Goal: Task Accomplishment & Management: Use online tool/utility

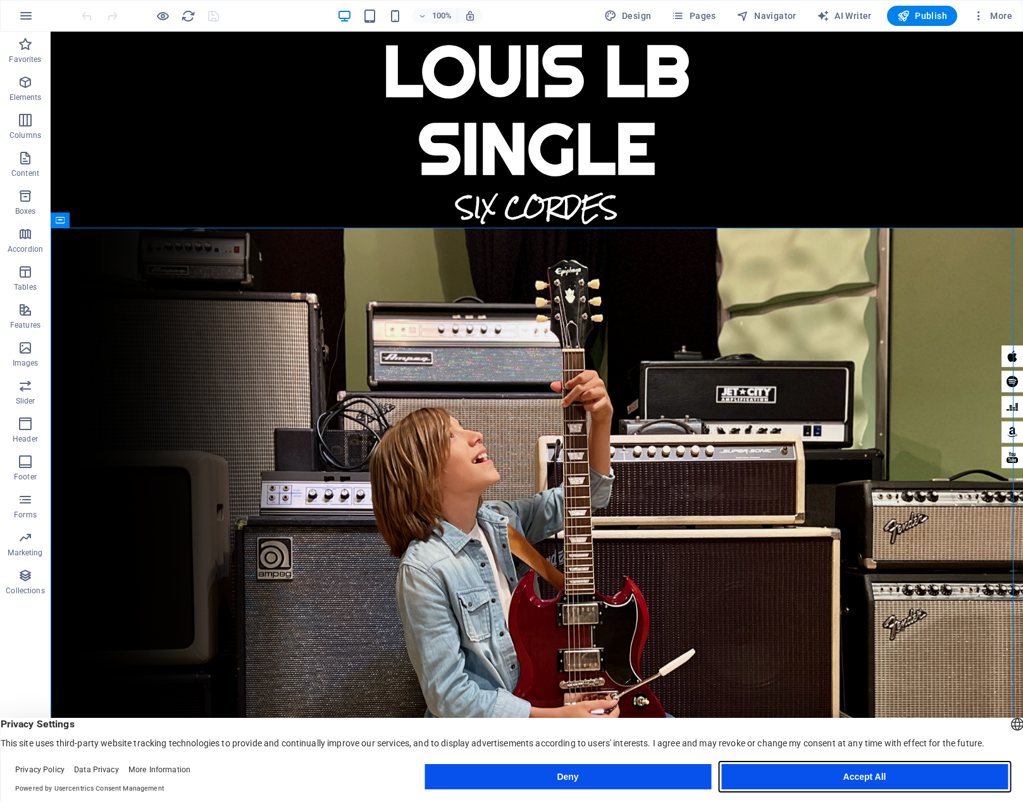
click at [783, 769] on button "Accept All" at bounding box center [864, 776] width 287 height 25
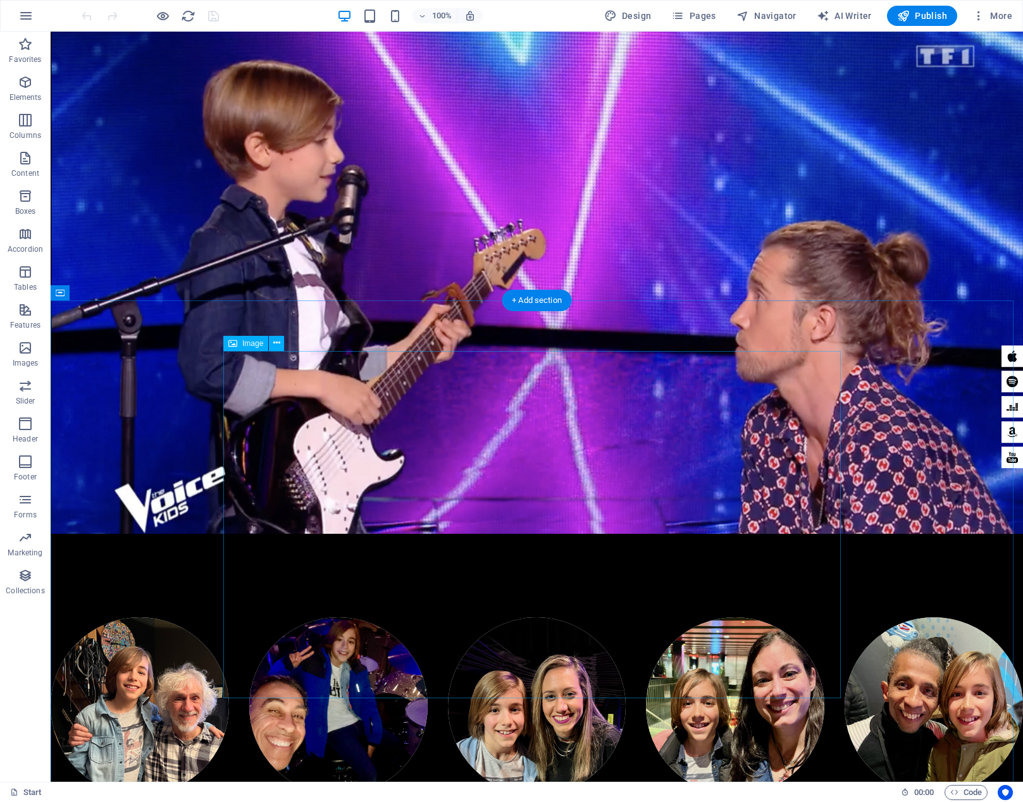
scroll to position [4970, 0]
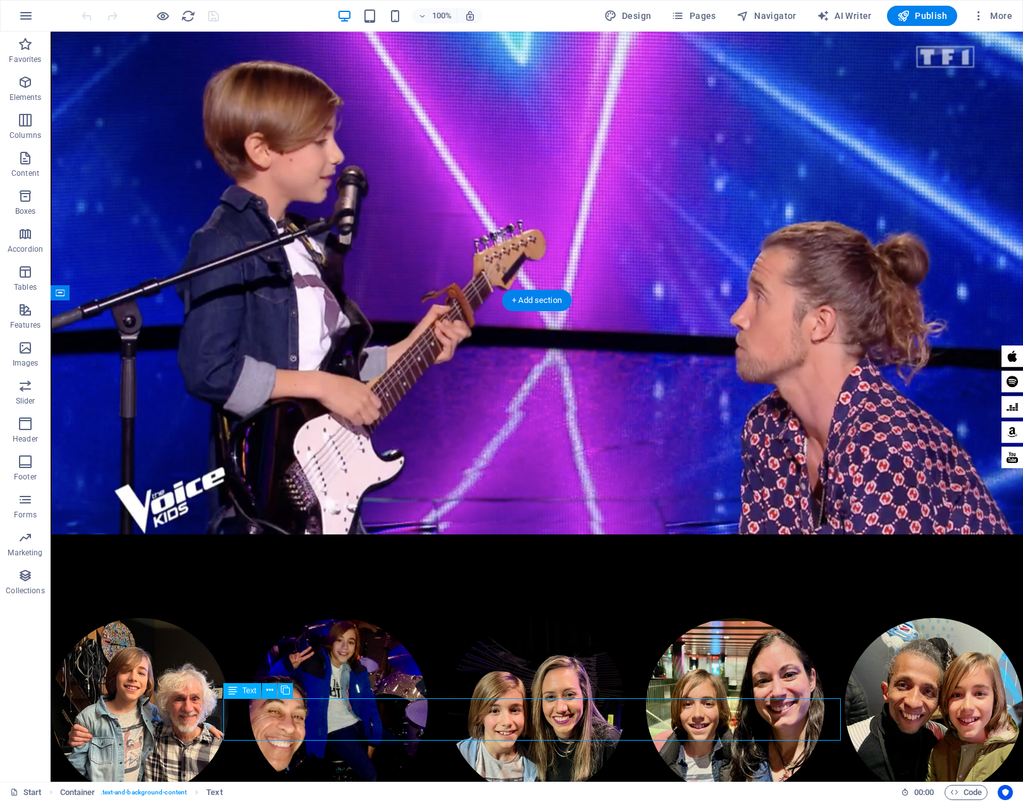
drag, startPoint x: 323, startPoint y: 705, endPoint x: 101, endPoint y: 705, distance: 222.1
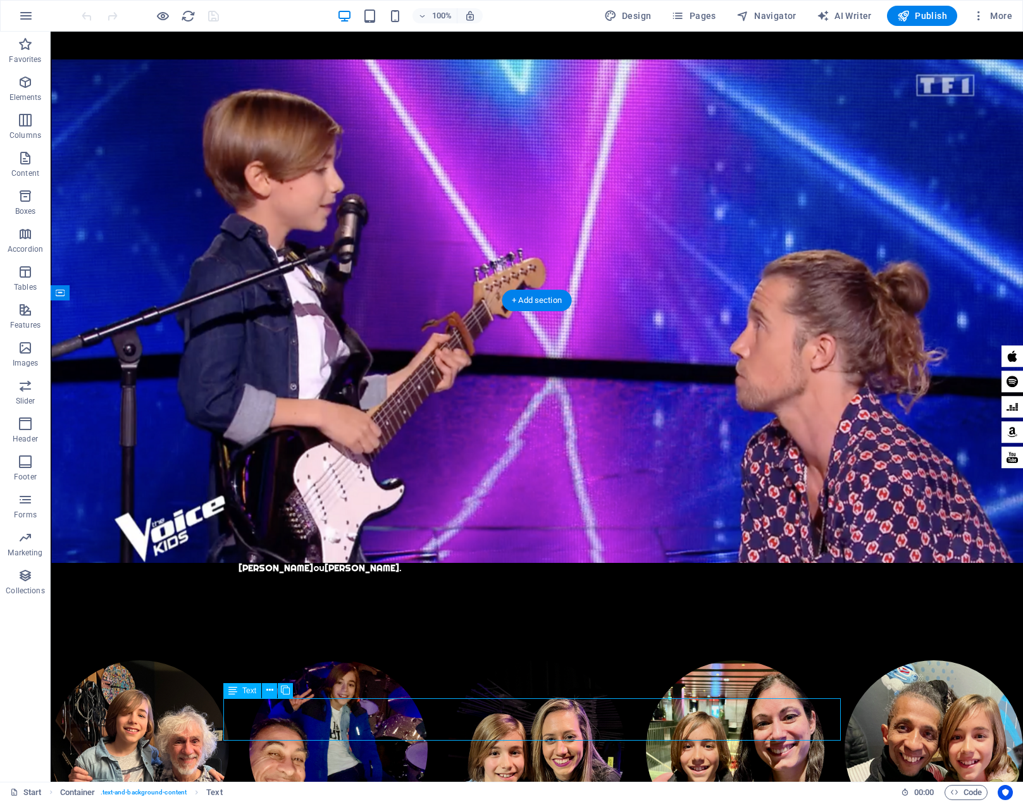
scroll to position [4754, 0]
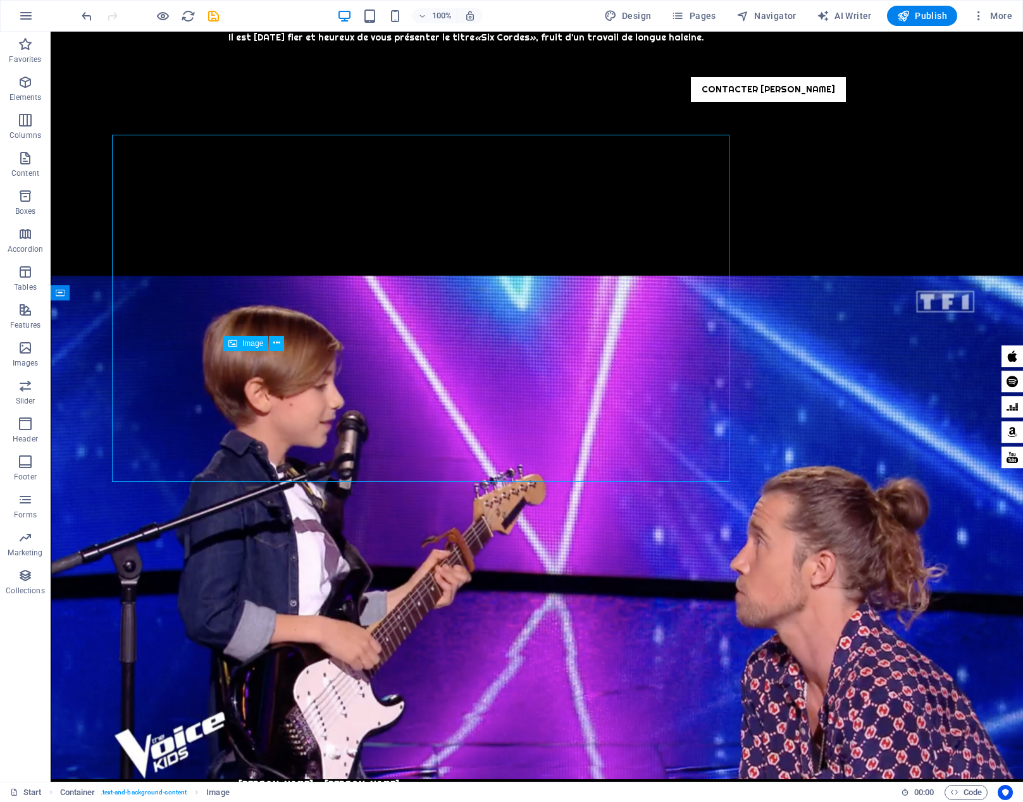
scroll to position [4970, 0]
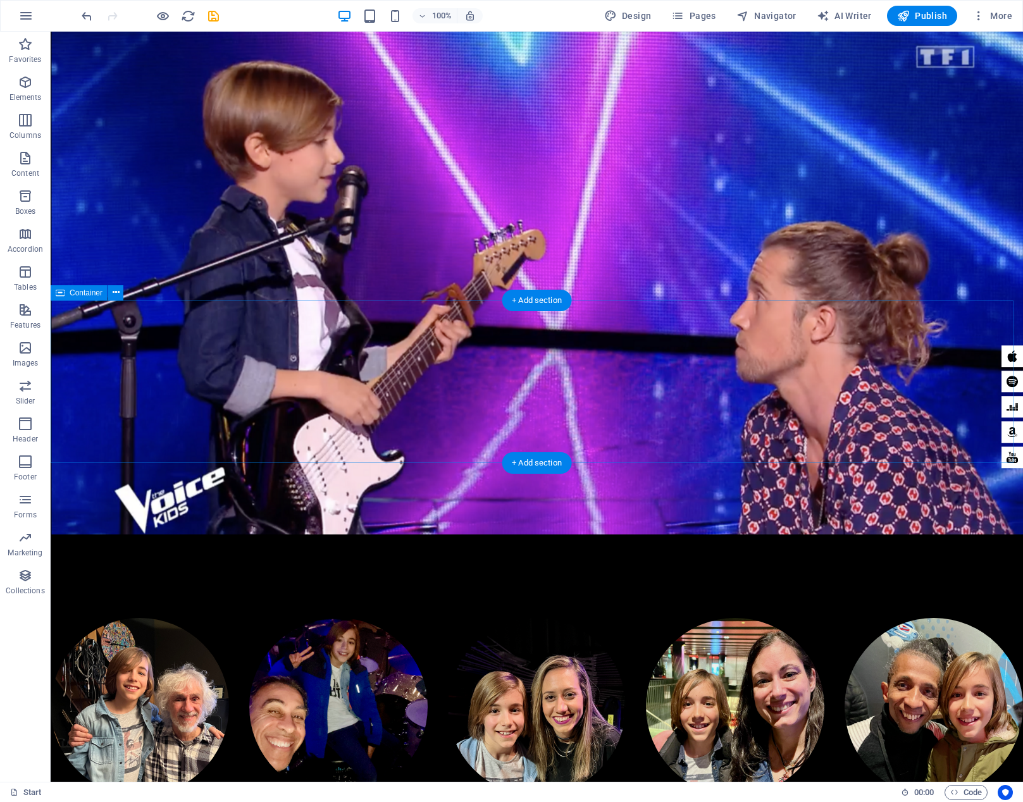
click at [550, 308] on div "+ Add section" at bounding box center [537, 301] width 70 height 22
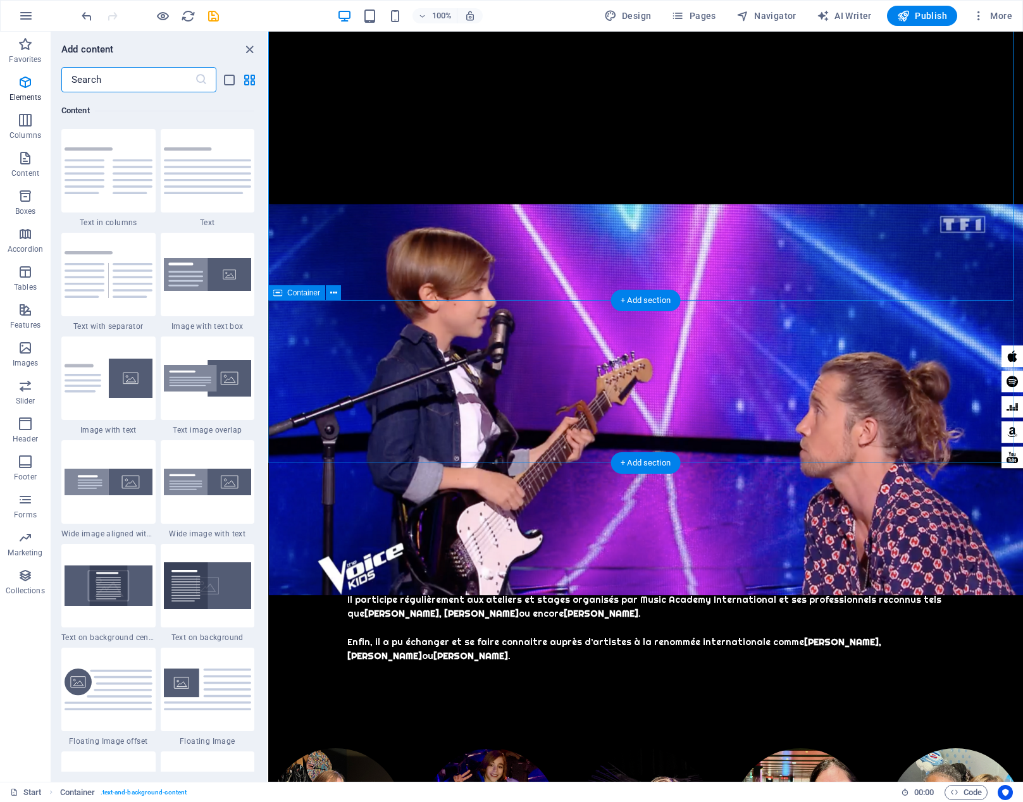
scroll to position [2214, 0]
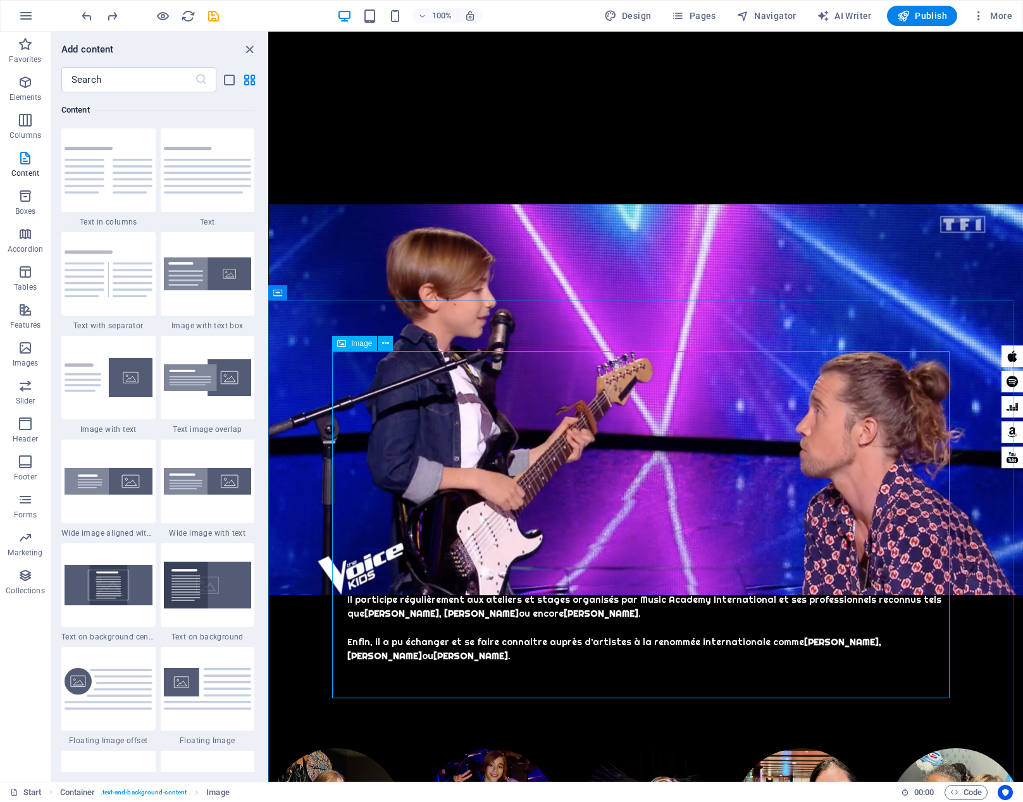
click at [363, 347] on span "Image" at bounding box center [361, 344] width 21 height 8
click at [383, 344] on icon at bounding box center [385, 343] width 7 height 13
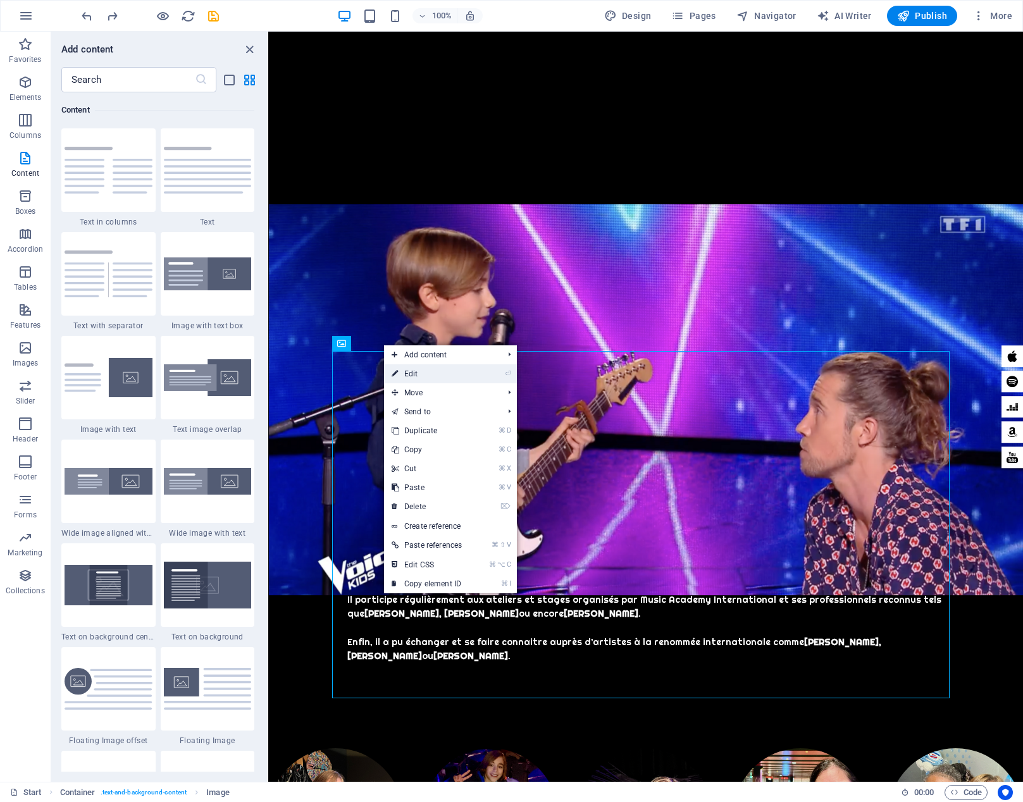
click at [425, 370] on link "⏎ Edit" at bounding box center [426, 373] width 85 height 19
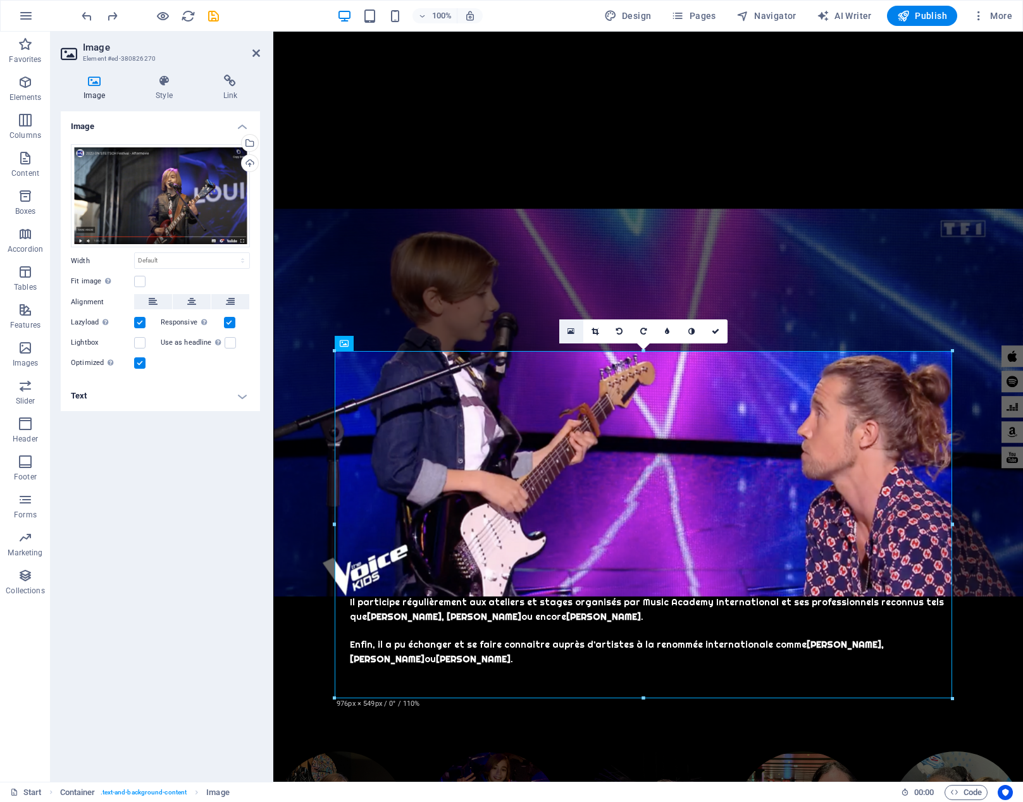
click at [573, 334] on icon at bounding box center [571, 331] width 7 height 9
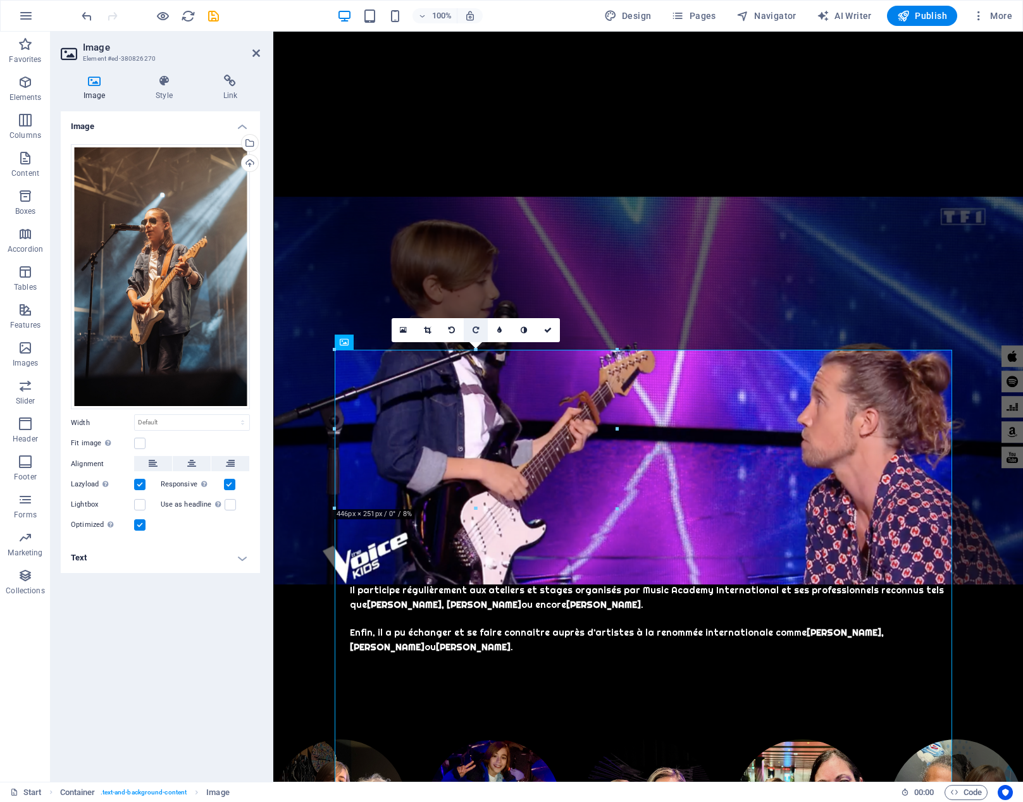
scroll to position [4755, 0]
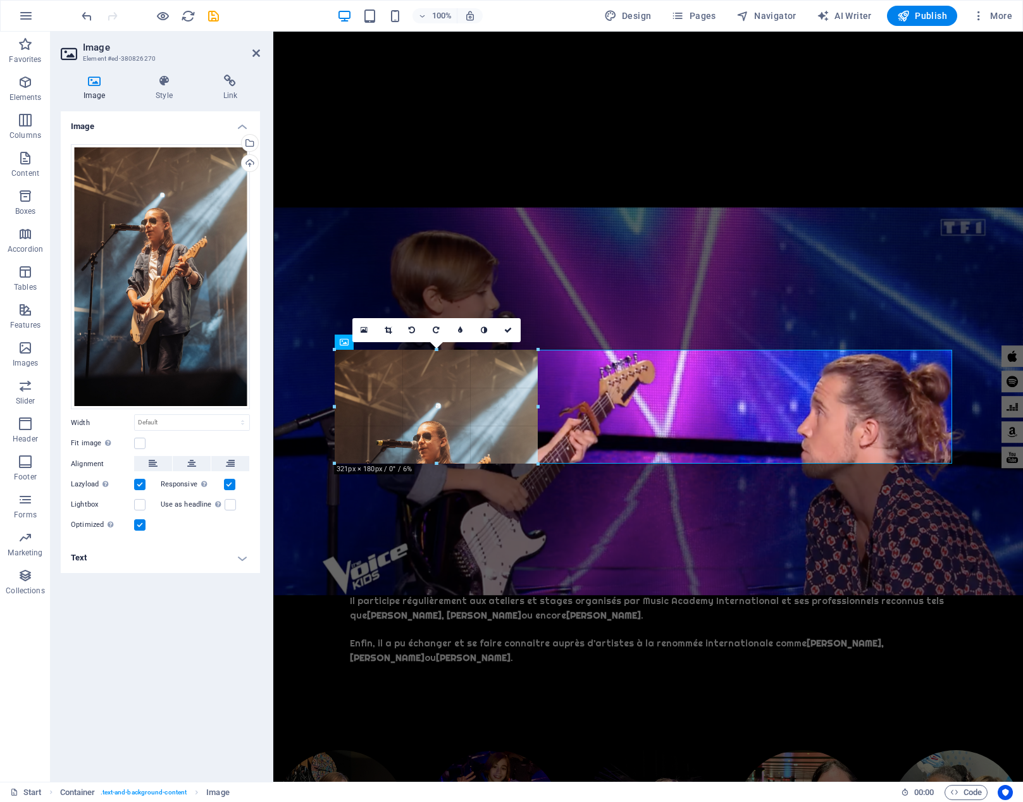
drag, startPoint x: 335, startPoint y: 351, endPoint x: 416, endPoint y: 401, distance: 95.7
type input "321"
select select "px"
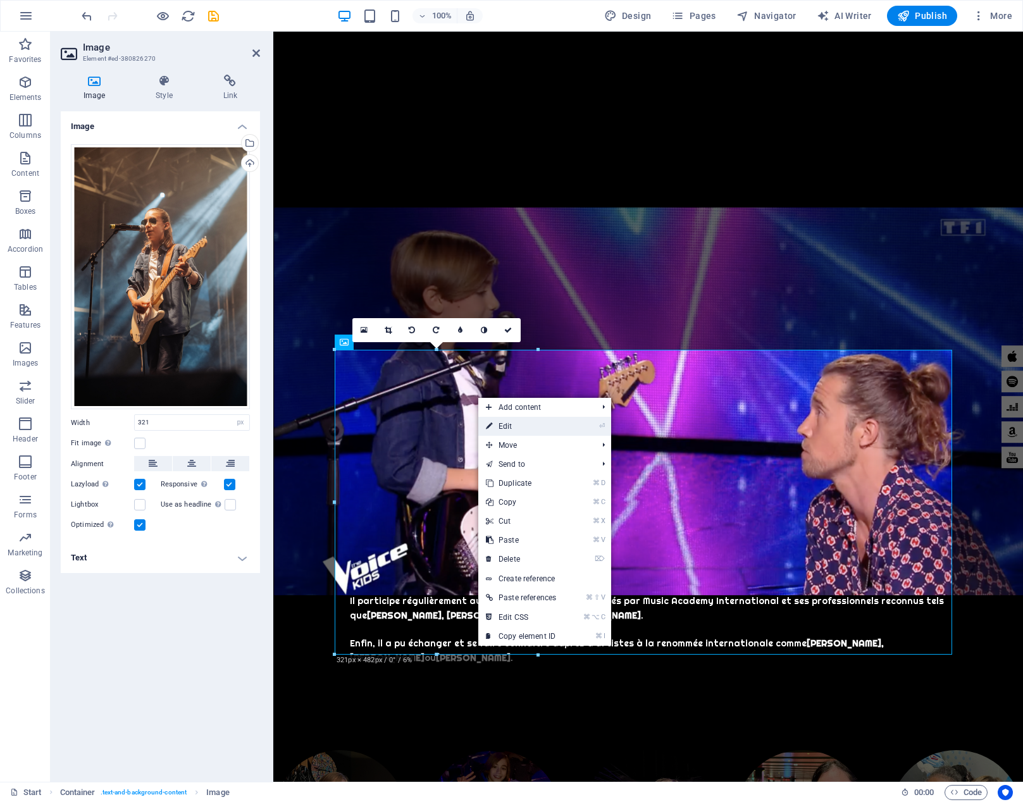
click at [528, 420] on link "⏎ Edit" at bounding box center [520, 426] width 85 height 19
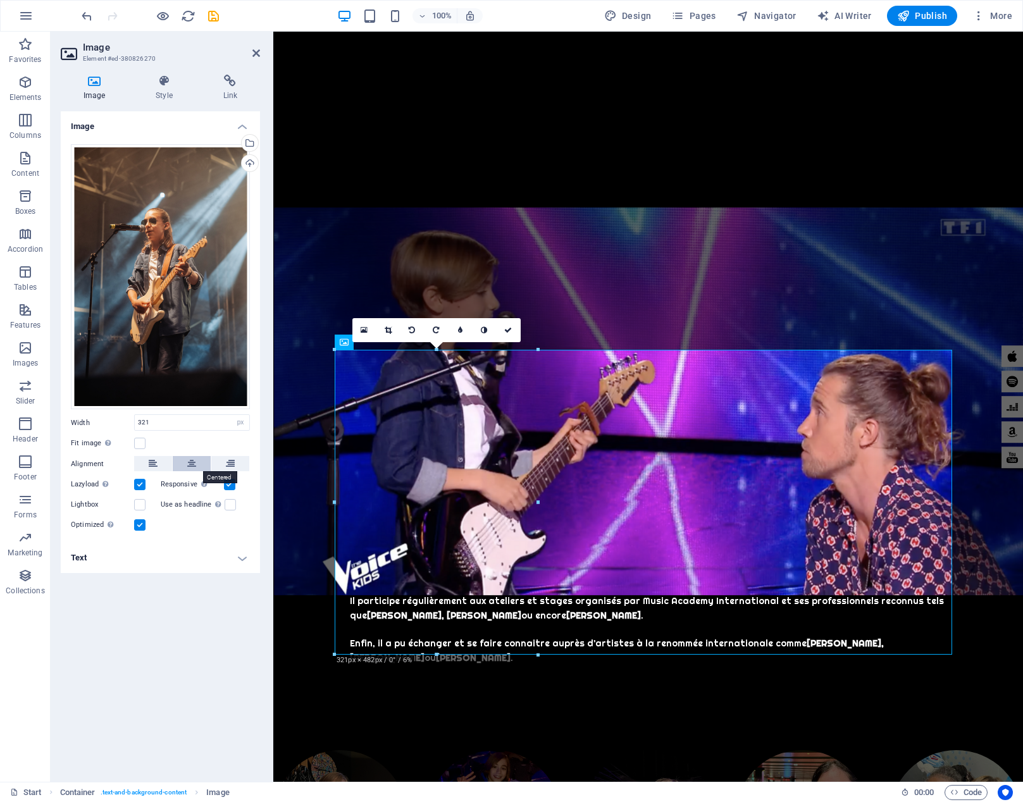
click at [190, 465] on icon at bounding box center [191, 463] width 9 height 15
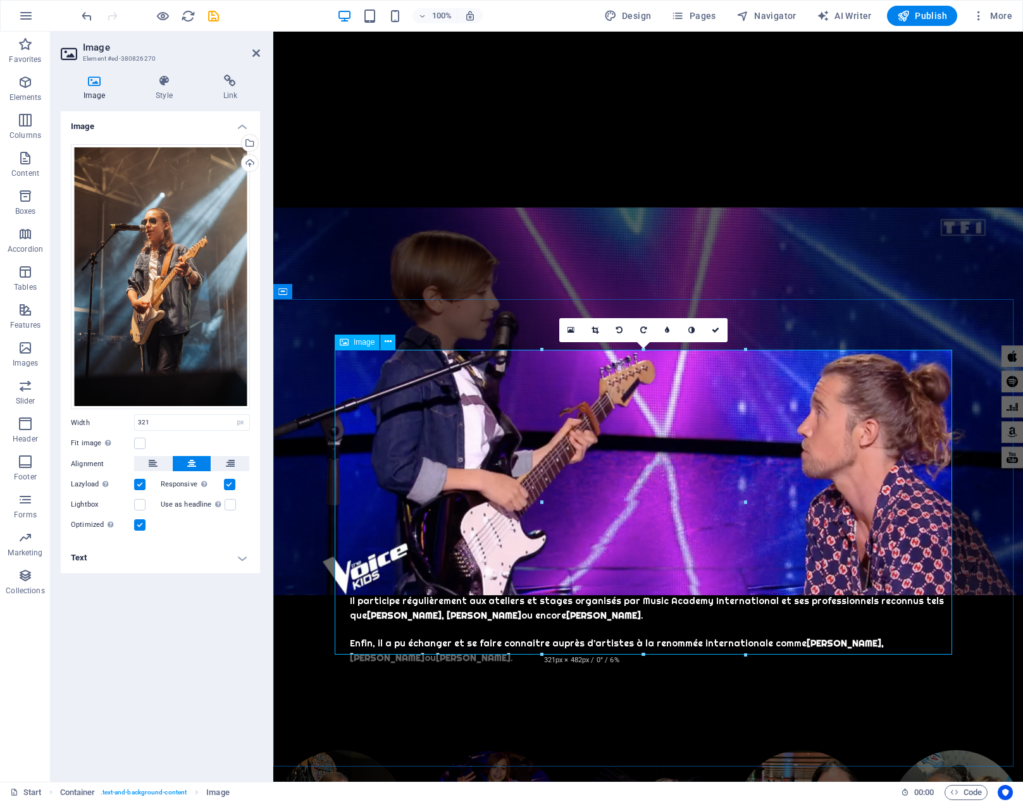
click at [387, 344] on icon at bounding box center [388, 341] width 7 height 13
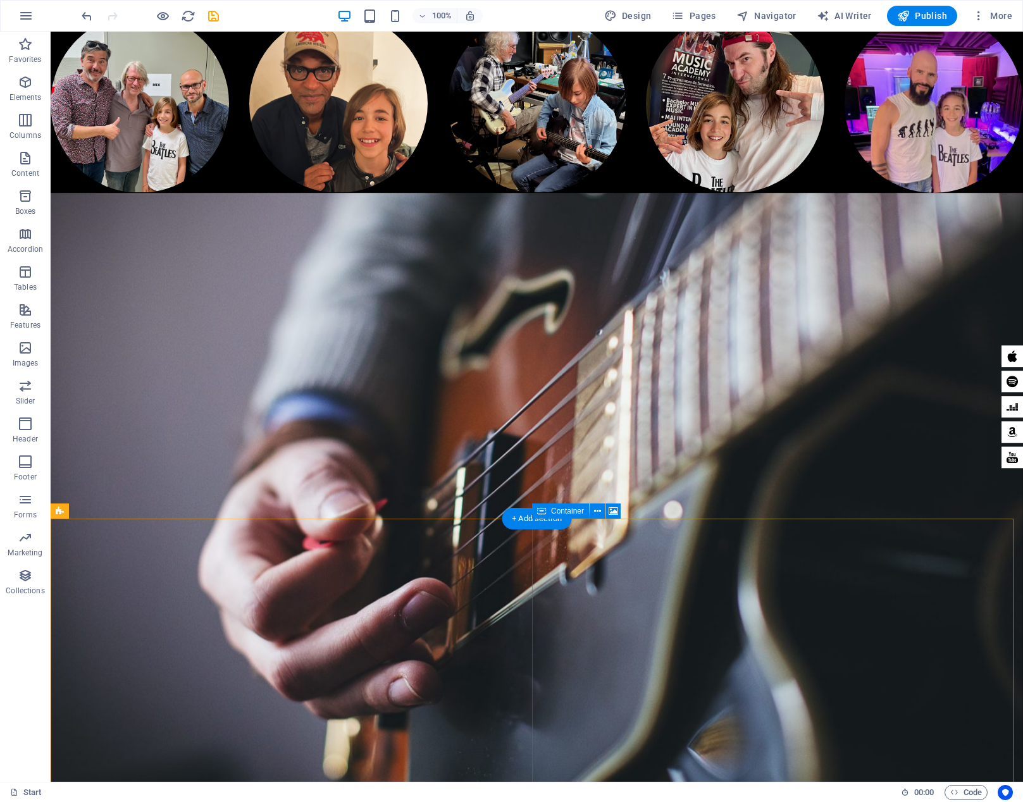
scroll to position [5447, 0]
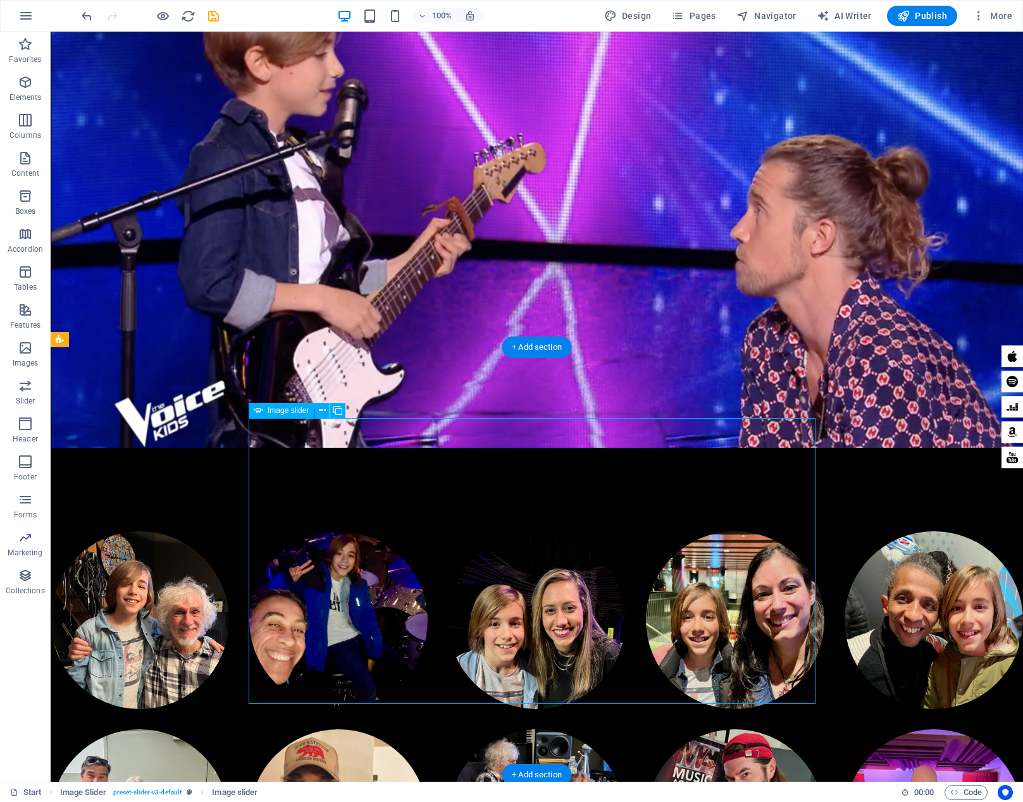
scroll to position [4902, 0]
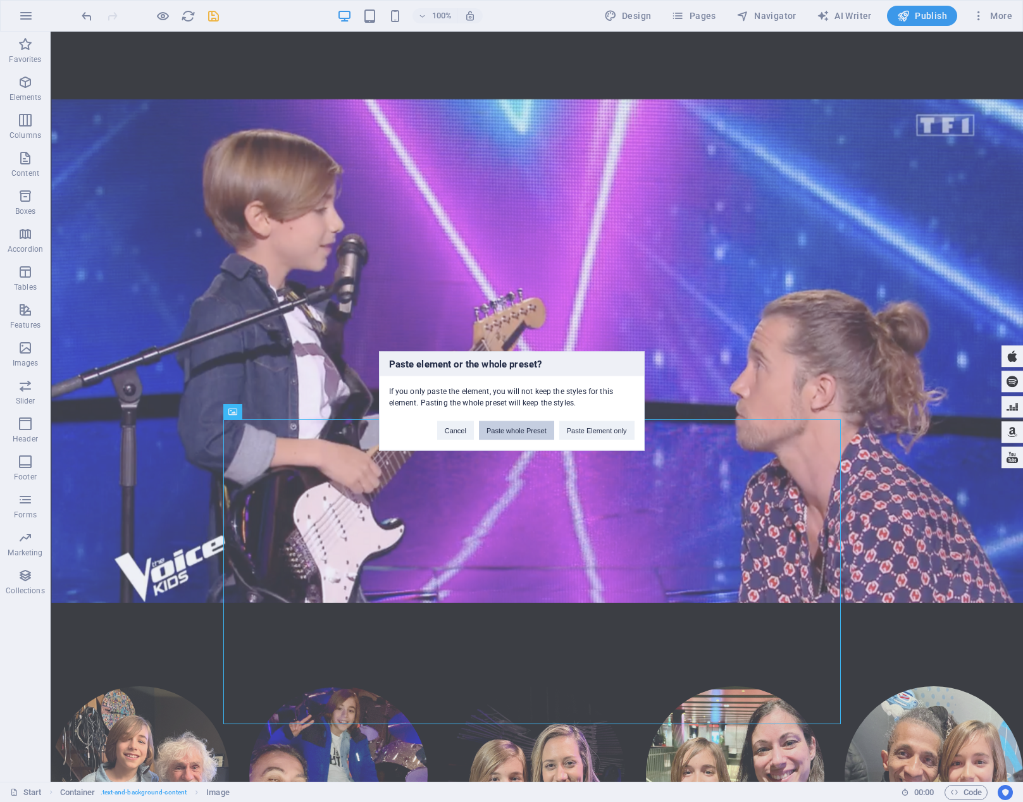
click at [532, 428] on button "Paste whole Preset" at bounding box center [516, 430] width 75 height 19
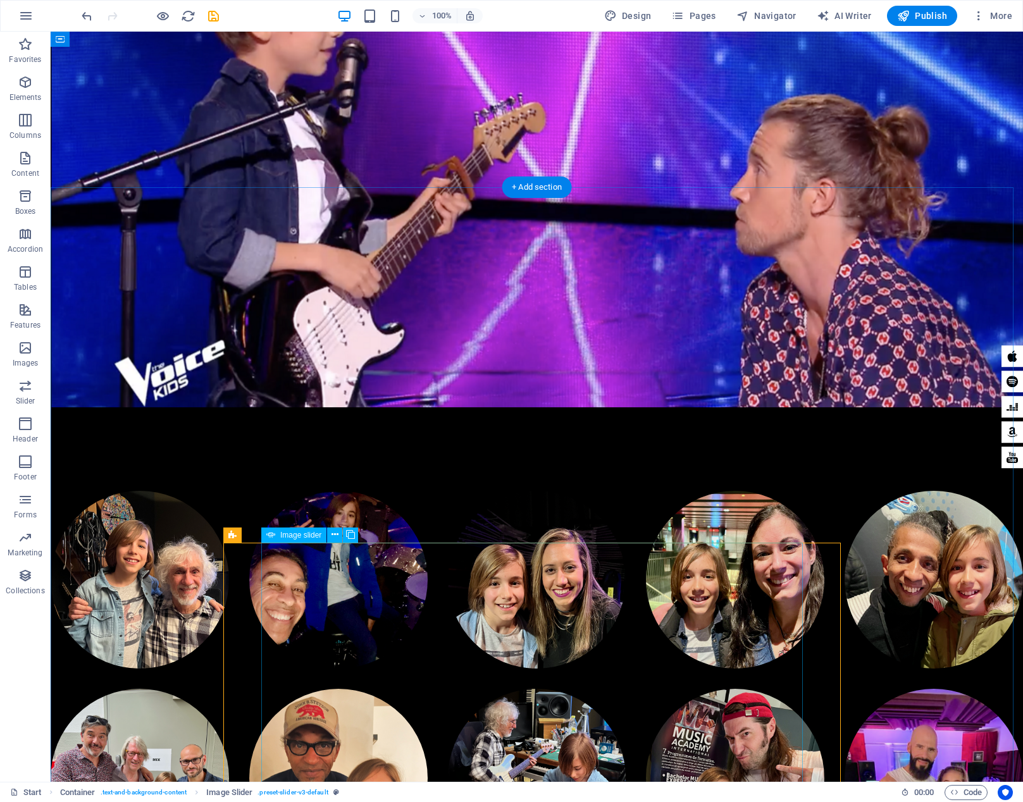
scroll to position [5083, 0]
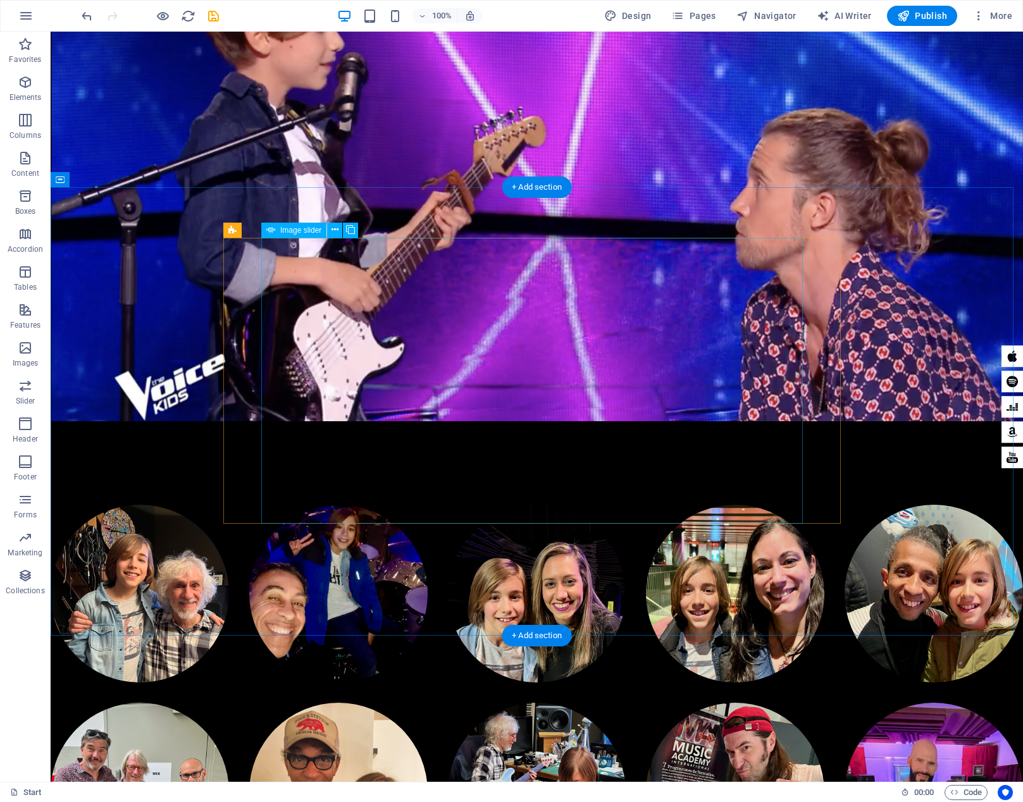
click at [334, 230] on icon at bounding box center [335, 229] width 7 height 13
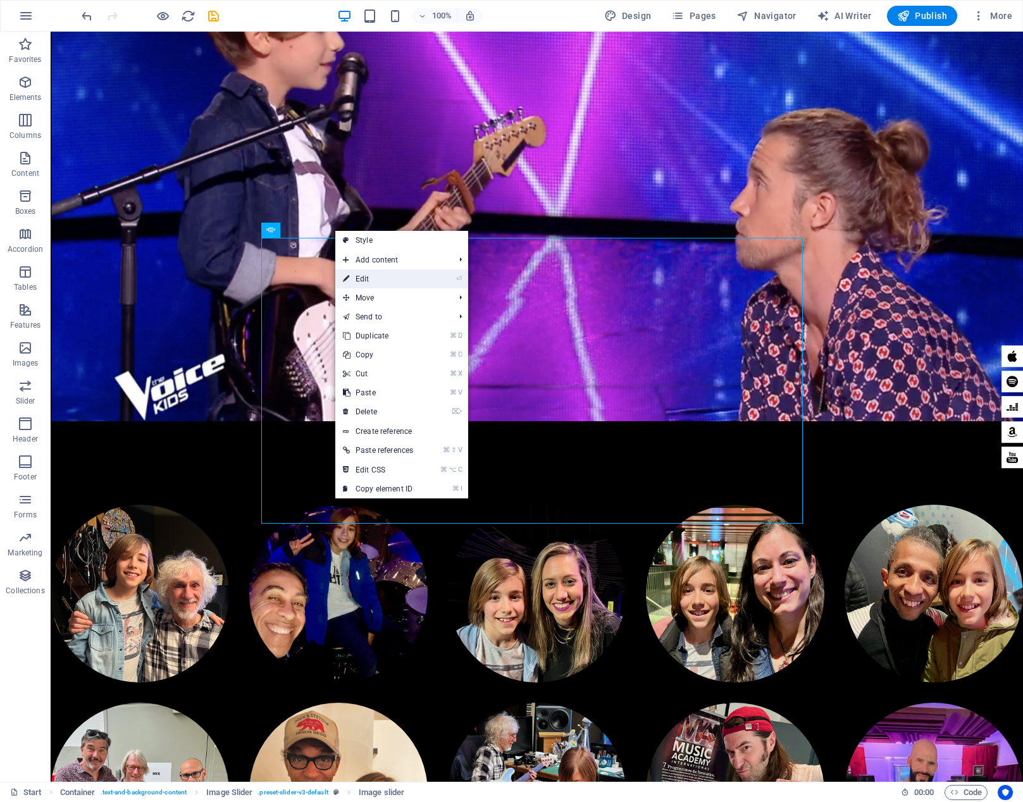
click at [376, 280] on link "⏎ Edit" at bounding box center [377, 279] width 85 height 19
select select "px"
select select "ms"
select select "s"
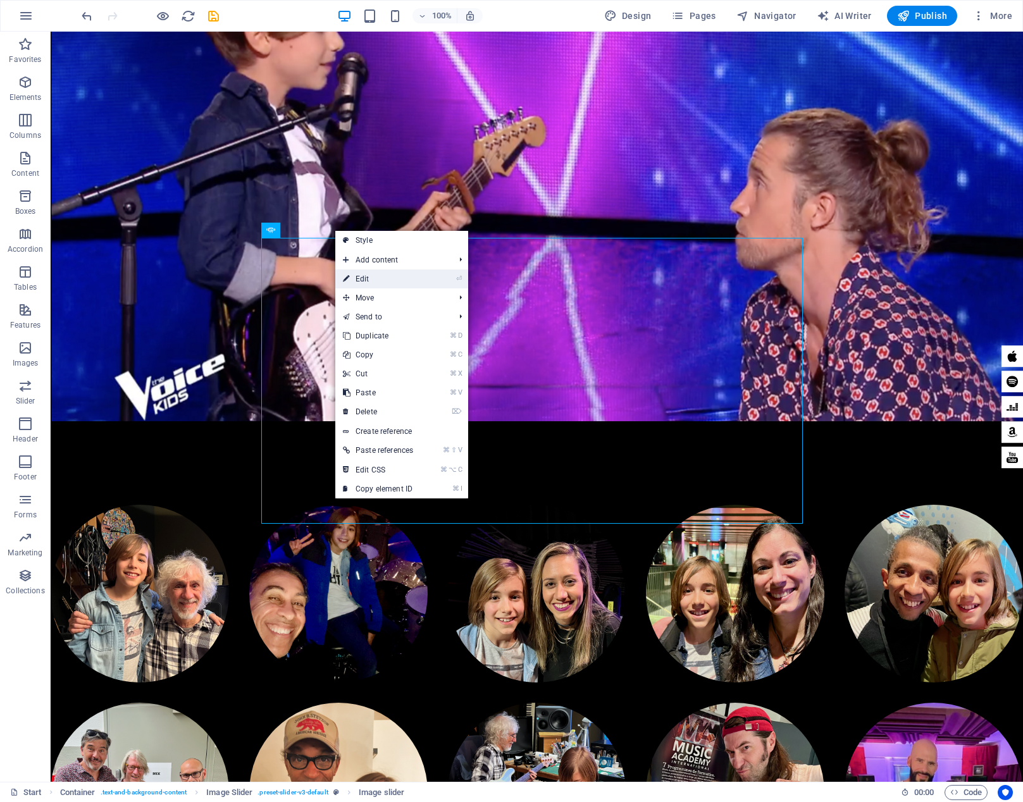
select select "progressive"
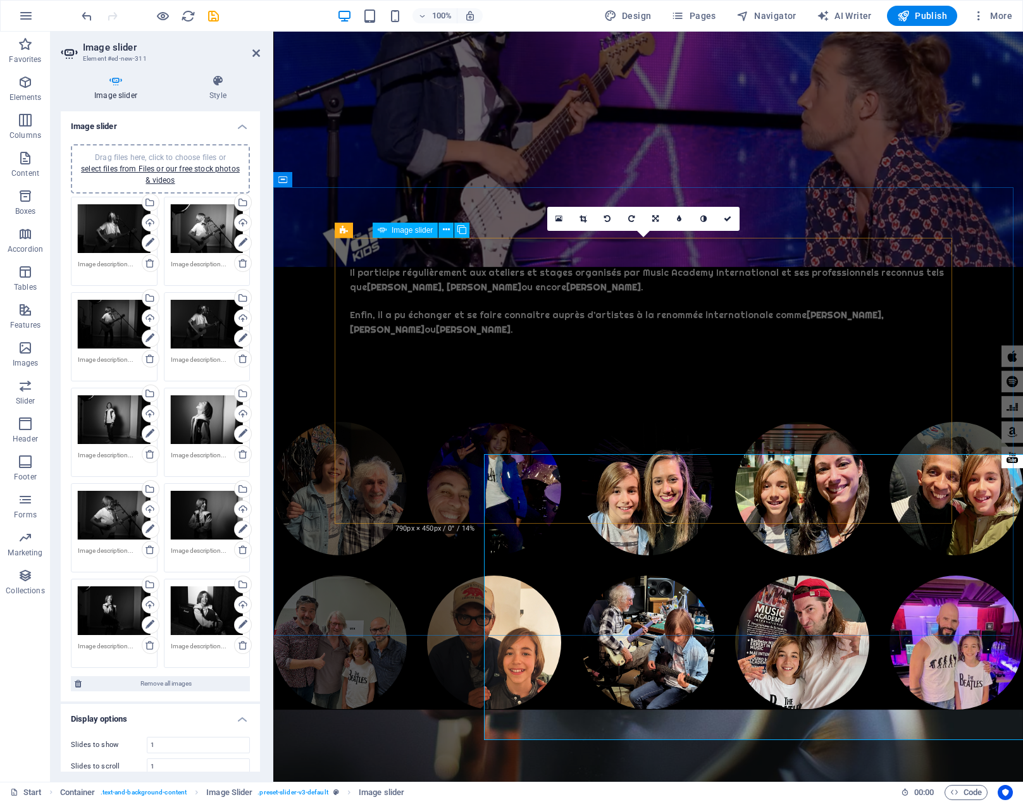
scroll to position [4867, 0]
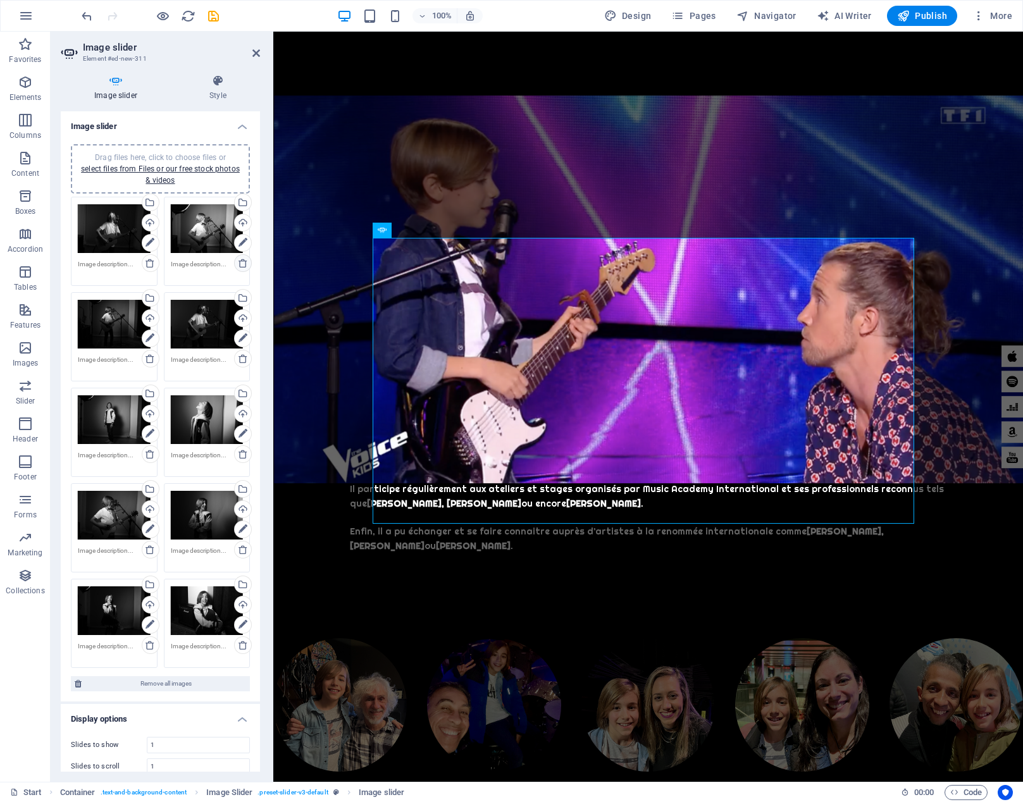
click at [242, 263] on icon at bounding box center [243, 263] width 10 height 10
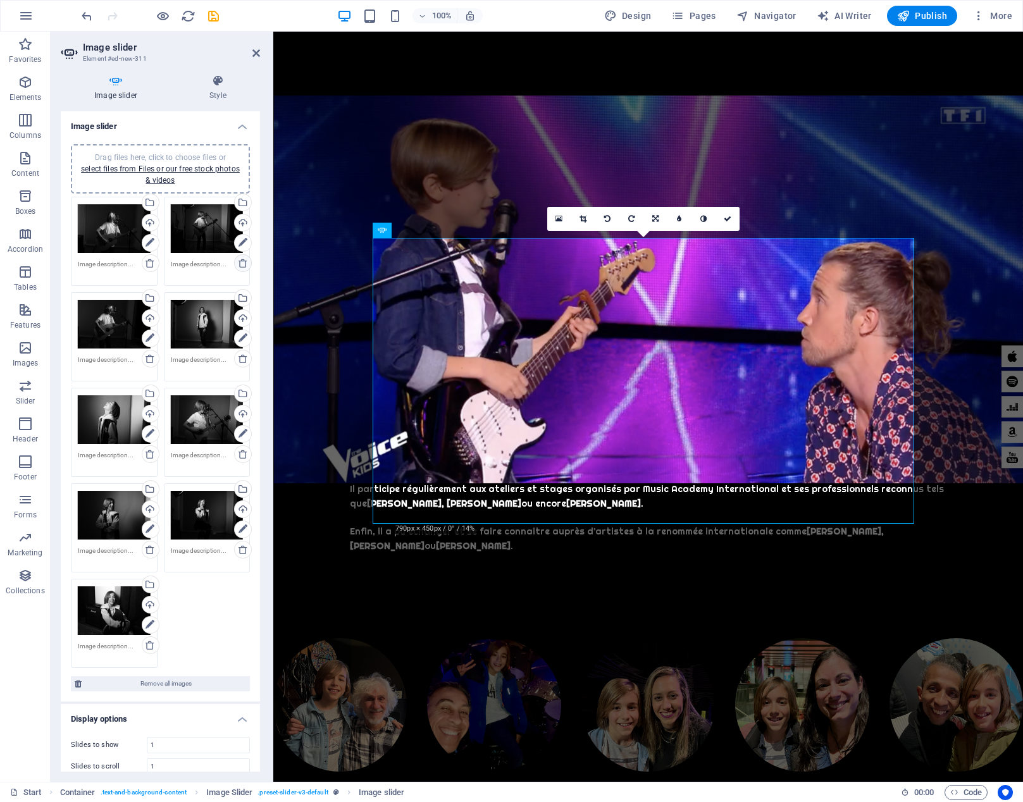
click at [242, 263] on icon at bounding box center [243, 263] width 10 height 10
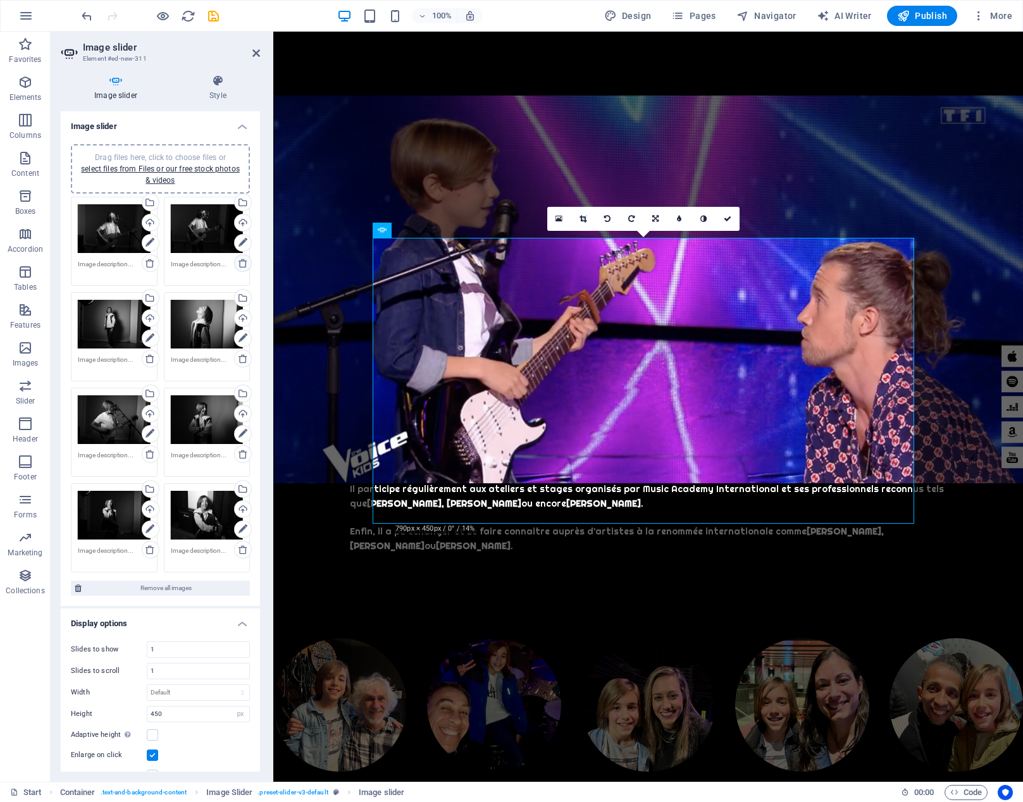
click at [242, 263] on icon at bounding box center [243, 263] width 10 height 10
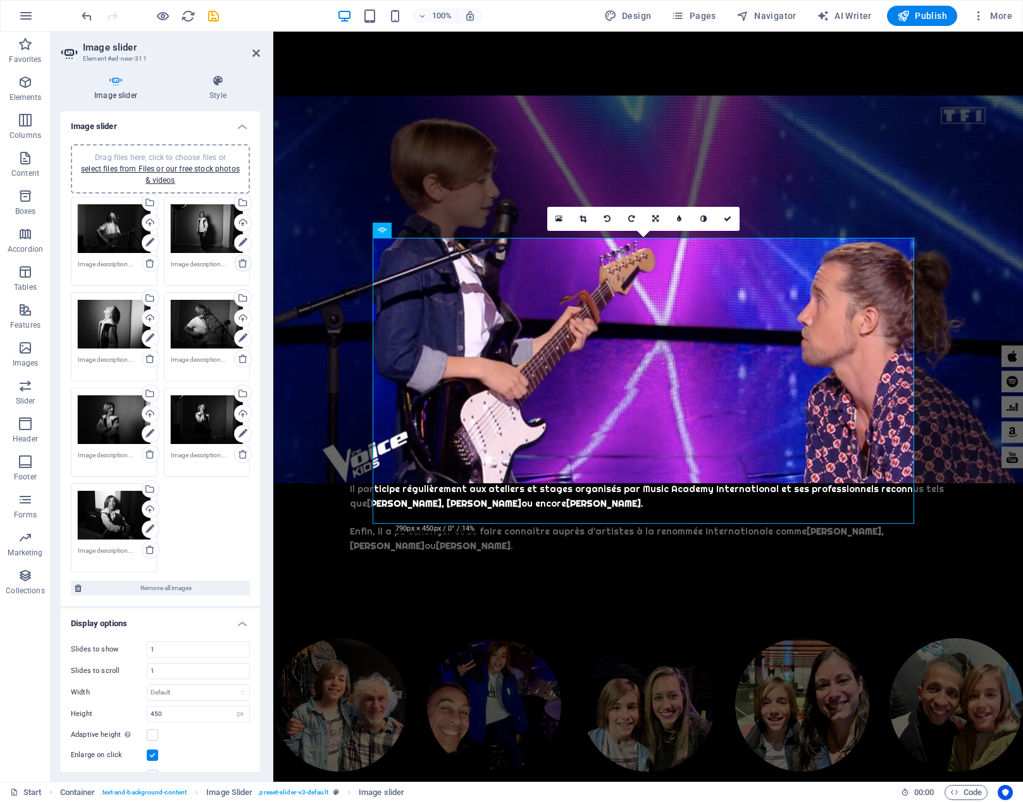
click at [242, 263] on icon at bounding box center [243, 263] width 10 height 10
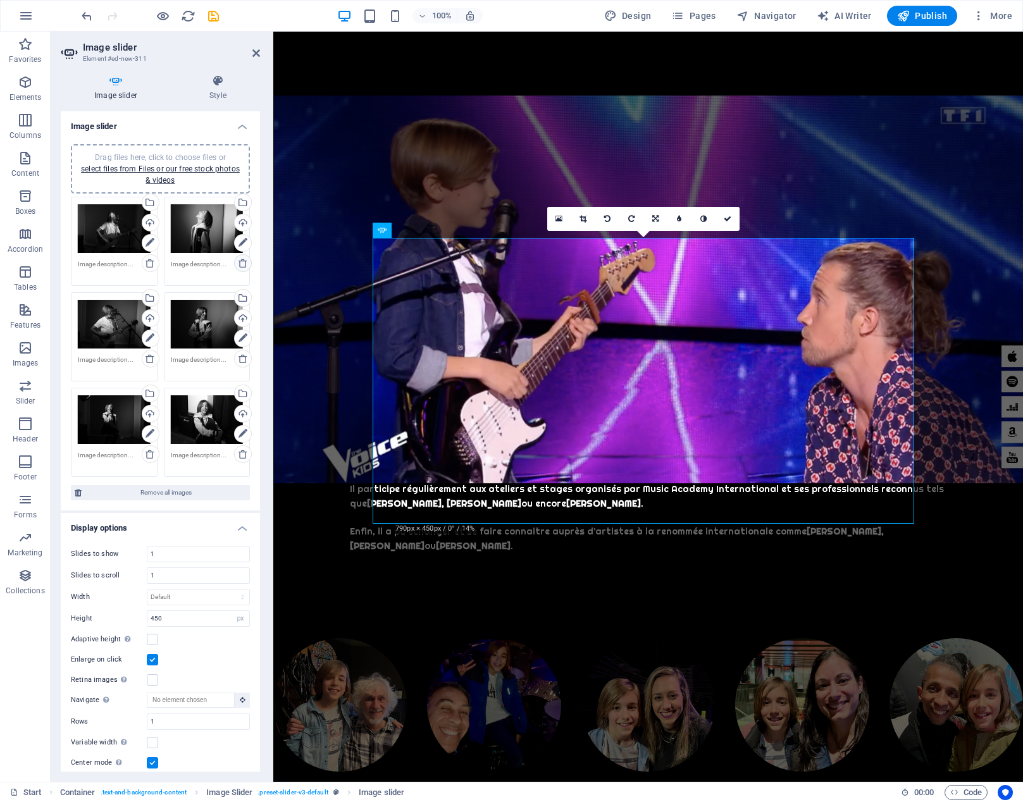
click at [242, 263] on icon at bounding box center [243, 263] width 10 height 10
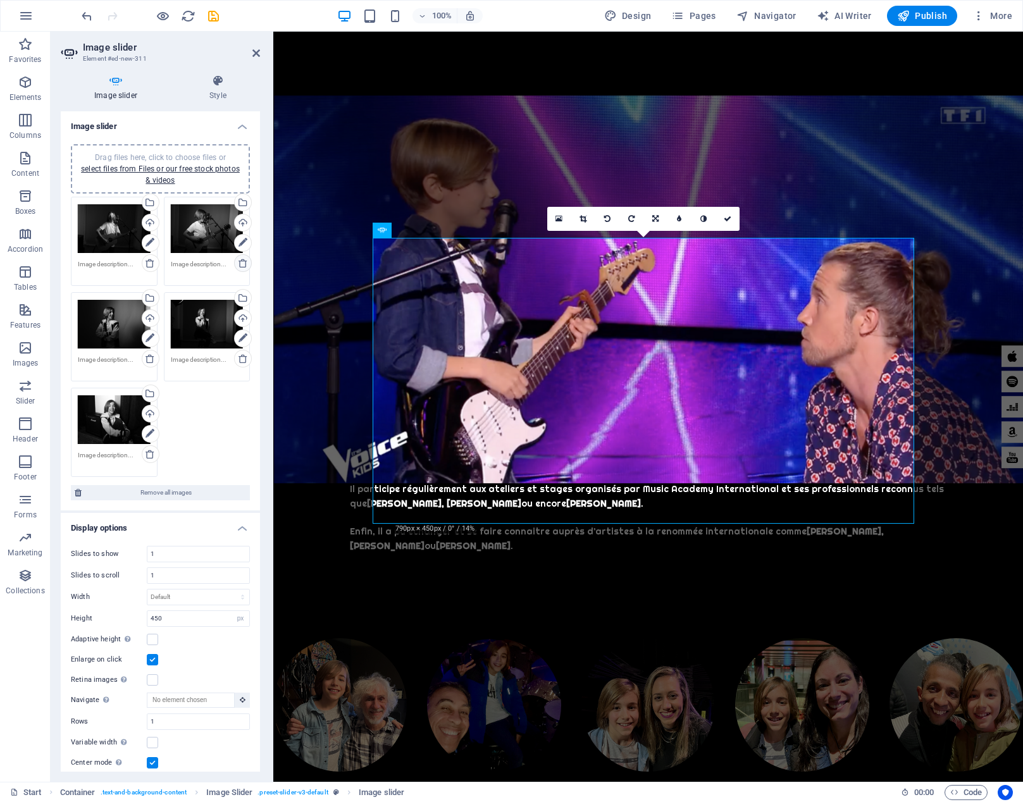
click at [242, 263] on icon at bounding box center [243, 263] width 10 height 10
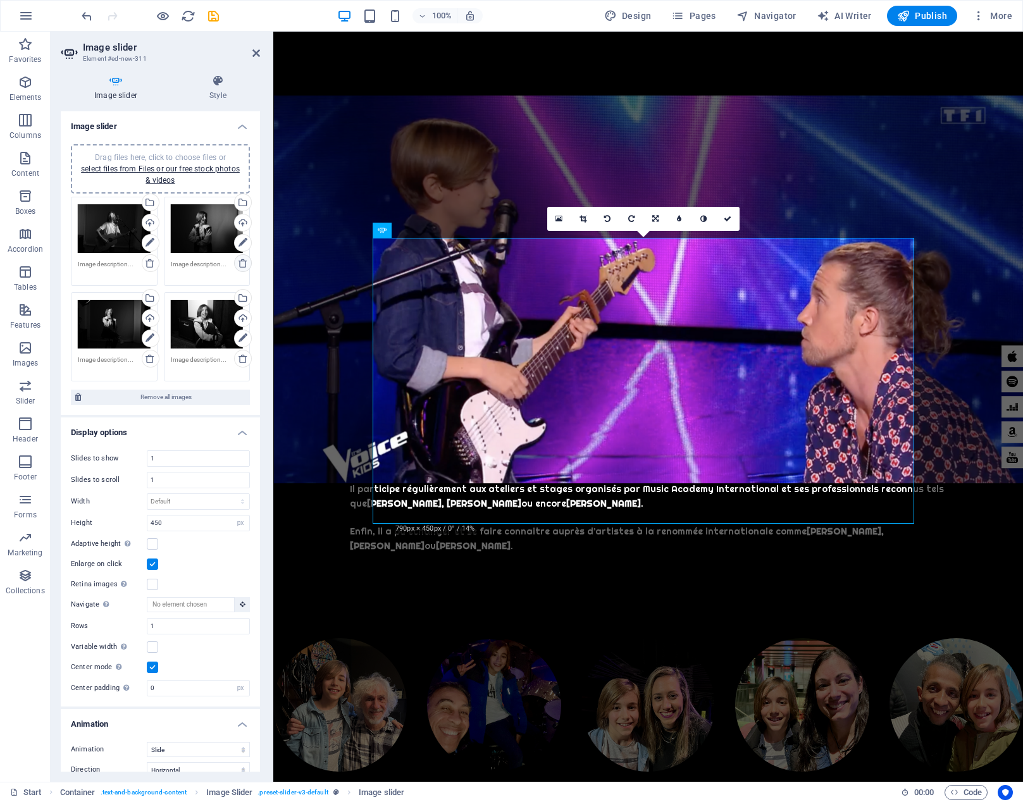
click at [242, 263] on icon at bounding box center [243, 263] width 10 height 10
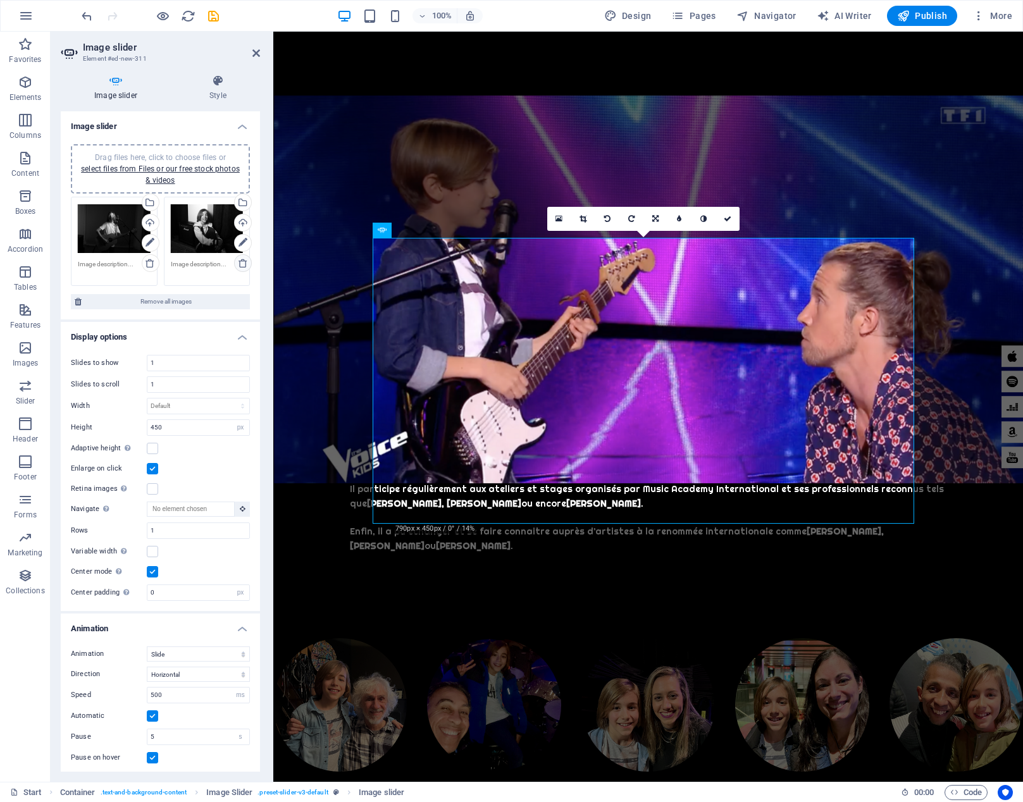
click at [242, 263] on icon at bounding box center [243, 263] width 10 height 10
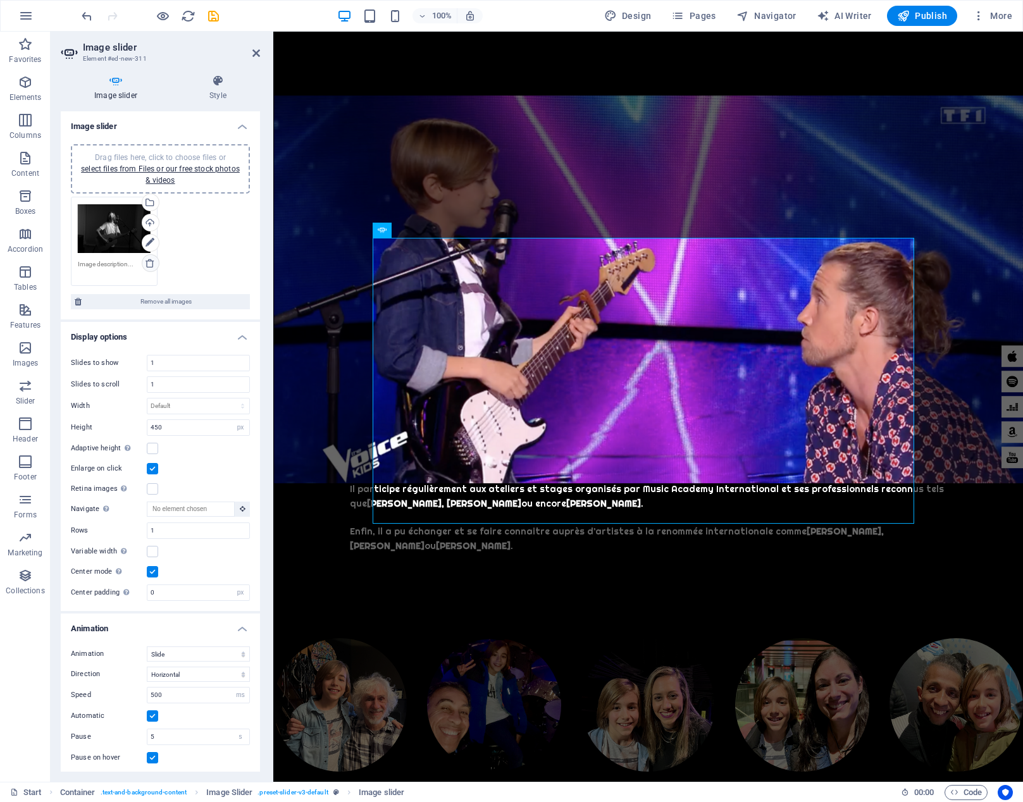
click at [149, 265] on icon at bounding box center [150, 263] width 10 height 10
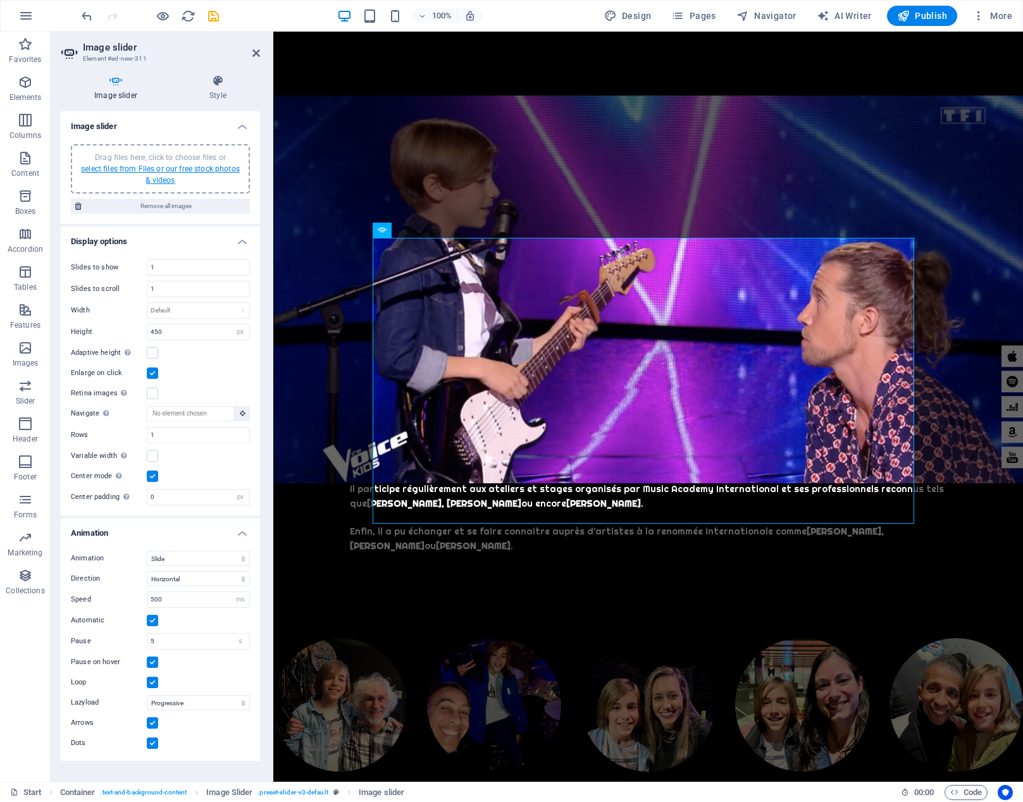
click at [160, 170] on link "select files from Files or our free stock photos & videos" at bounding box center [160, 175] width 159 height 20
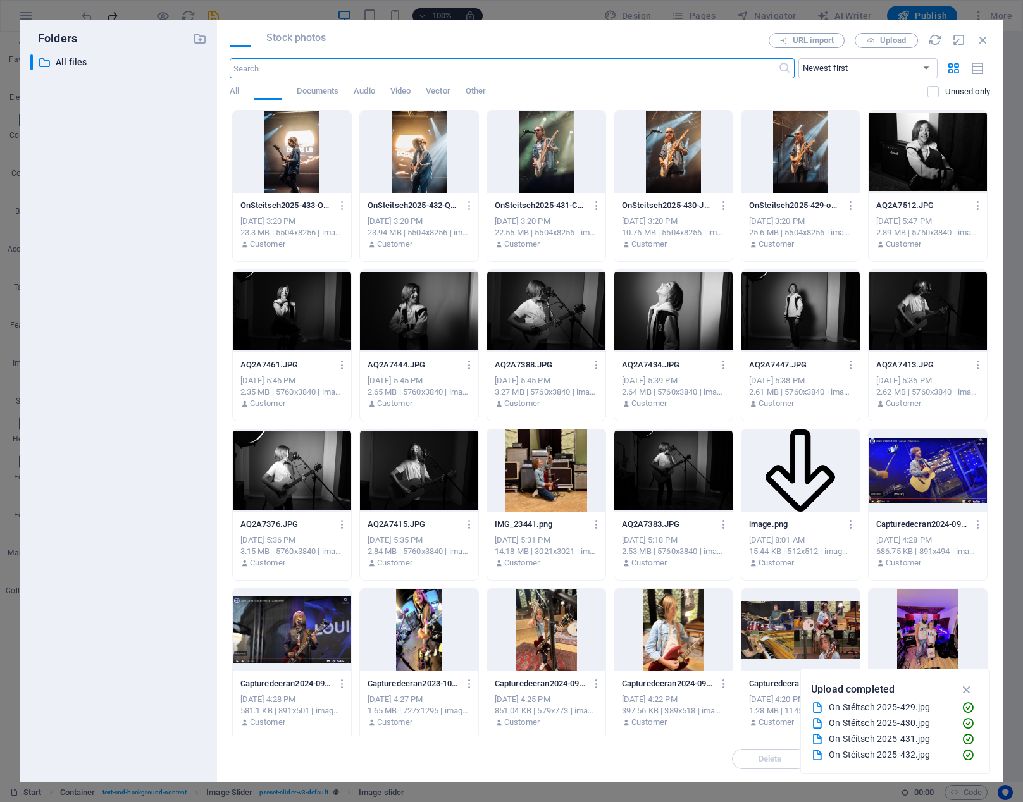
scroll to position [5118, 0]
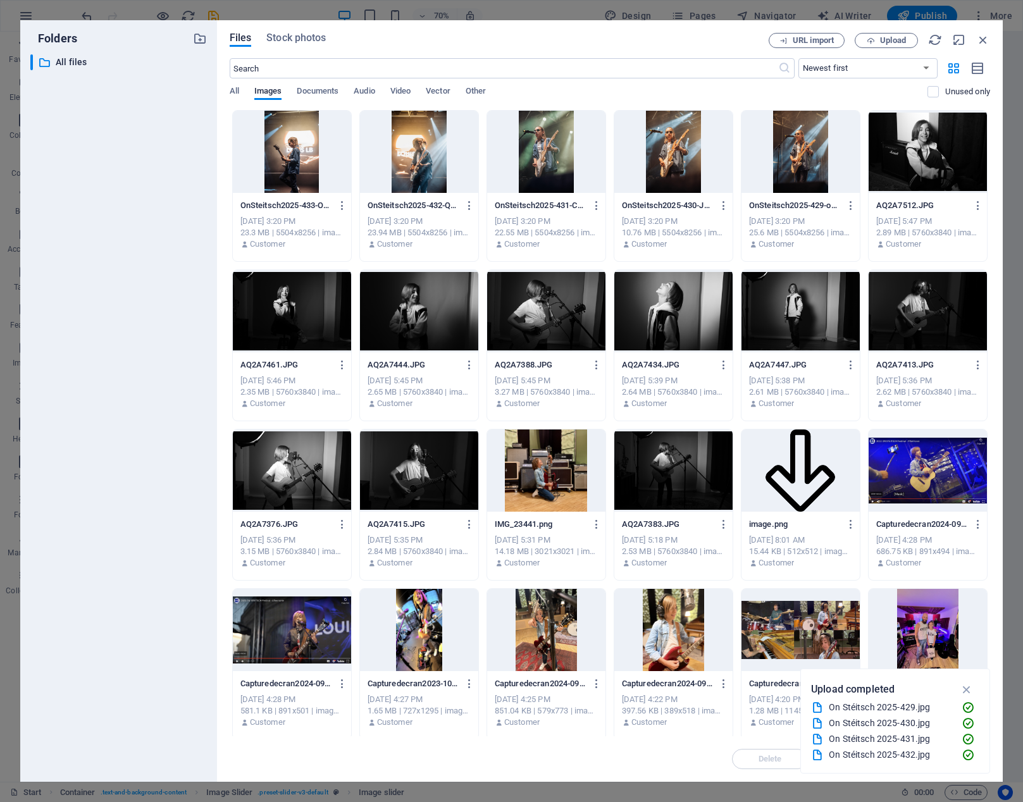
click at [270, 161] on div at bounding box center [292, 152] width 118 height 82
click at [407, 140] on div at bounding box center [419, 152] width 118 height 82
click at [544, 152] on div at bounding box center [546, 152] width 118 height 82
drag, startPoint x: 671, startPoint y: 154, endPoint x: 732, endPoint y: 156, distance: 60.8
click at [671, 154] on div at bounding box center [673, 152] width 118 height 82
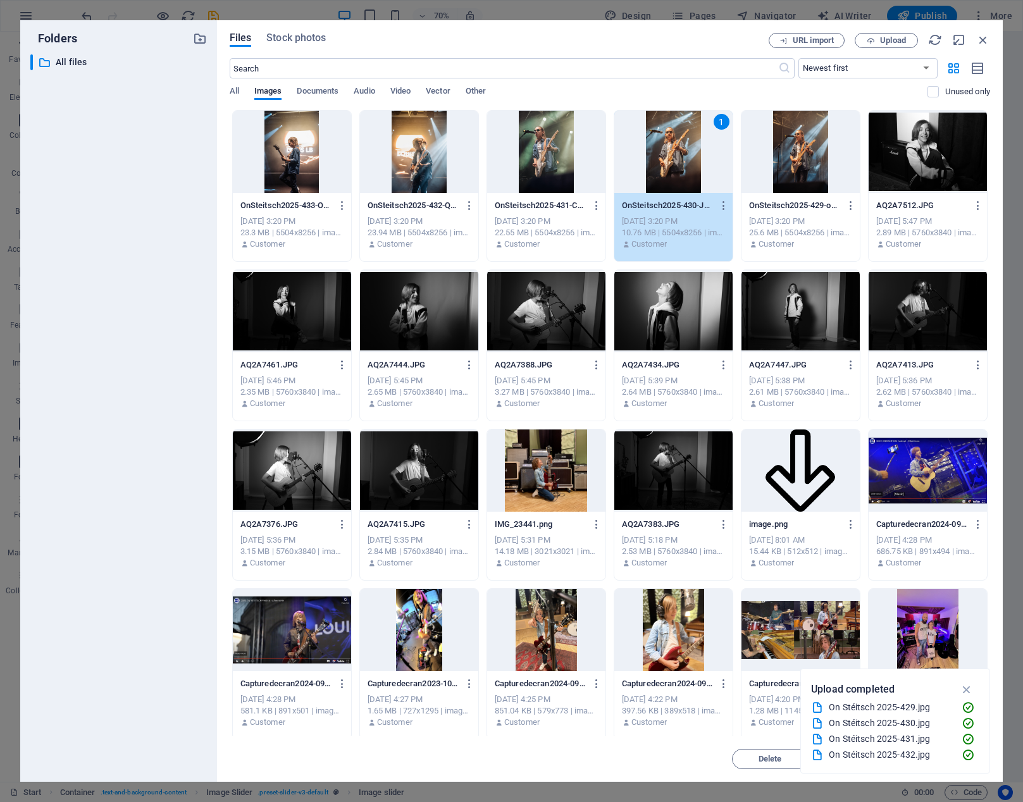
click at [786, 154] on div at bounding box center [801, 152] width 118 height 82
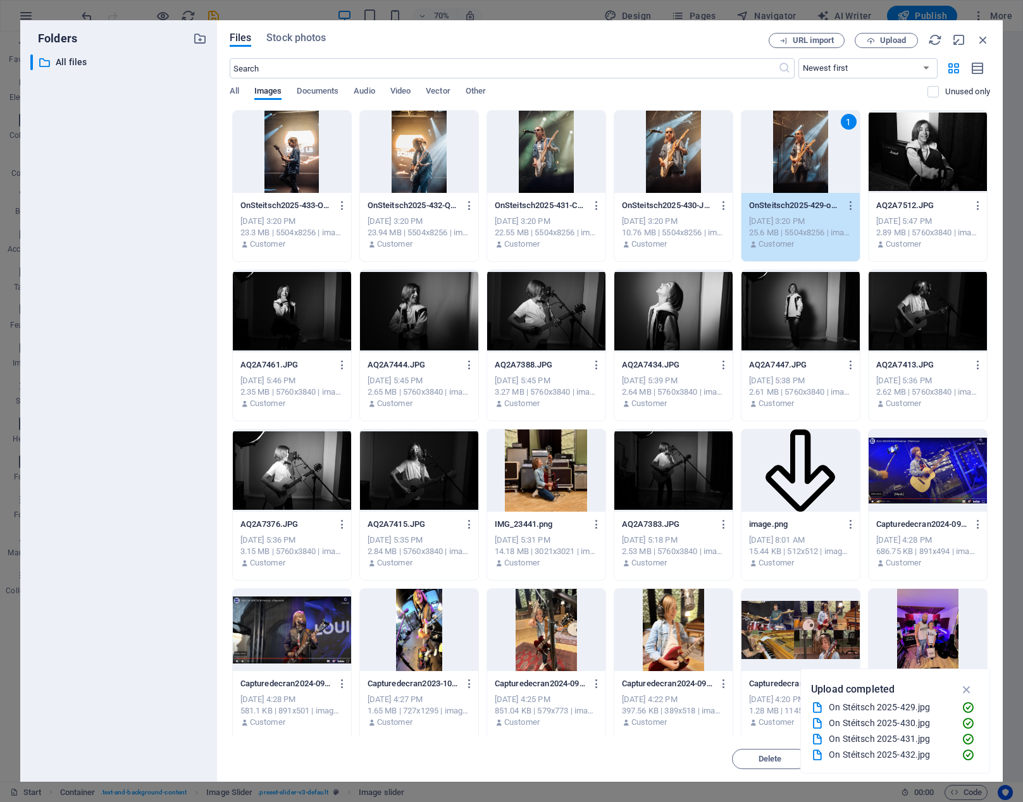
click at [683, 150] on div at bounding box center [673, 152] width 118 height 82
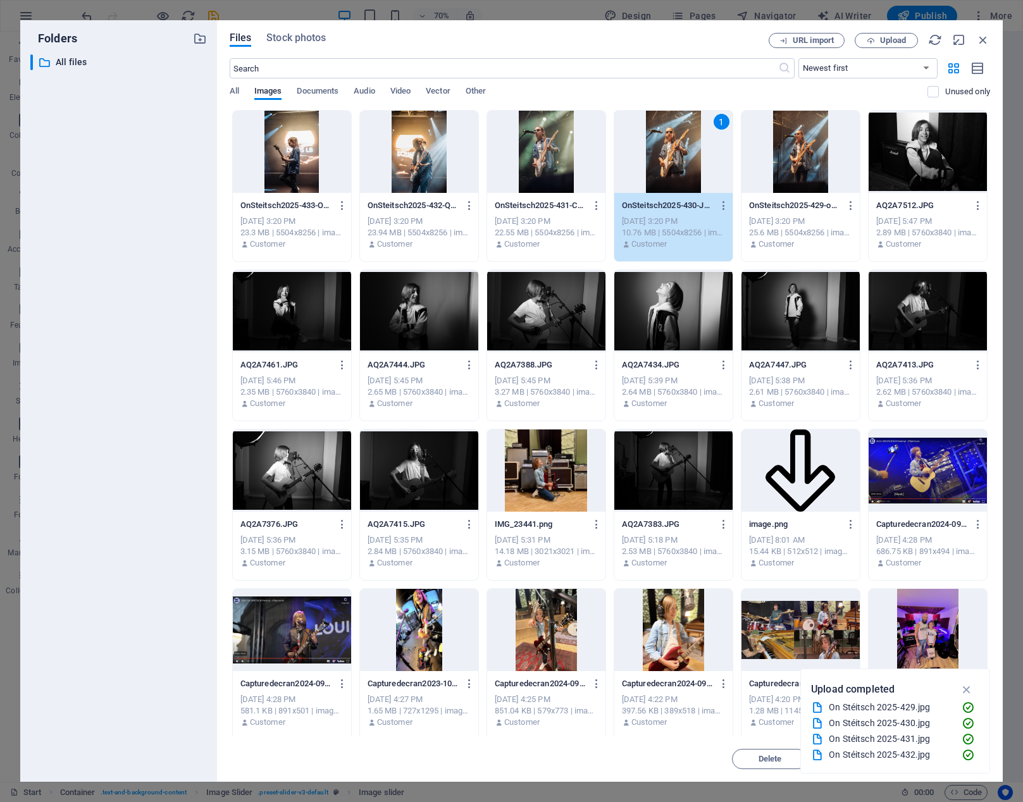
click at [776, 153] on div at bounding box center [801, 152] width 118 height 82
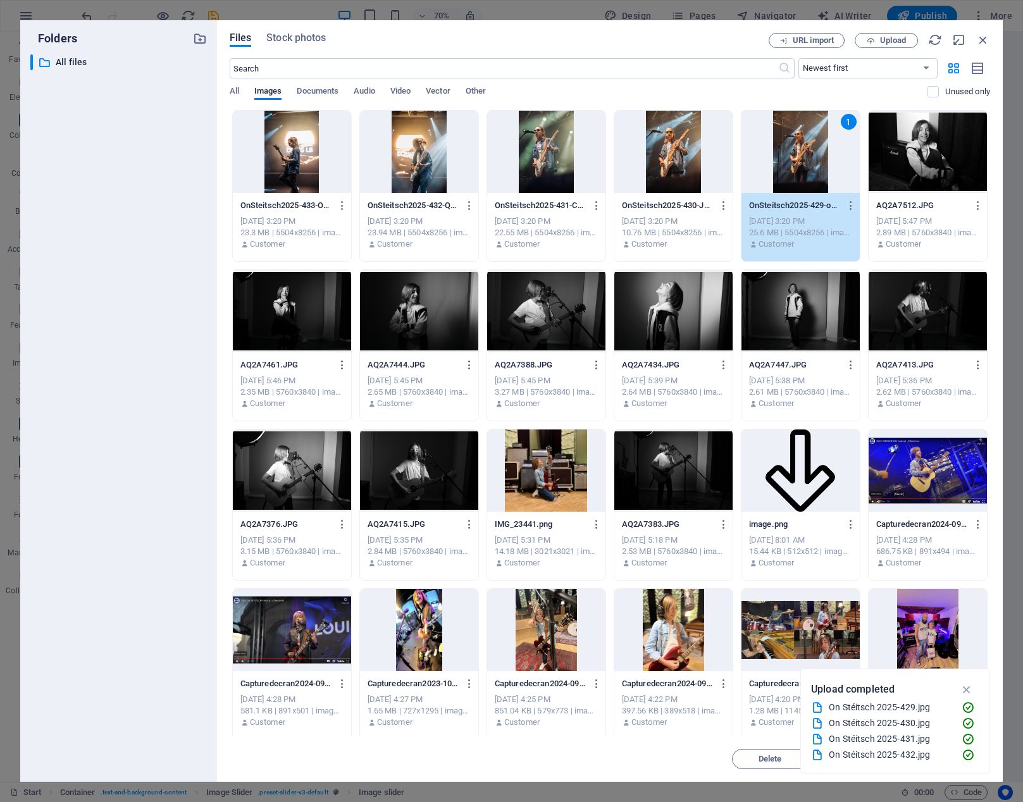
click at [667, 151] on div at bounding box center [673, 152] width 118 height 82
click at [550, 142] on div at bounding box center [546, 152] width 118 height 82
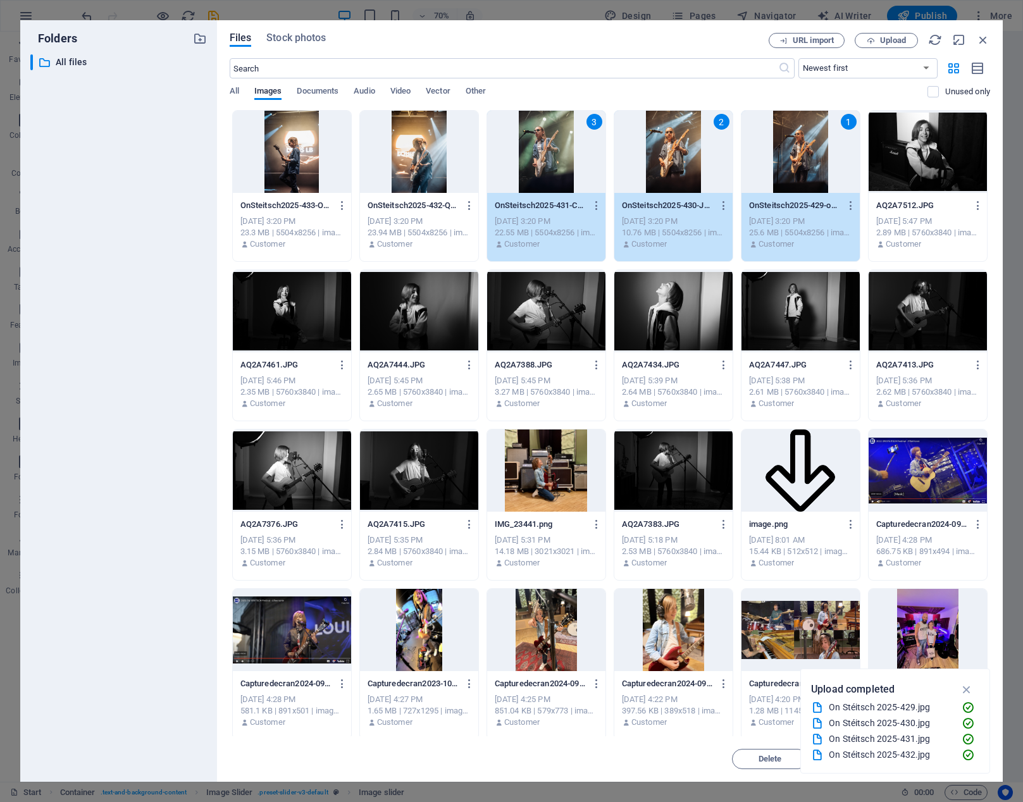
click at [435, 142] on div at bounding box center [419, 152] width 118 height 82
click at [298, 144] on div at bounding box center [292, 152] width 118 height 82
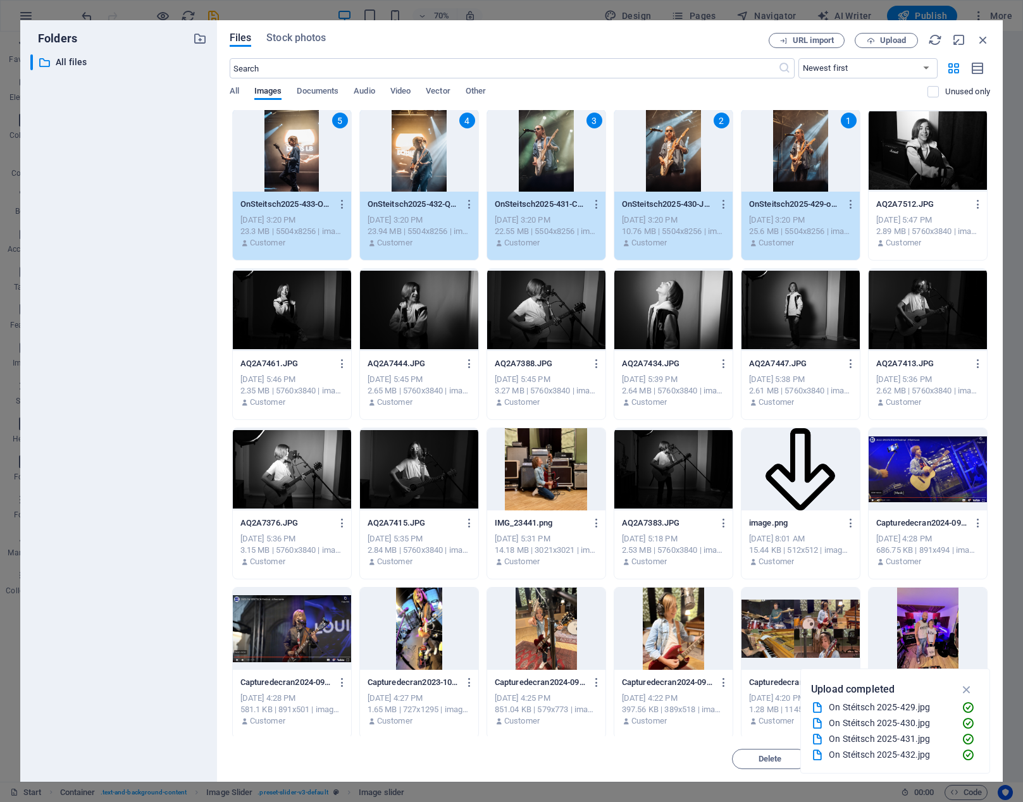
scroll to position [0, 0]
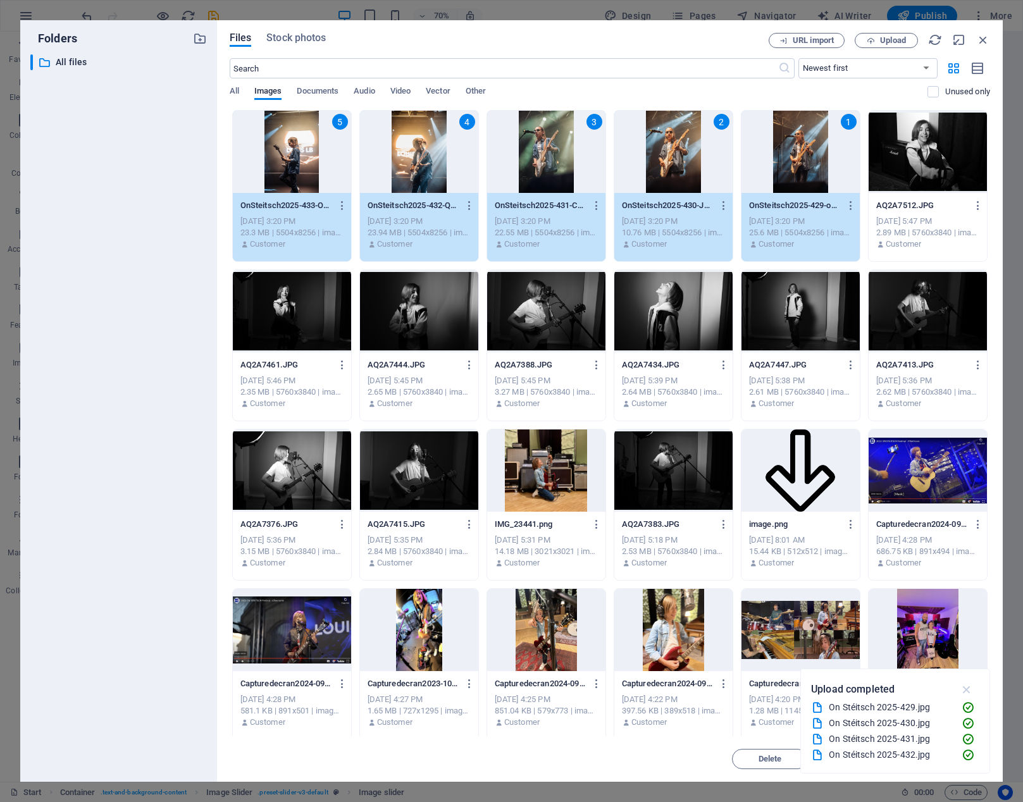
click at [967, 688] on icon "button" at bounding box center [967, 690] width 15 height 14
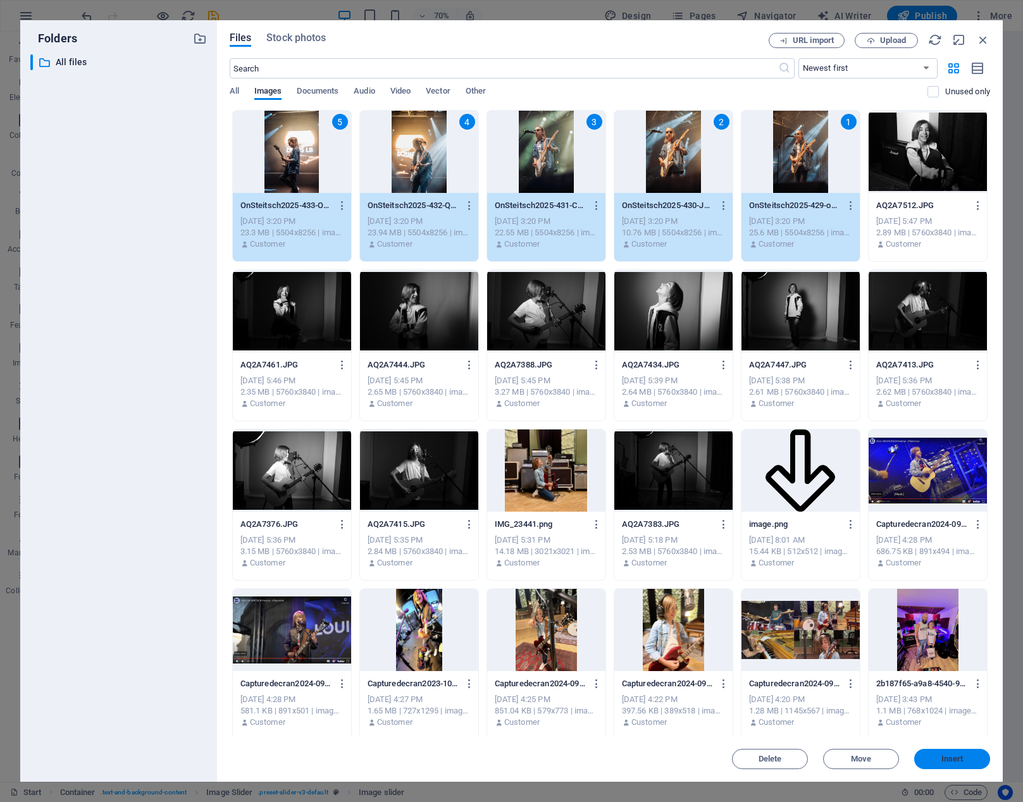
click at [942, 753] on button "Insert" at bounding box center [952, 759] width 76 height 20
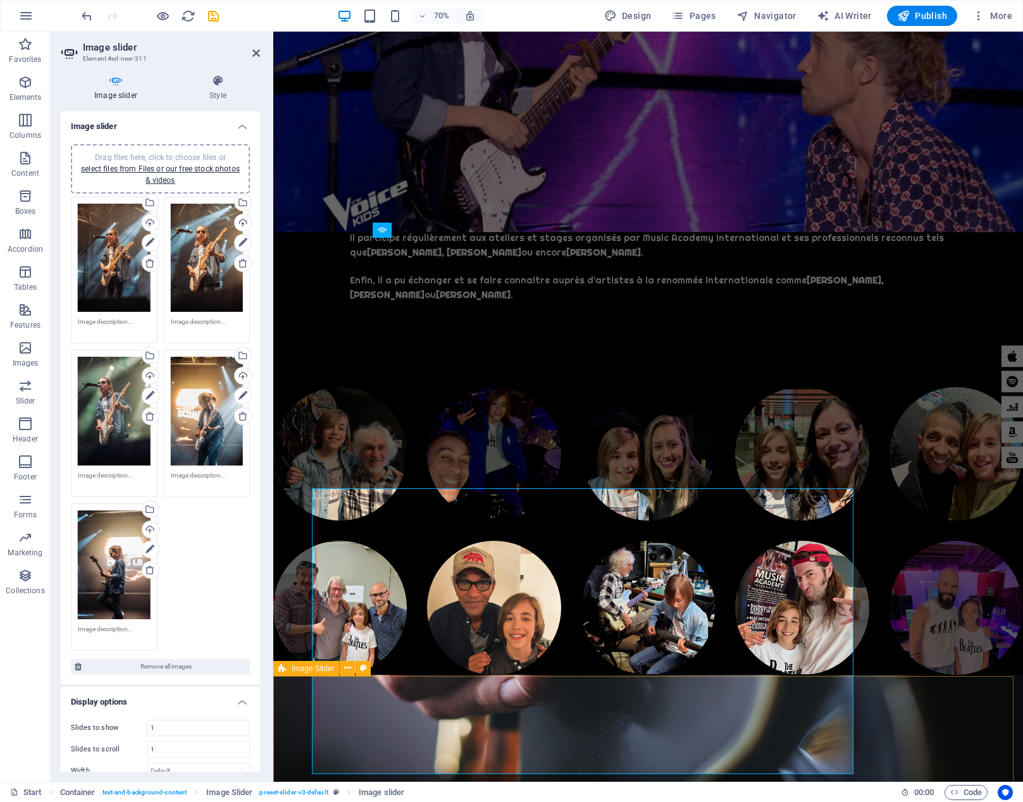
scroll to position [4867, 0]
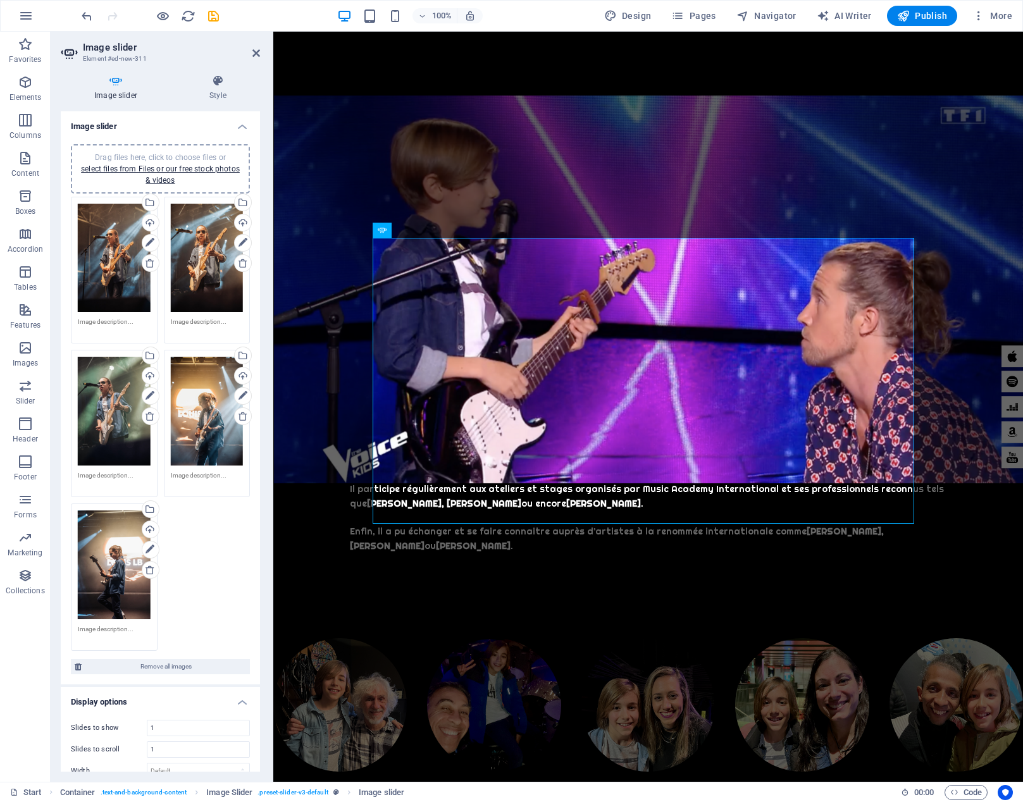
click at [106, 321] on textarea at bounding box center [114, 326] width 73 height 19
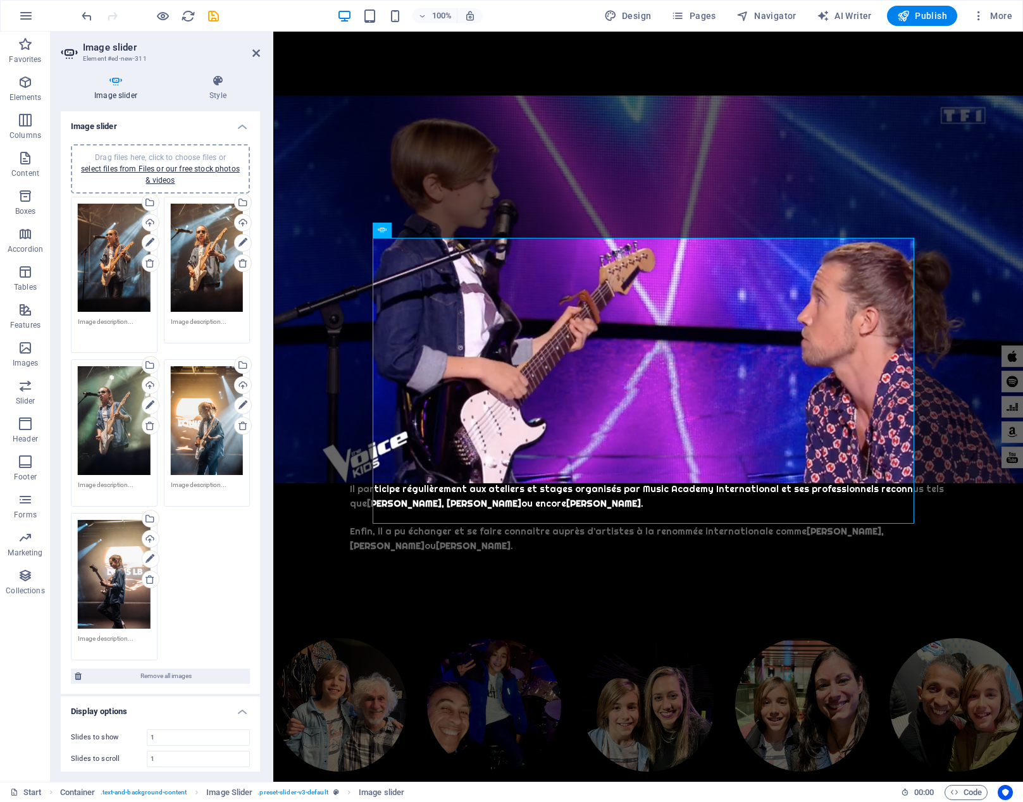
click at [115, 319] on textarea at bounding box center [114, 331] width 73 height 28
click at [121, 319] on textarea "OnSteitsch 2025" at bounding box center [114, 331] width 73 height 28
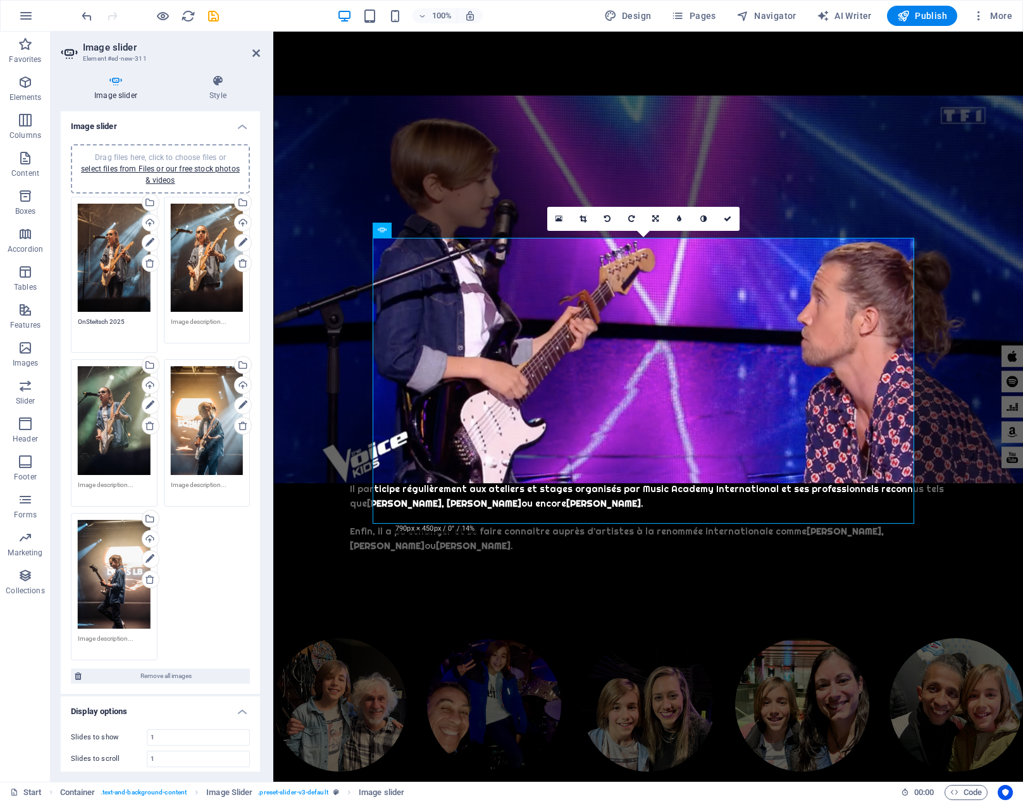
click at [121, 319] on textarea "OnSteitsch 2025" at bounding box center [114, 331] width 73 height 28
type textarea "OnSteitsch 2025"
click at [197, 319] on textarea at bounding box center [207, 326] width 73 height 19
click at [197, 319] on textarea at bounding box center [207, 331] width 73 height 28
paste textarea "OnSteitsch 2025"
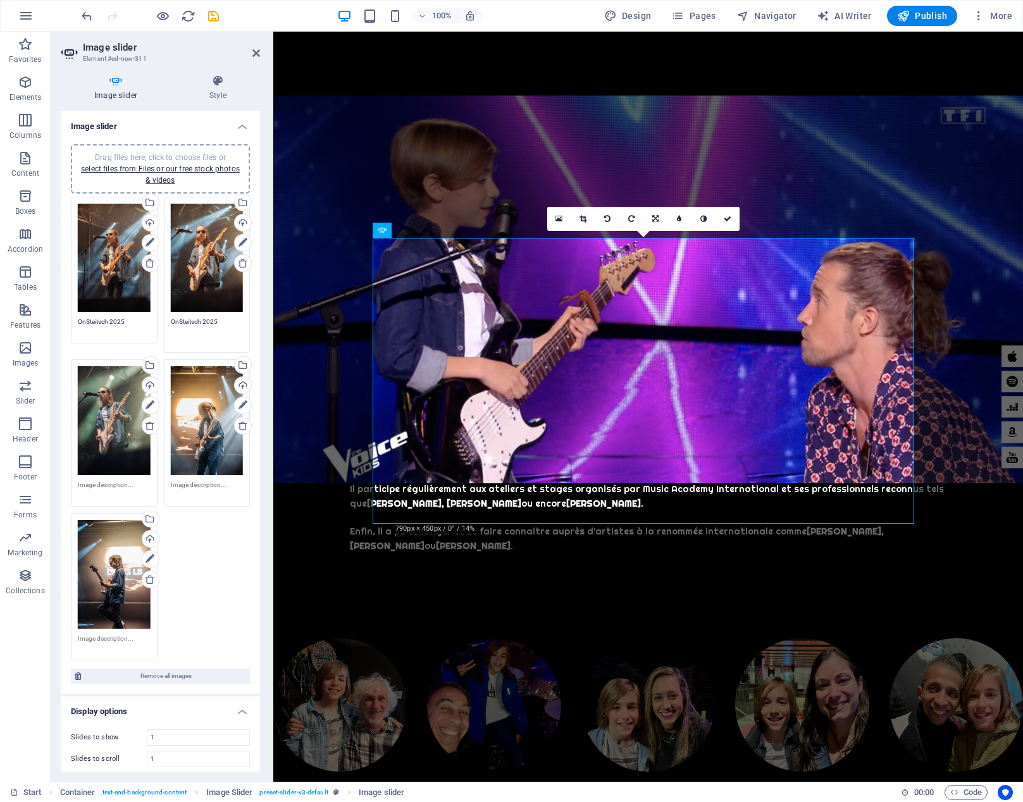
type textarea "OnSteitsch 2025"
click at [201, 480] on textarea at bounding box center [207, 489] width 73 height 19
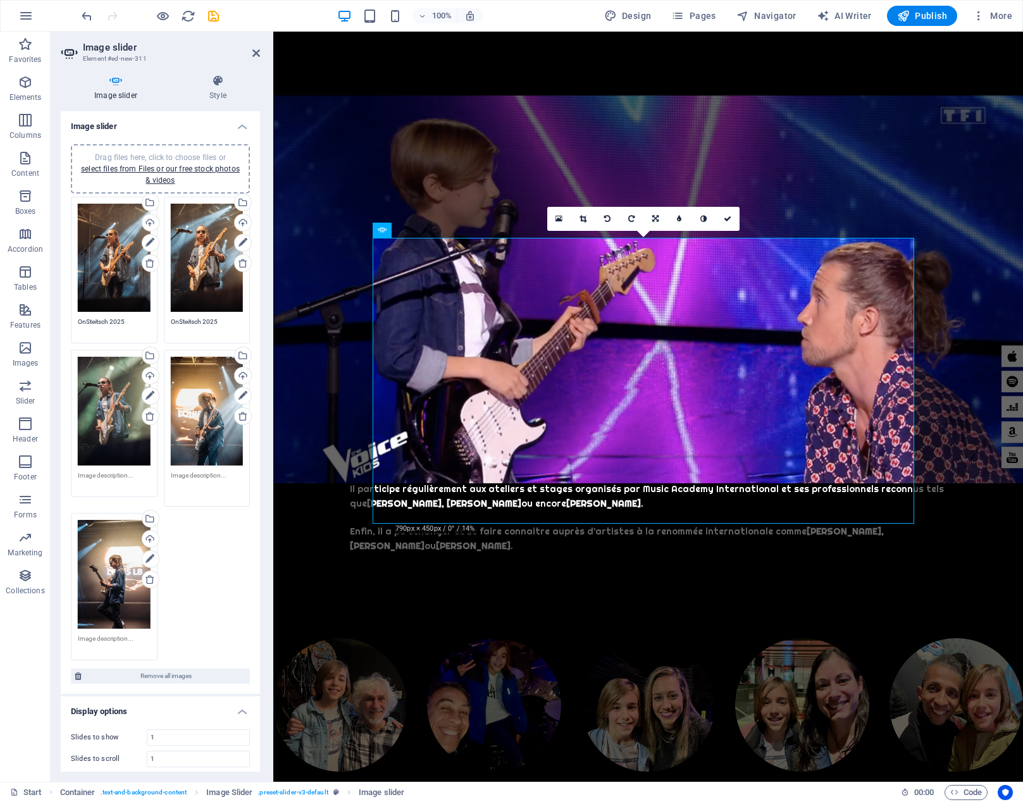
paste textarea "OnSteitsch 2025"
type textarea "OnSteitsch 2025"
click at [105, 471] on textarea at bounding box center [114, 480] width 73 height 19
paste textarea "OnSteitsch 2025"
type textarea "OnSteitsch 2025"
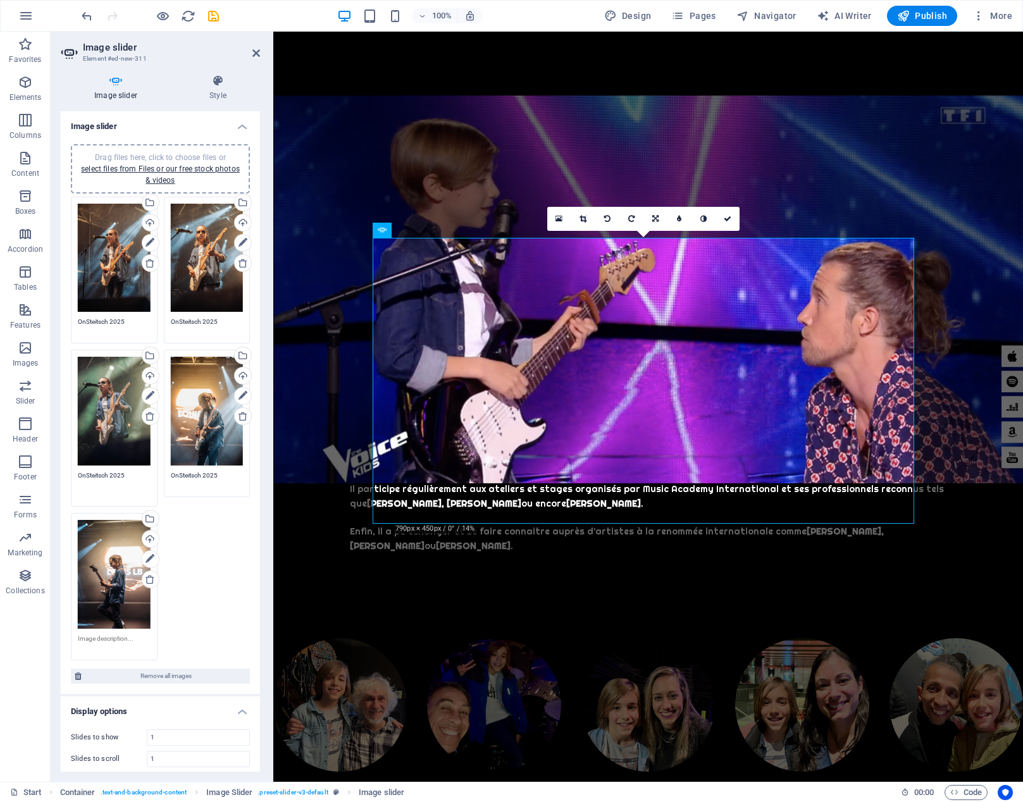
click at [112, 634] on textarea at bounding box center [114, 643] width 73 height 19
paste textarea "OnSteitsch 2025"
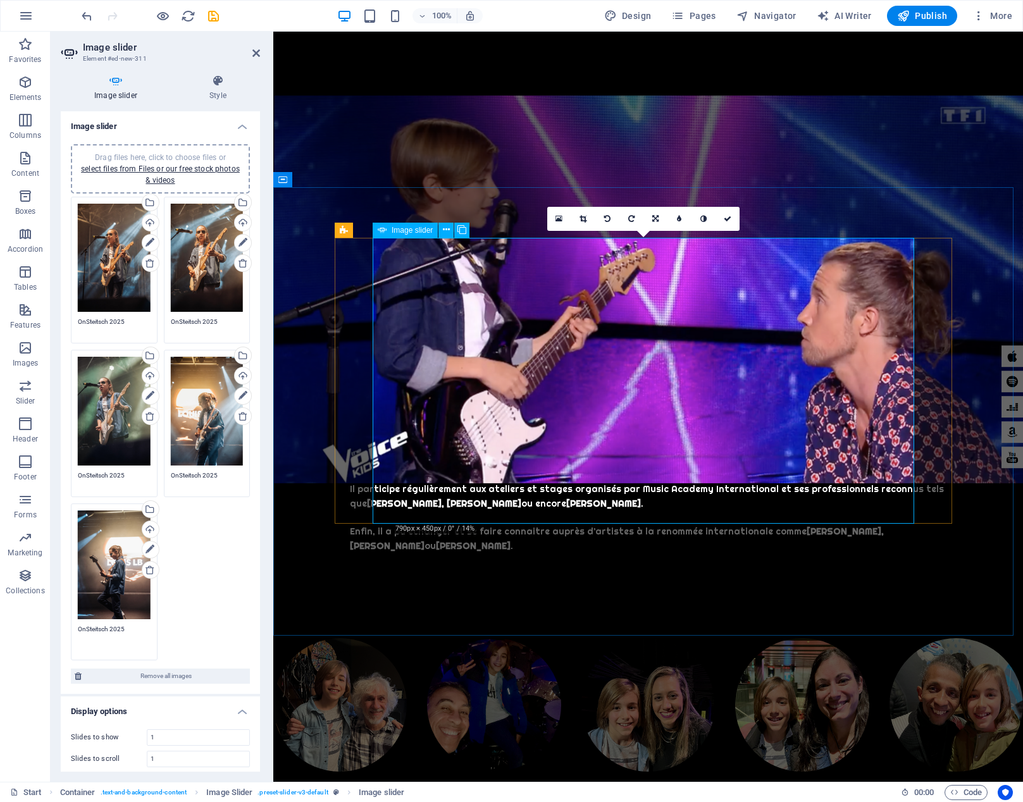
type textarea "OnSteitsch 2025"
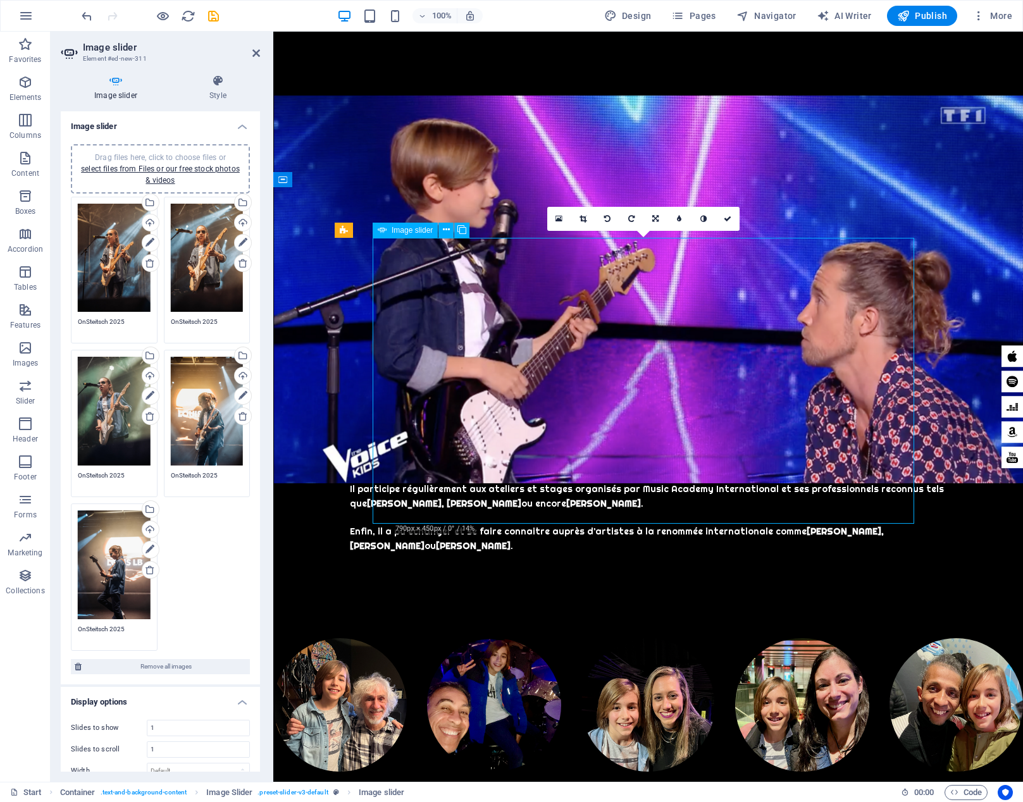
click at [583, 217] on icon at bounding box center [583, 219] width 7 height 8
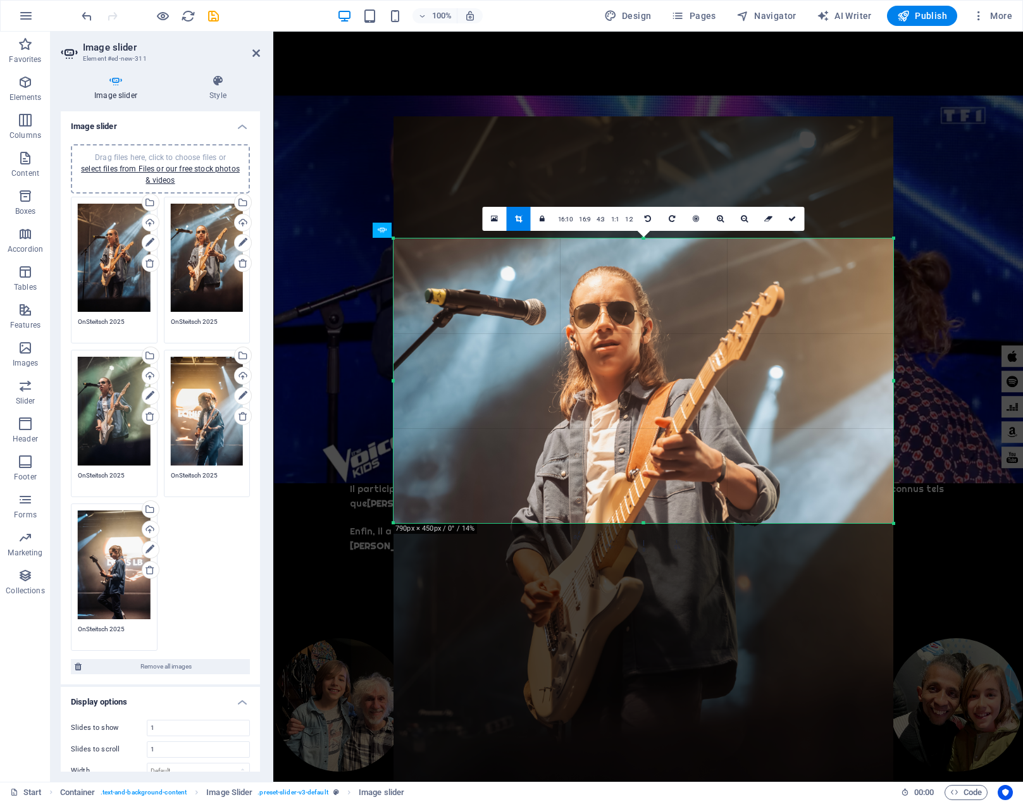
drag, startPoint x: 633, startPoint y: 356, endPoint x: 630, endPoint y: 488, distance: 132.3
click at [630, 488] on div at bounding box center [644, 491] width 500 height 750
click at [793, 221] on icon at bounding box center [792, 219] width 8 height 8
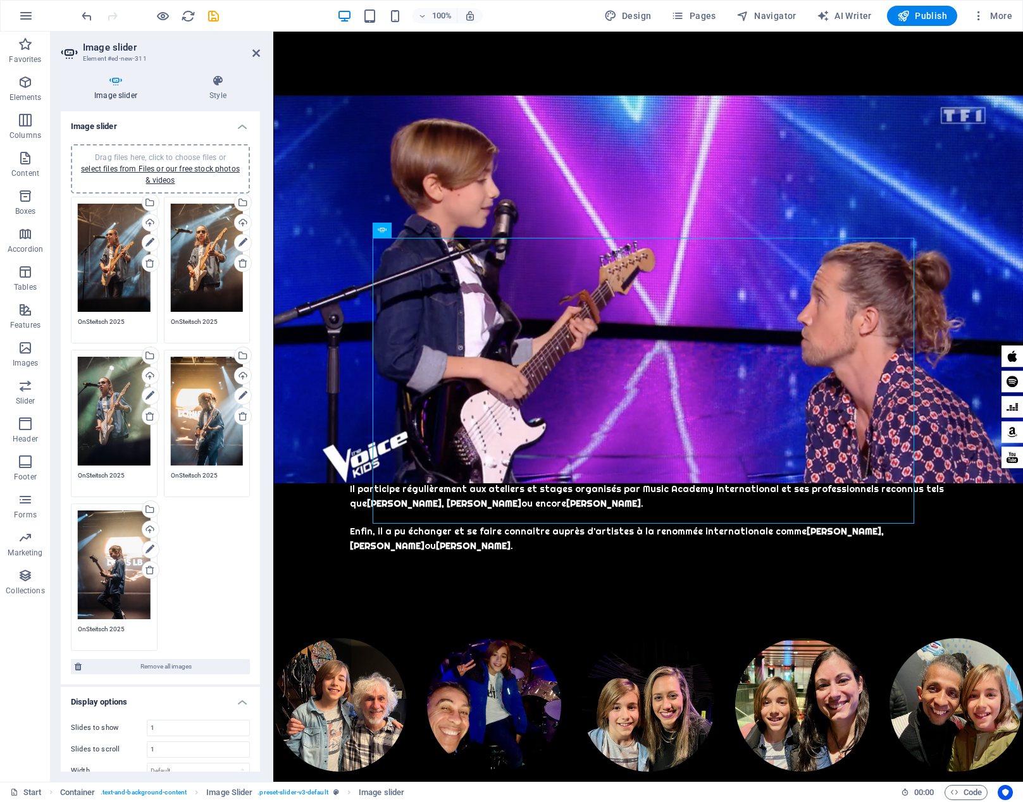
click at [121, 259] on div "Drag files here, click to choose files or select files from Files or our free s…" at bounding box center [114, 258] width 73 height 109
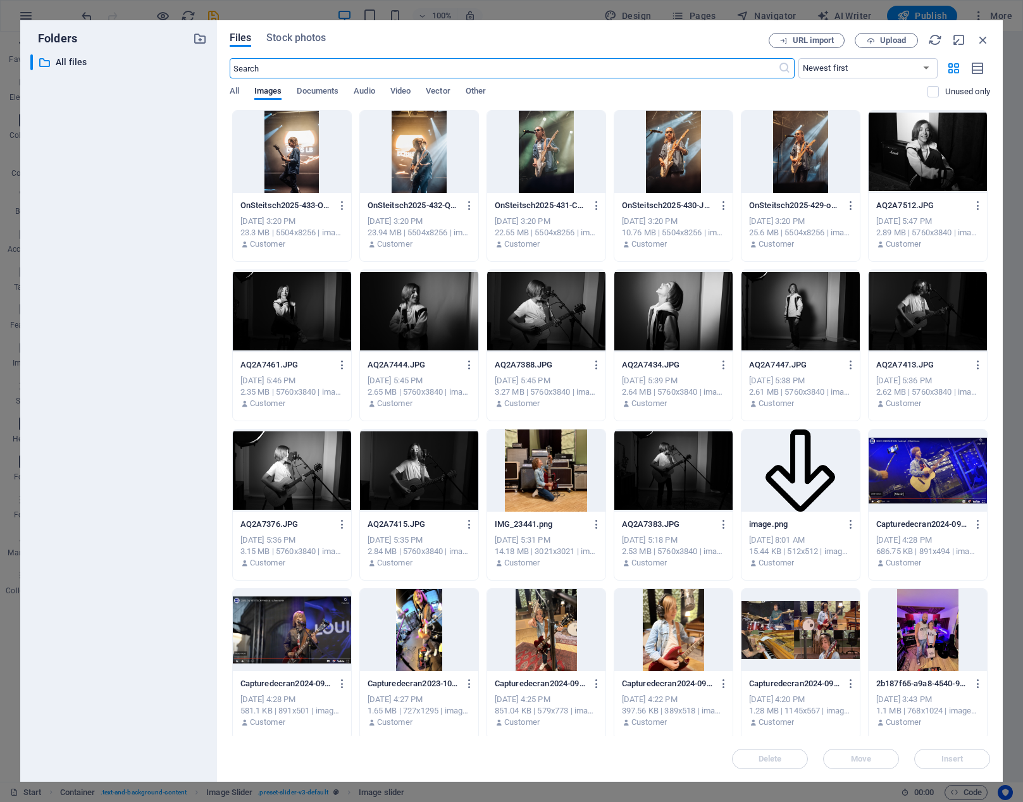
scroll to position [5118, 0]
click at [981, 37] on icon "button" at bounding box center [983, 40] width 14 height 14
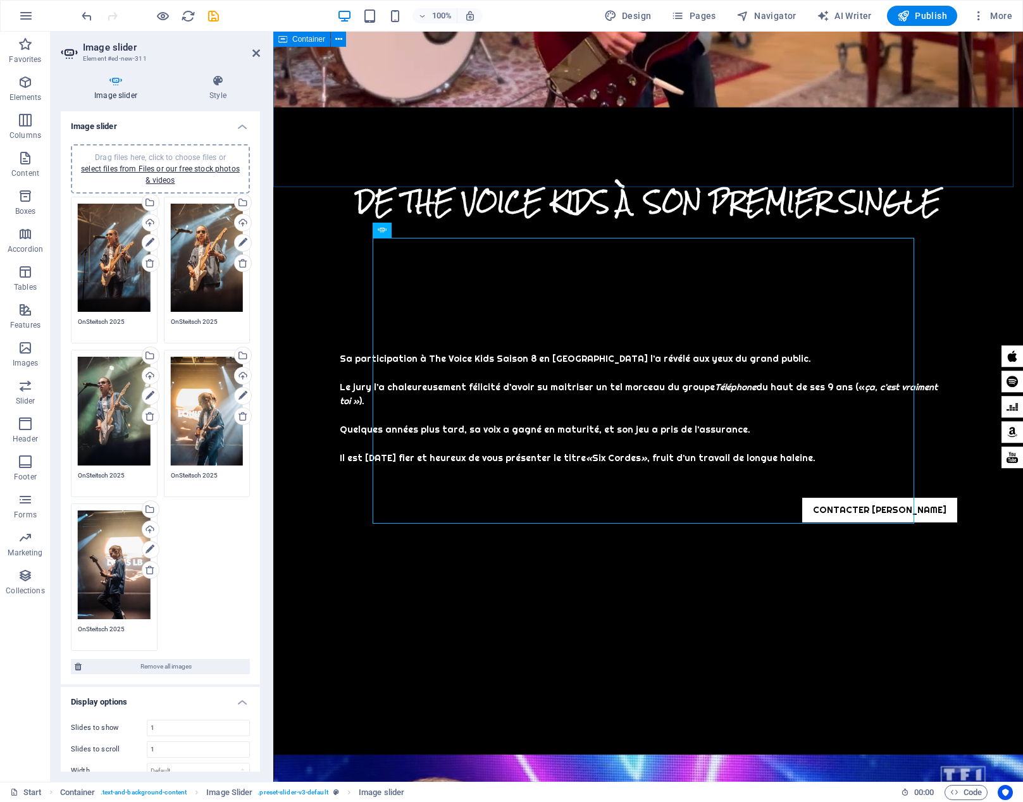
scroll to position [4867, 0]
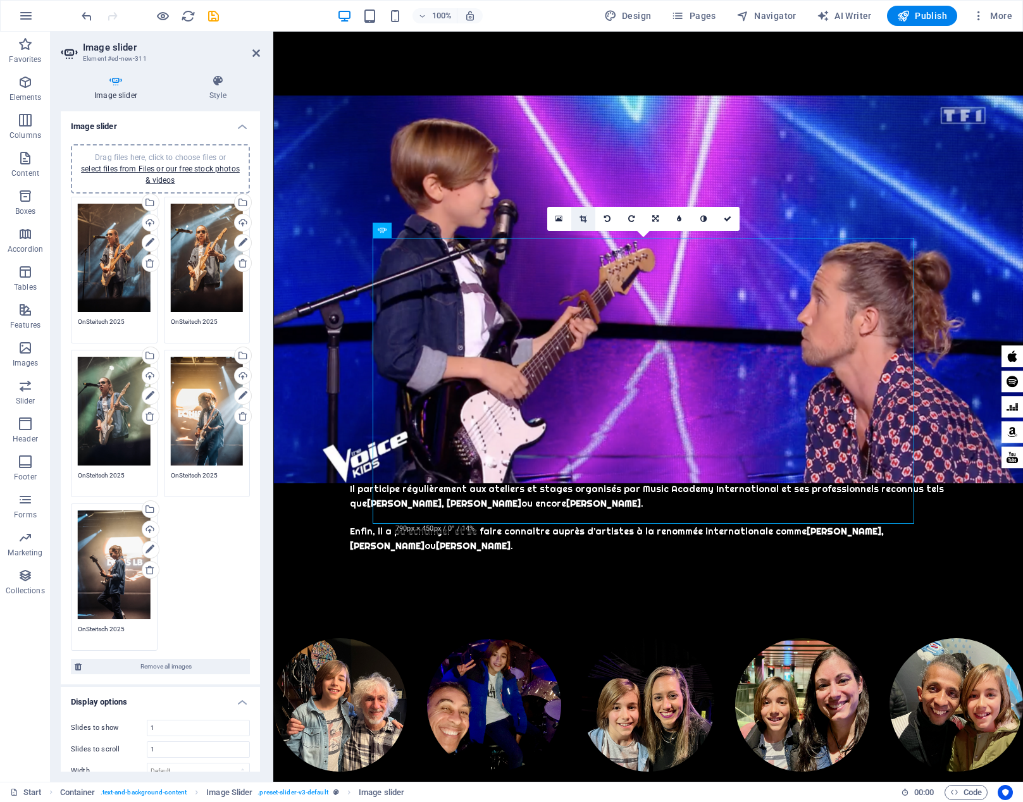
click at [586, 218] on icon at bounding box center [583, 219] width 7 height 8
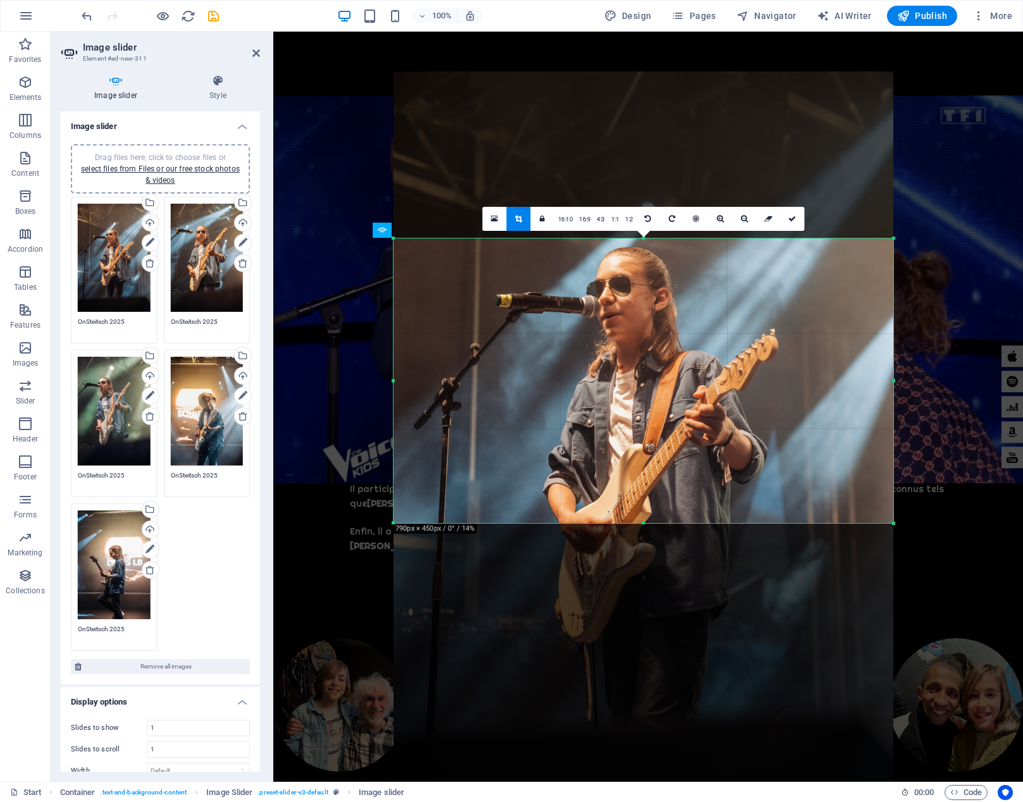
drag, startPoint x: 631, startPoint y: 313, endPoint x: 630, endPoint y: 377, distance: 63.9
click at [630, 377] on div at bounding box center [644, 446] width 500 height 750
click at [792, 218] on icon at bounding box center [792, 219] width 8 height 8
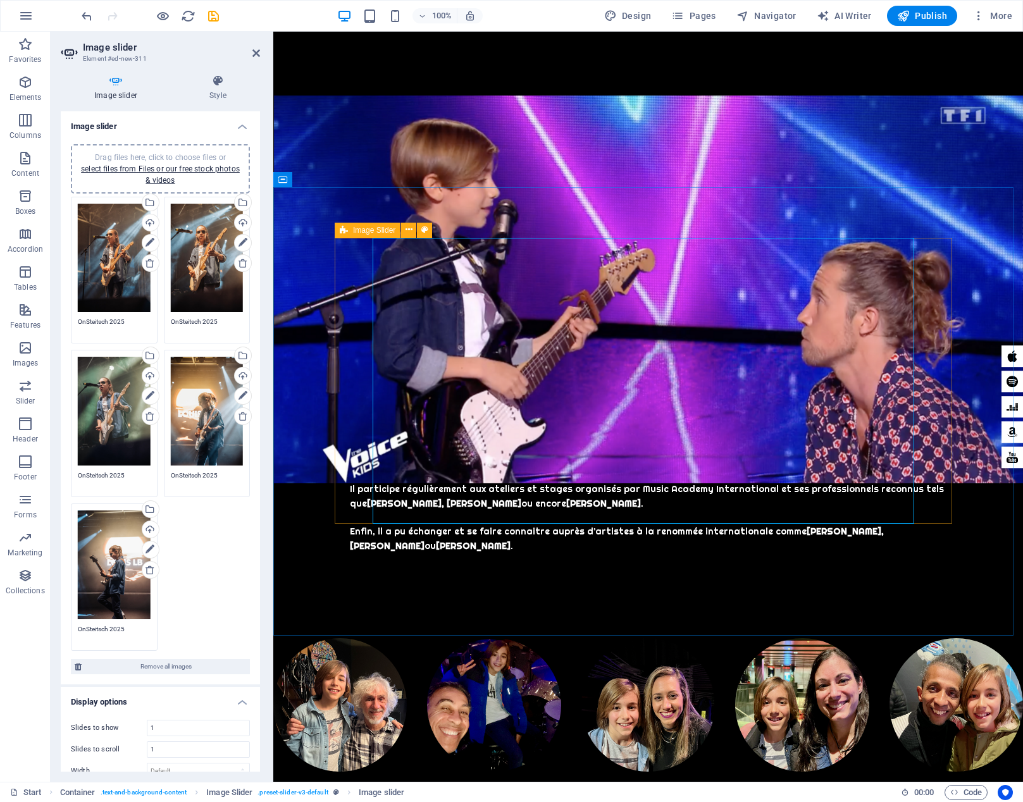
click at [654, 218] on icon at bounding box center [655, 219] width 6 height 8
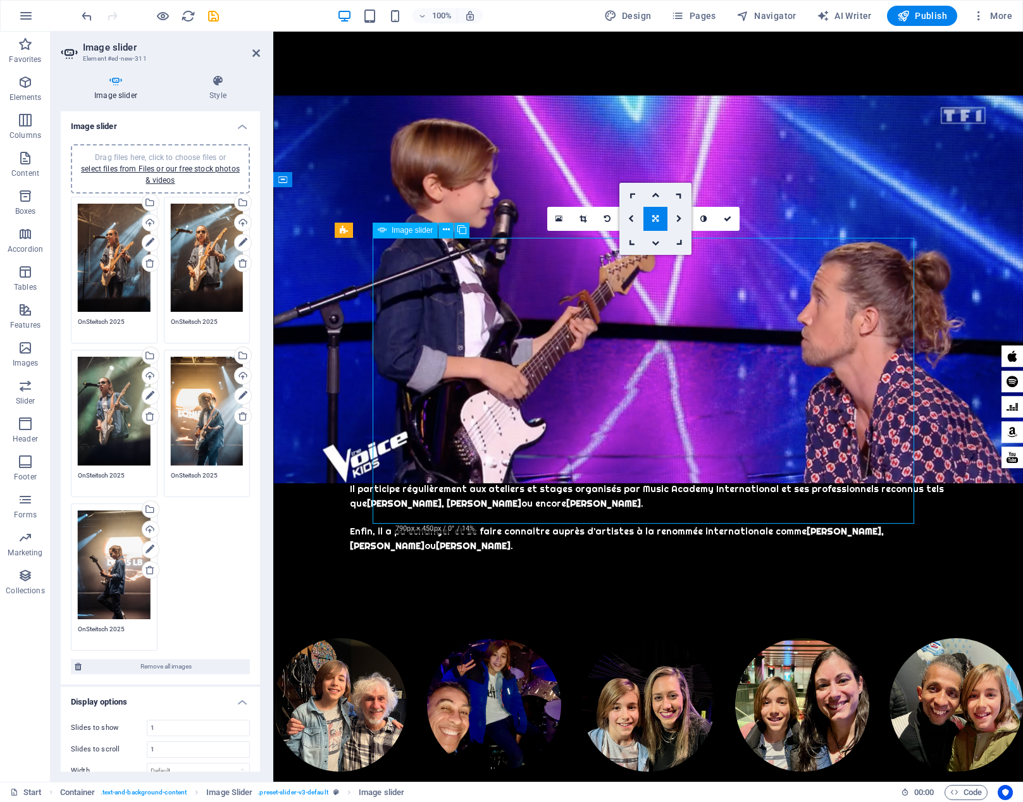
drag, startPoint x: 642, startPoint y: 312, endPoint x: 643, endPoint y: 320, distance: 7.6
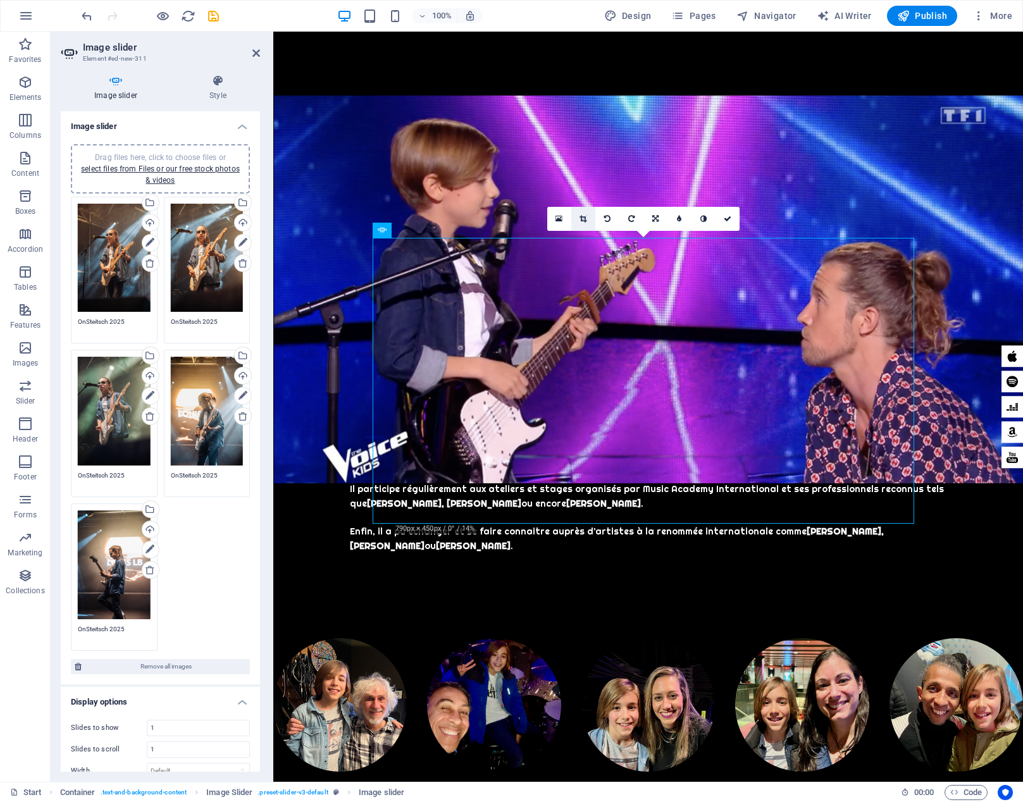
click at [583, 218] on icon at bounding box center [583, 219] width 7 height 8
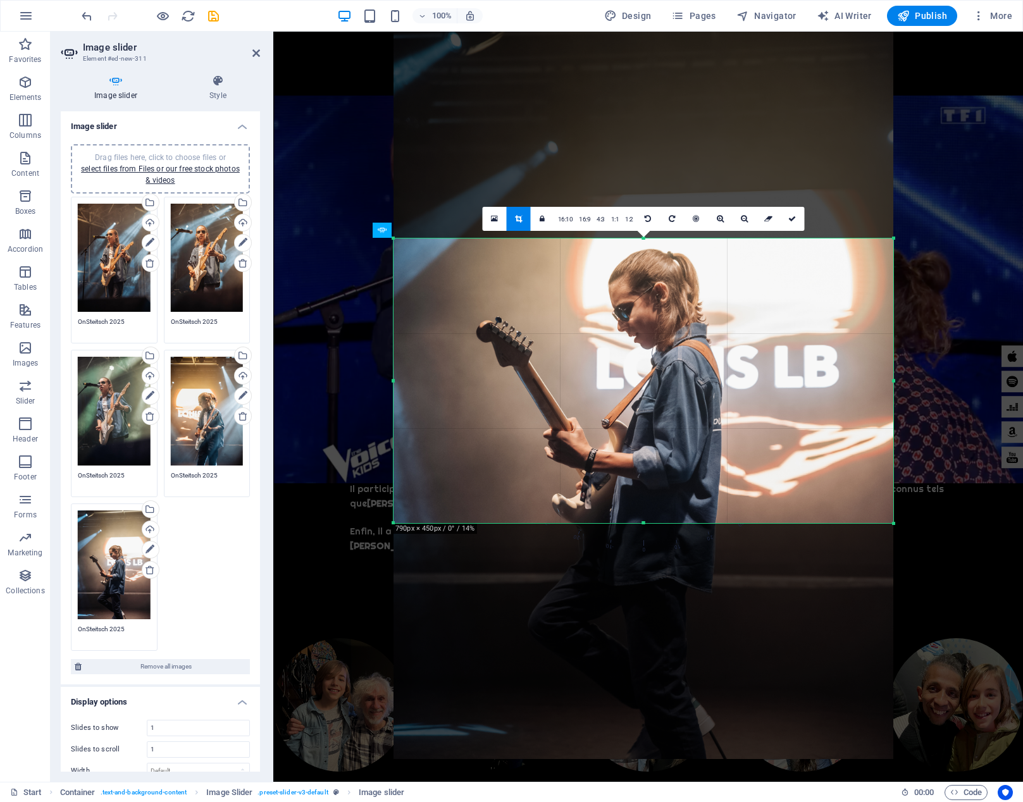
drag, startPoint x: 606, startPoint y: 313, endPoint x: 605, endPoint y: 320, distance: 7.0
click at [605, 320] on div at bounding box center [644, 384] width 500 height 750
click at [791, 218] on icon at bounding box center [792, 219] width 8 height 8
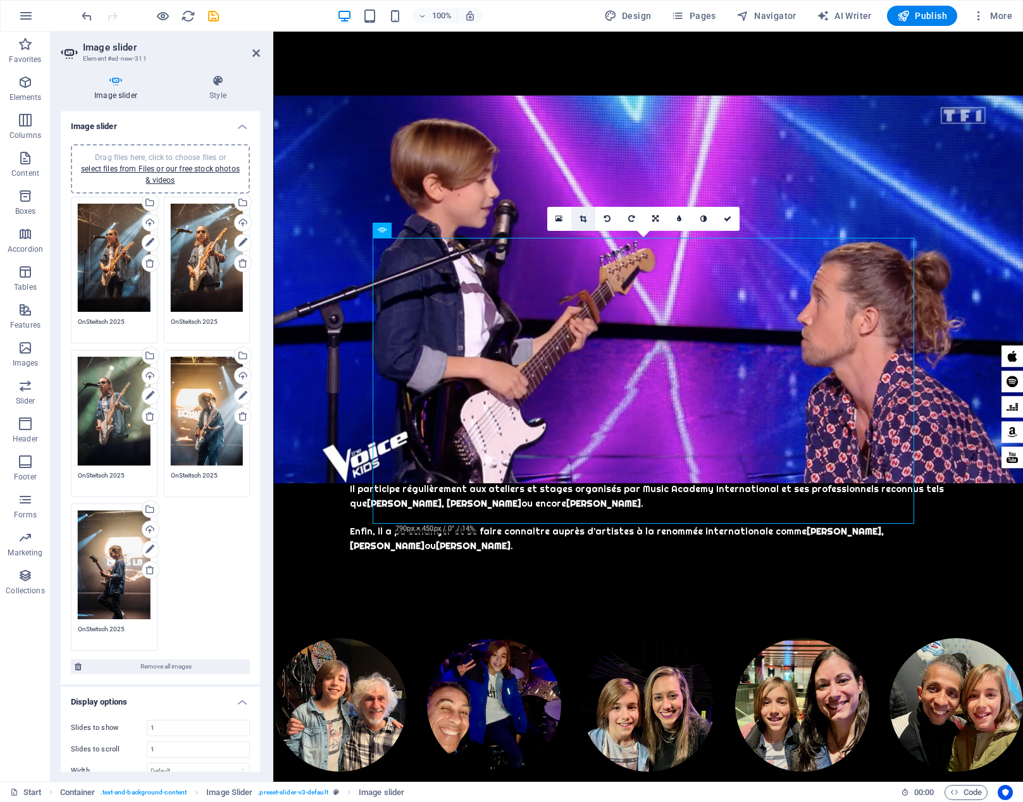
click at [581, 220] on icon at bounding box center [583, 219] width 7 height 8
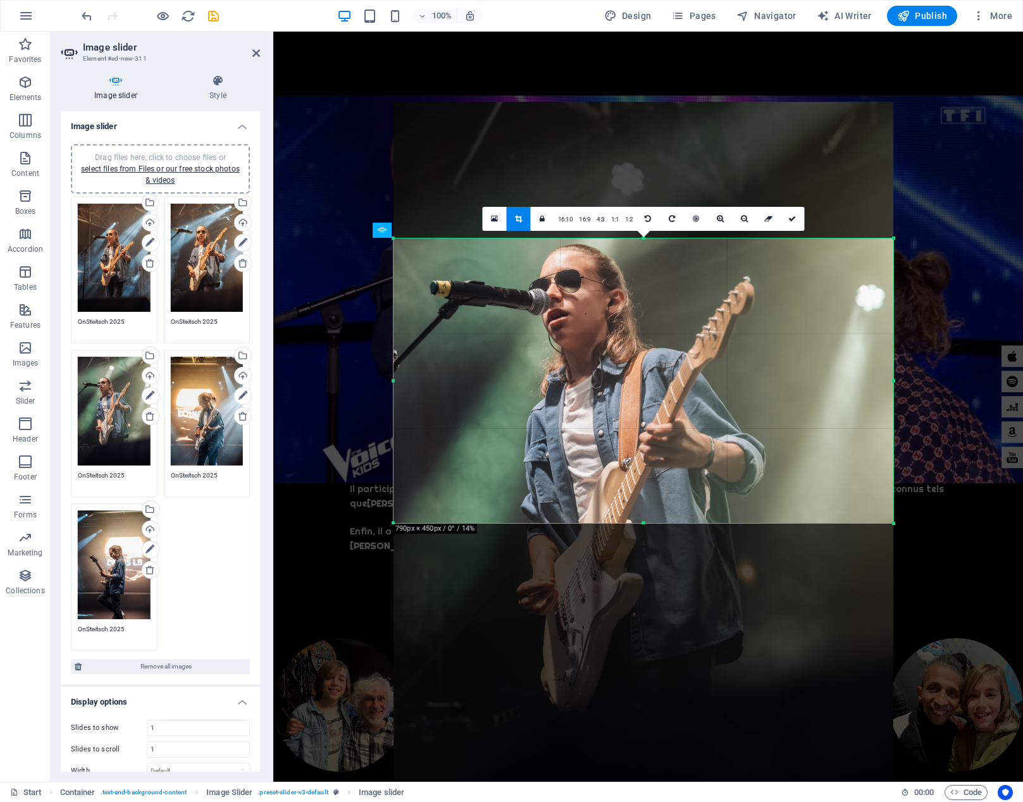
drag, startPoint x: 601, startPoint y: 304, endPoint x: 604, endPoint y: 409, distance: 105.1
click at [604, 409] on div at bounding box center [644, 477] width 500 height 750
click at [790, 218] on icon at bounding box center [792, 219] width 8 height 8
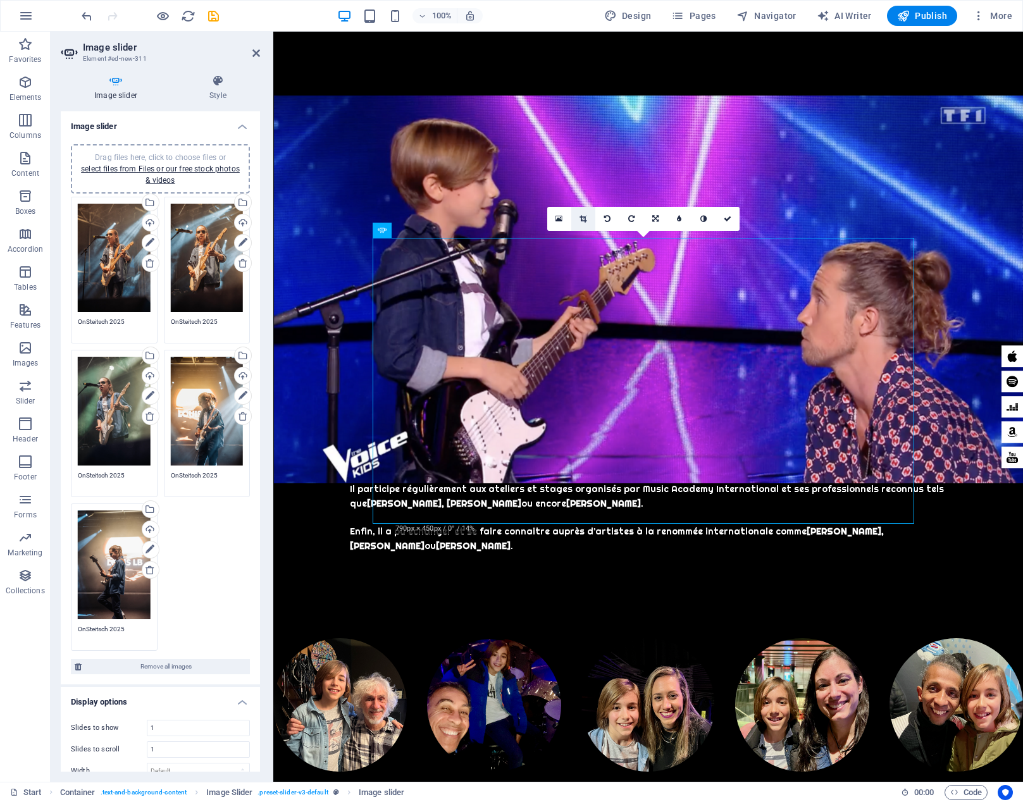
click at [576, 222] on link at bounding box center [583, 219] width 24 height 24
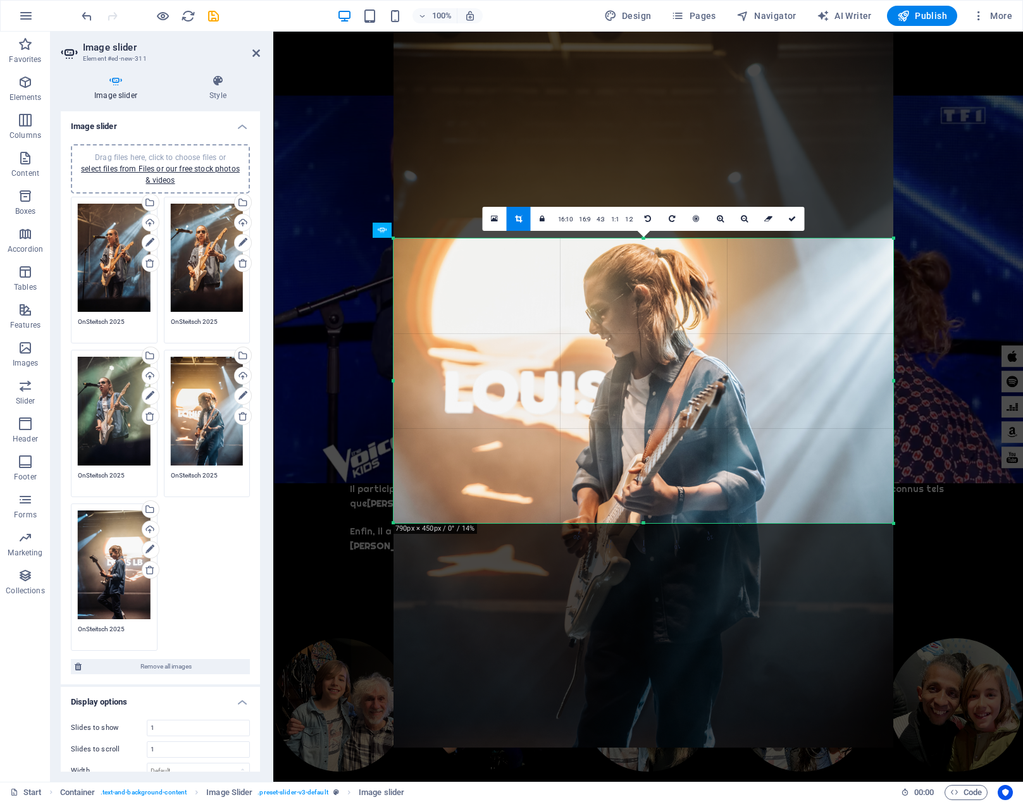
click at [621, 325] on div at bounding box center [644, 373] width 500 height 750
click at [792, 216] on icon at bounding box center [792, 219] width 8 height 8
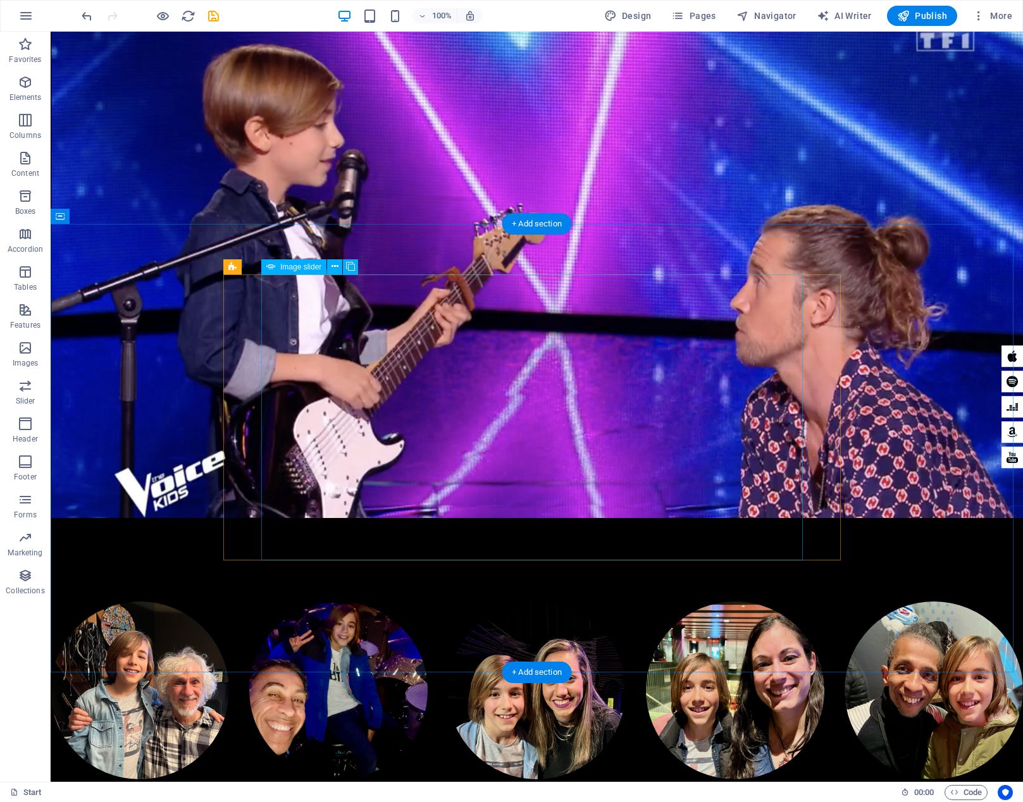
scroll to position [5052, 0]
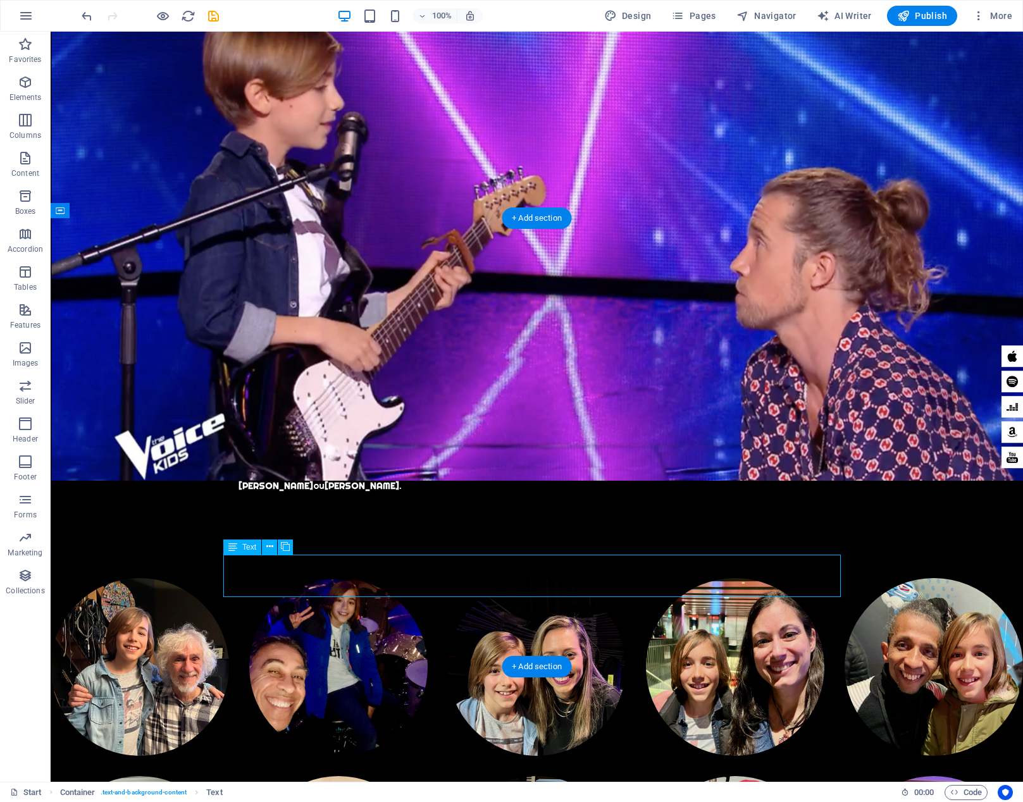
scroll to position [4836, 0]
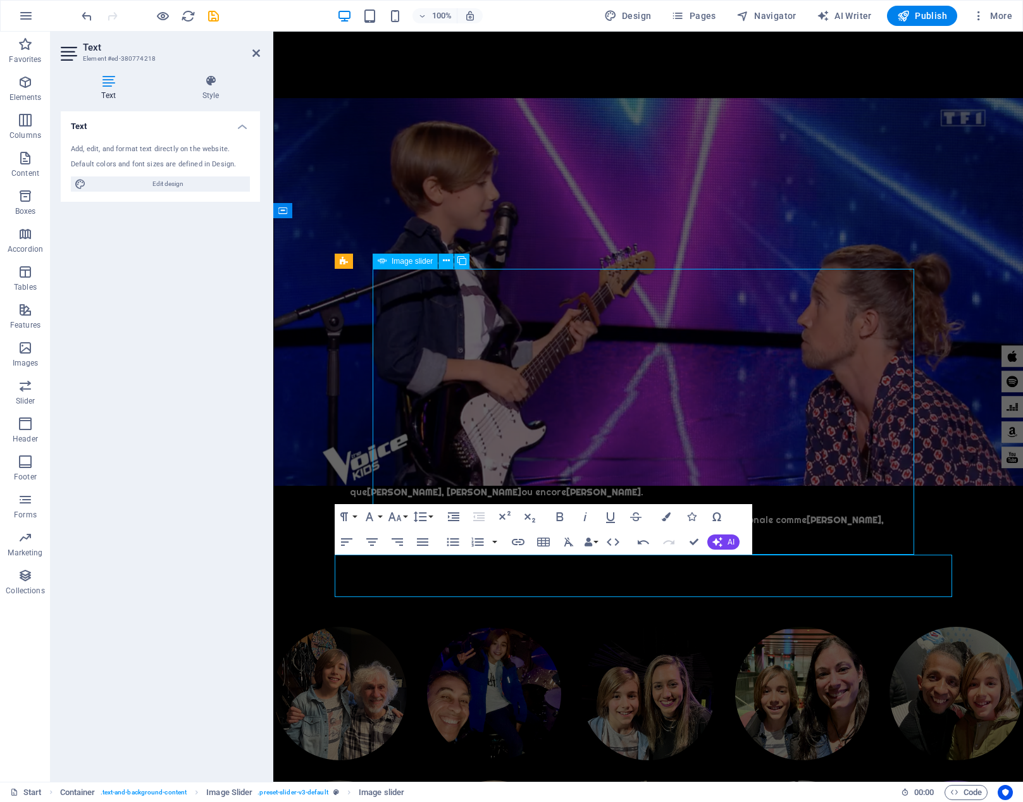
scroll to position [5052, 0]
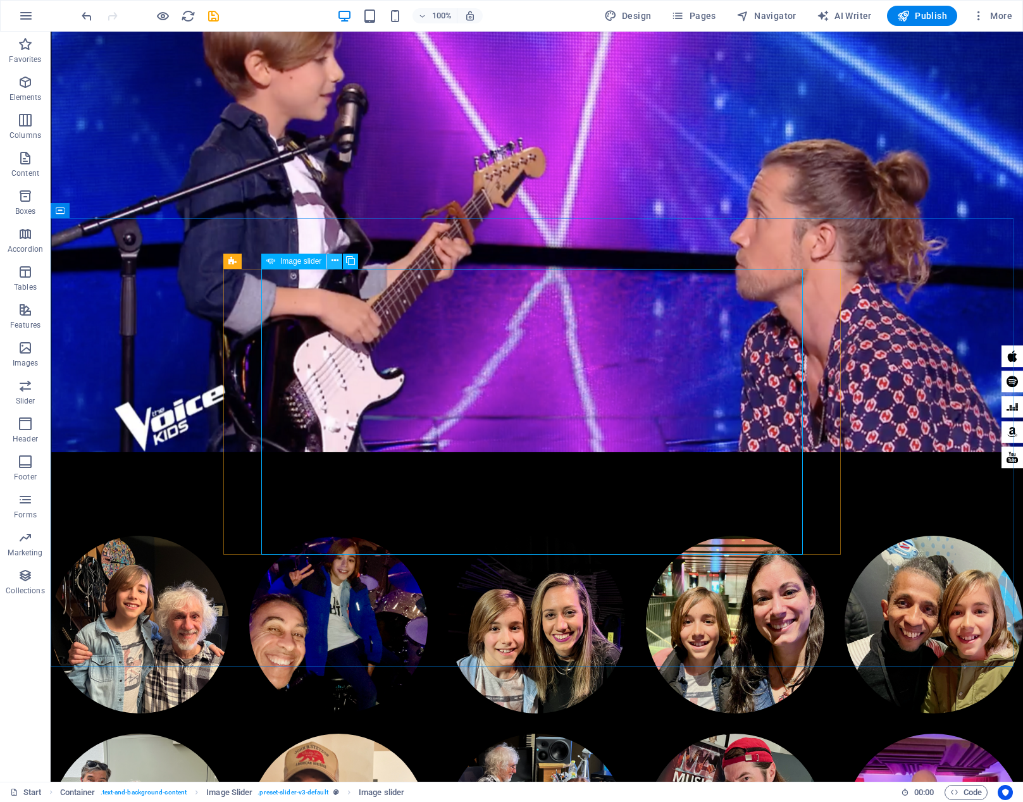
click at [336, 261] on icon at bounding box center [335, 260] width 7 height 13
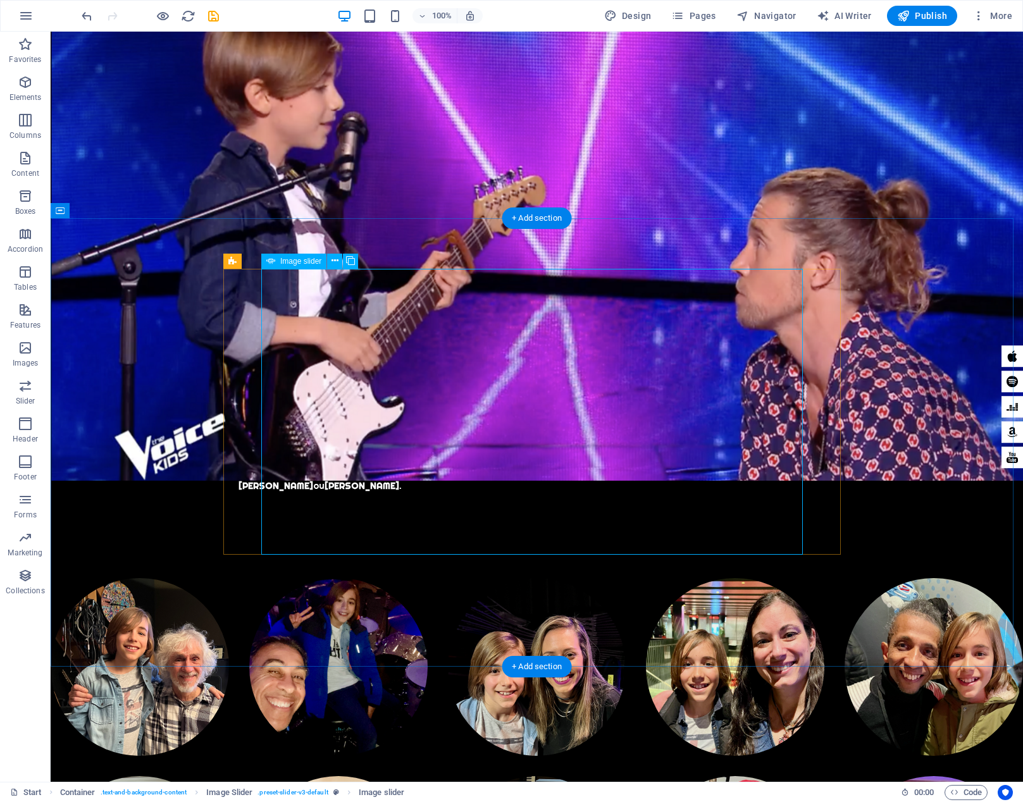
scroll to position [4836, 0]
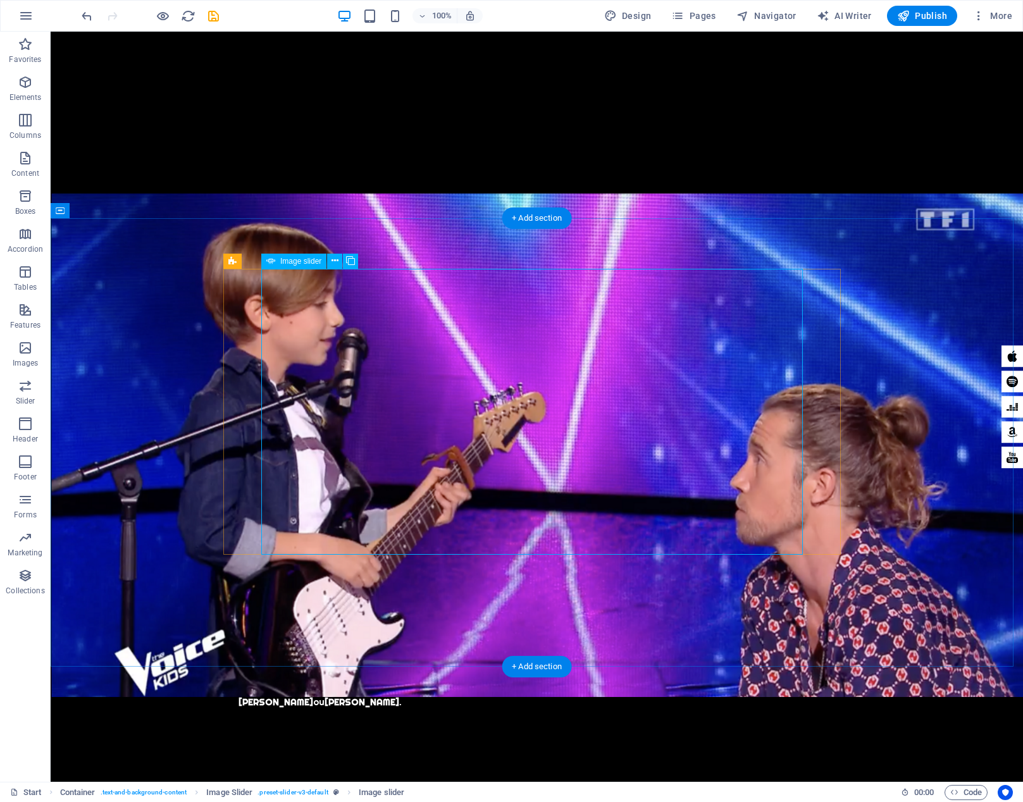
select select "px"
select select "ms"
select select "s"
select select "progressive"
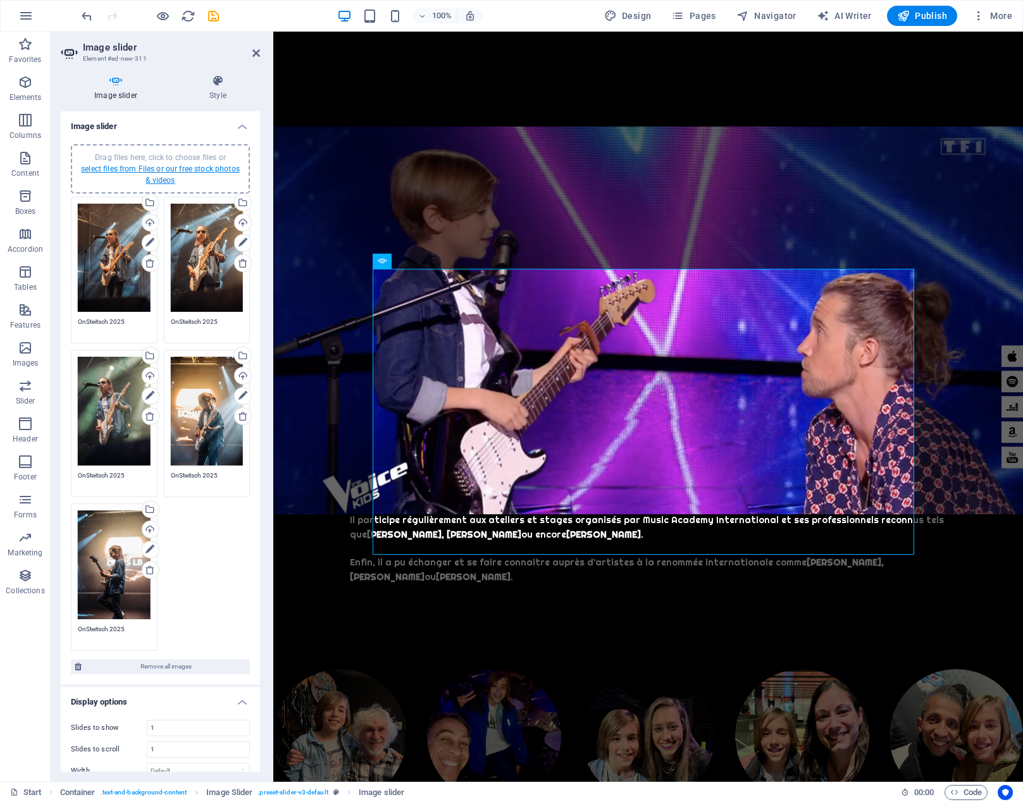
click at [166, 170] on link "select files from Files or our free stock photos & videos" at bounding box center [160, 175] width 159 height 20
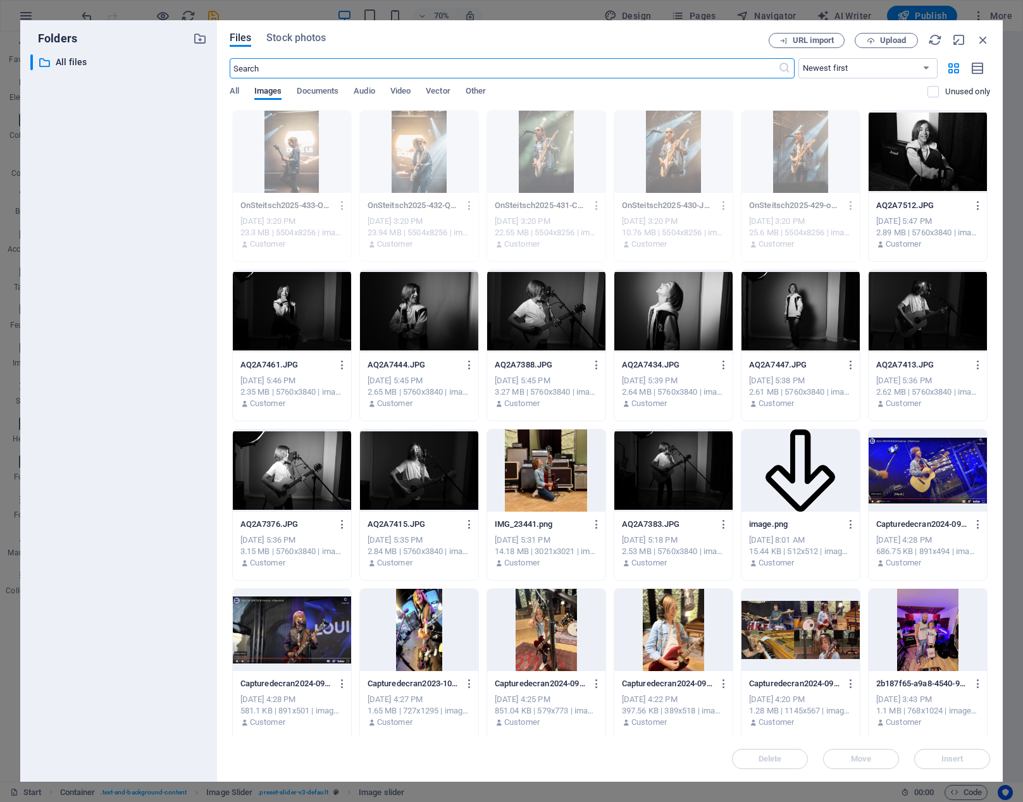
scroll to position [5087, 0]
click at [986, 39] on icon "button" at bounding box center [983, 40] width 14 height 14
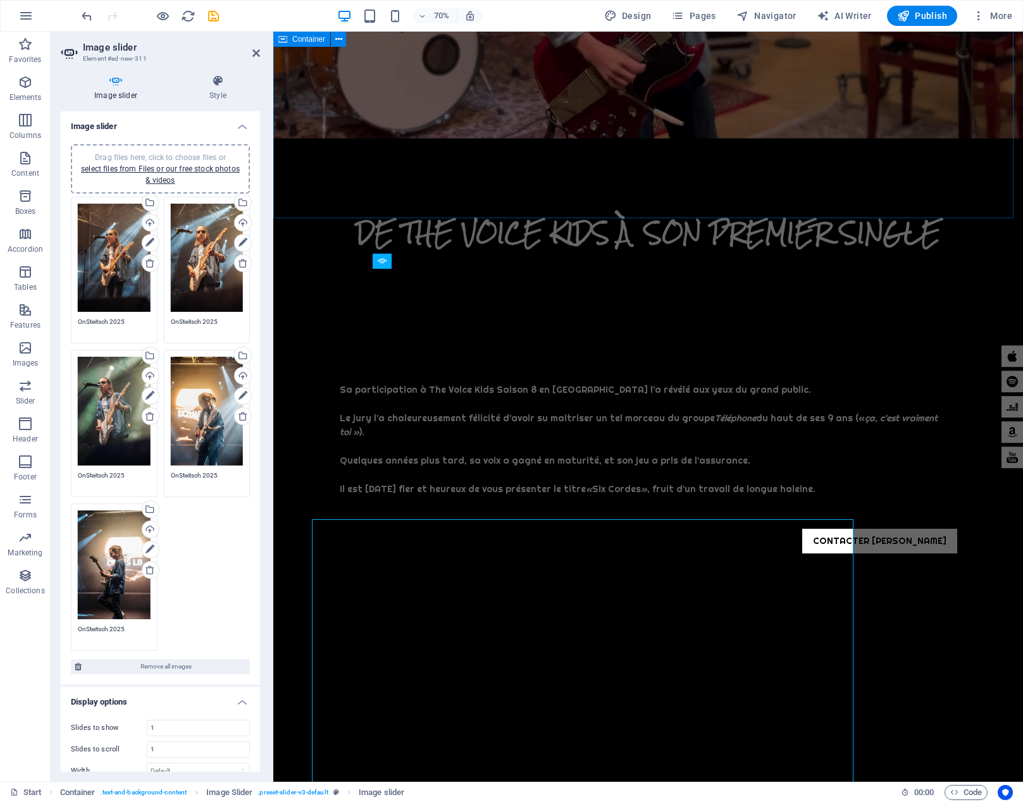
scroll to position [4836, 0]
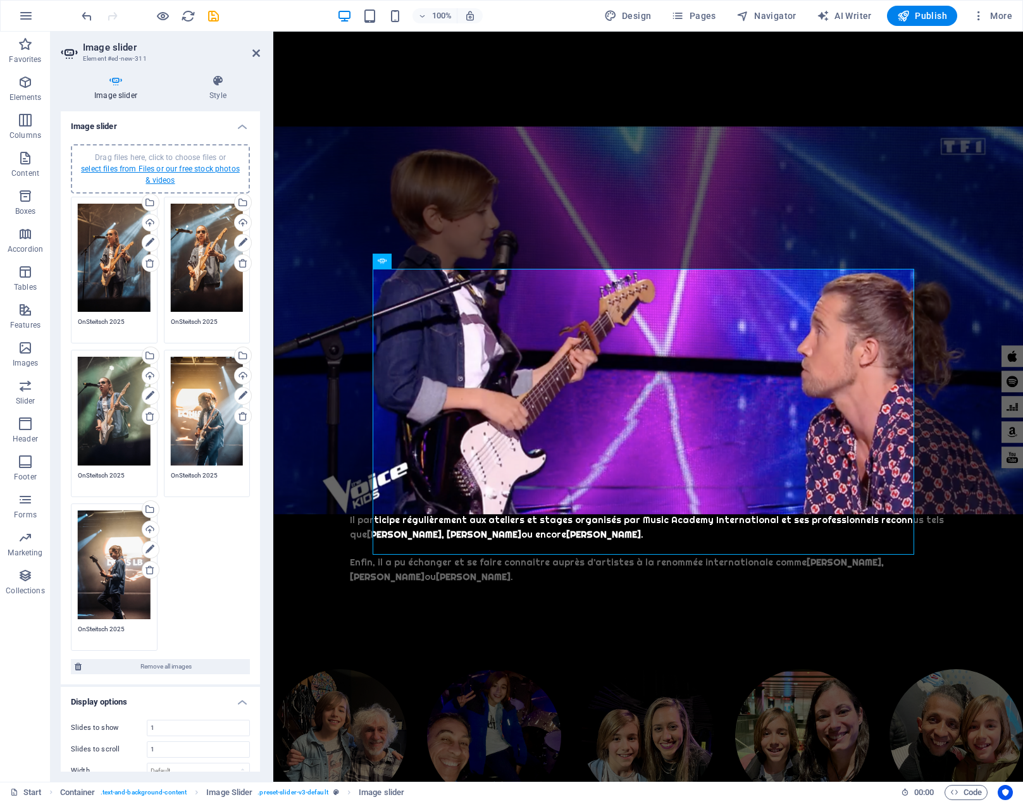
click at [103, 167] on link "select files from Files or our free stock photos & videos" at bounding box center [160, 175] width 159 height 20
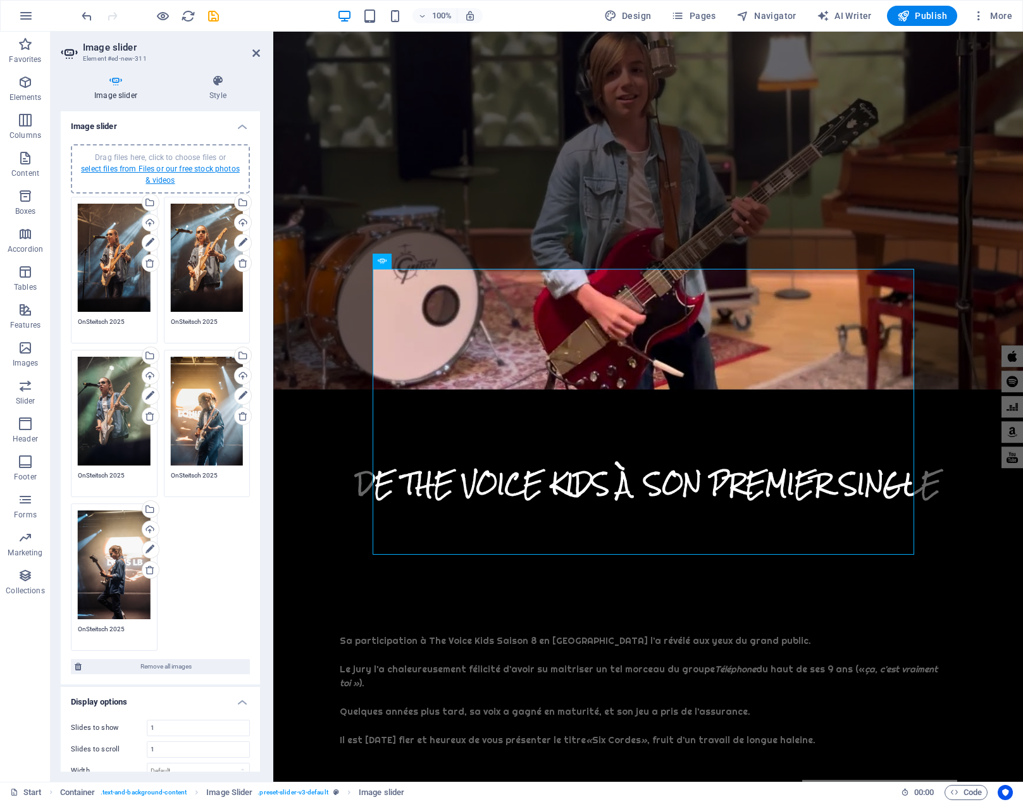
scroll to position [5087, 0]
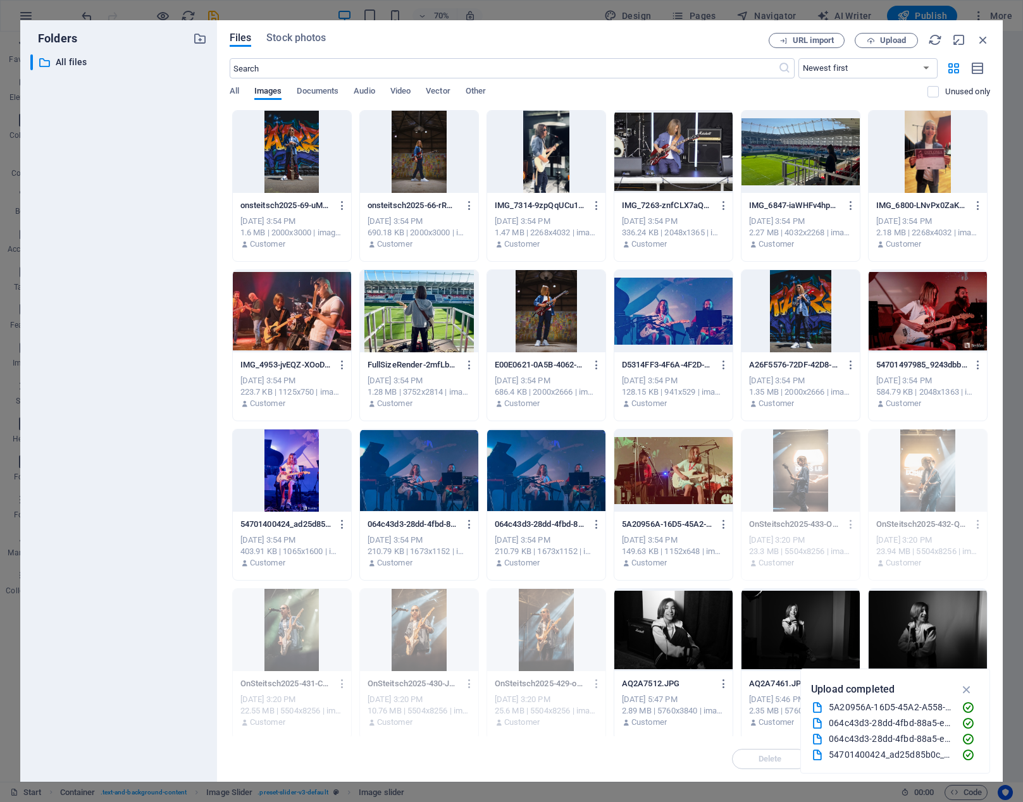
click at [545, 312] on div at bounding box center [546, 311] width 118 height 82
click at [415, 170] on div at bounding box center [419, 152] width 118 height 82
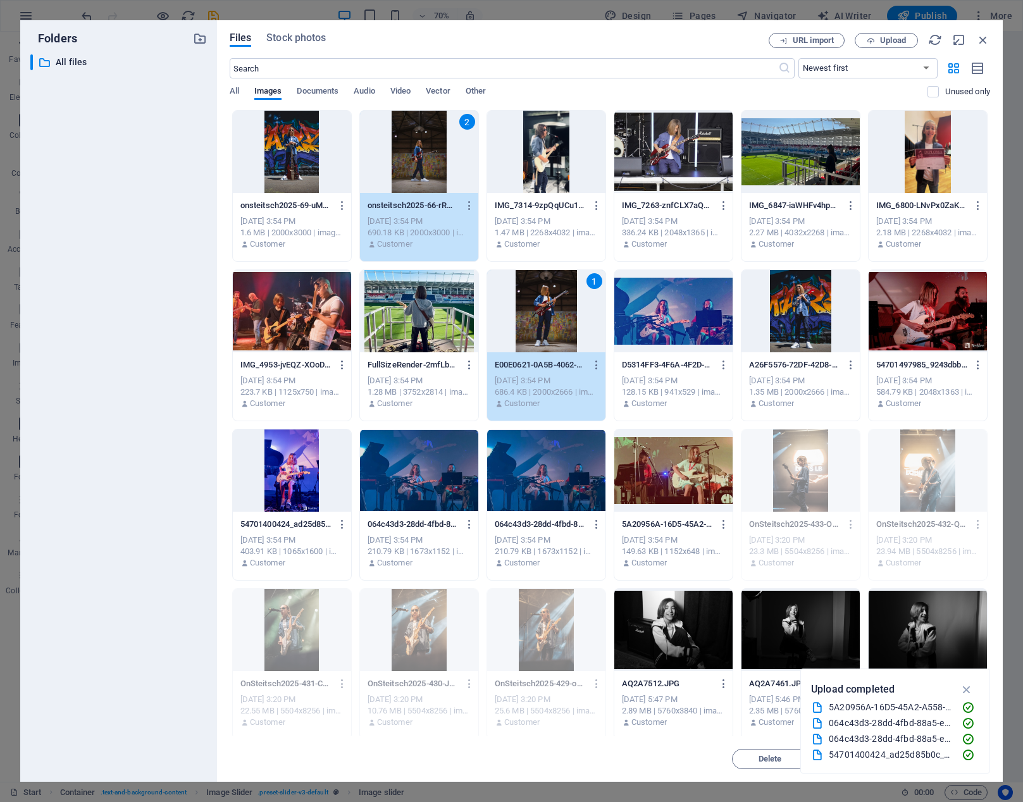
click at [668, 157] on div at bounding box center [673, 152] width 118 height 82
click at [800, 318] on div at bounding box center [801, 311] width 118 height 82
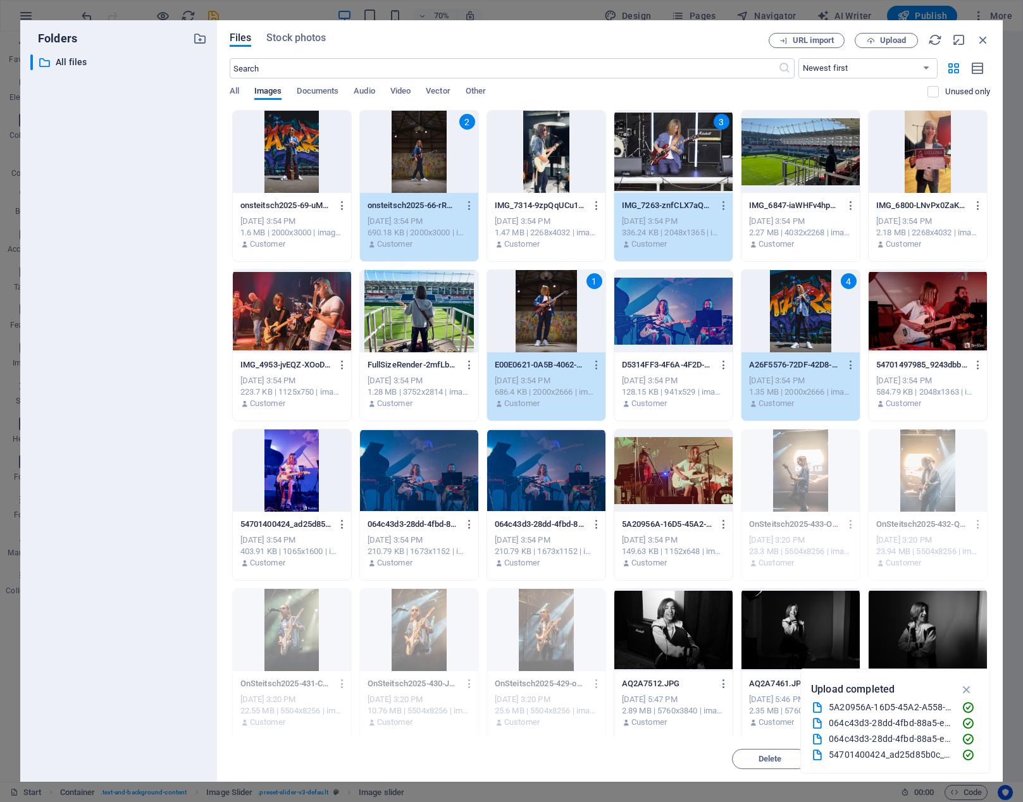
click at [942, 318] on div at bounding box center [928, 311] width 118 height 82
click at [299, 465] on div at bounding box center [292, 471] width 118 height 82
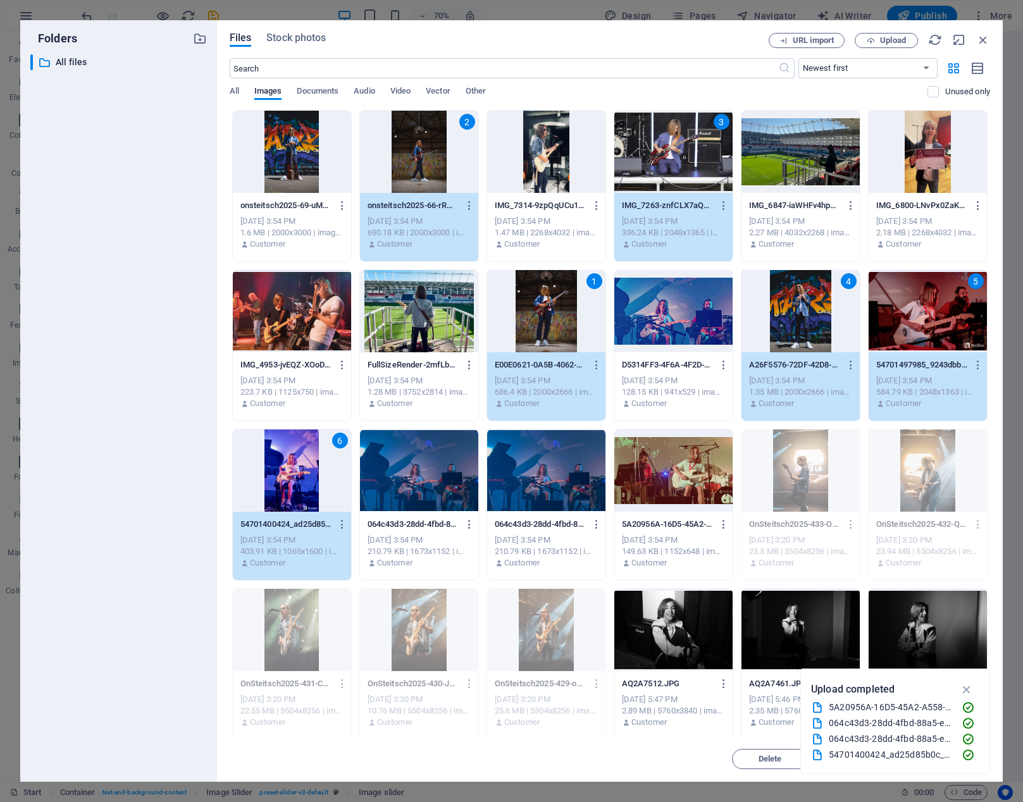
click at [294, 316] on div at bounding box center [292, 311] width 118 height 82
click at [295, 161] on div at bounding box center [292, 152] width 118 height 82
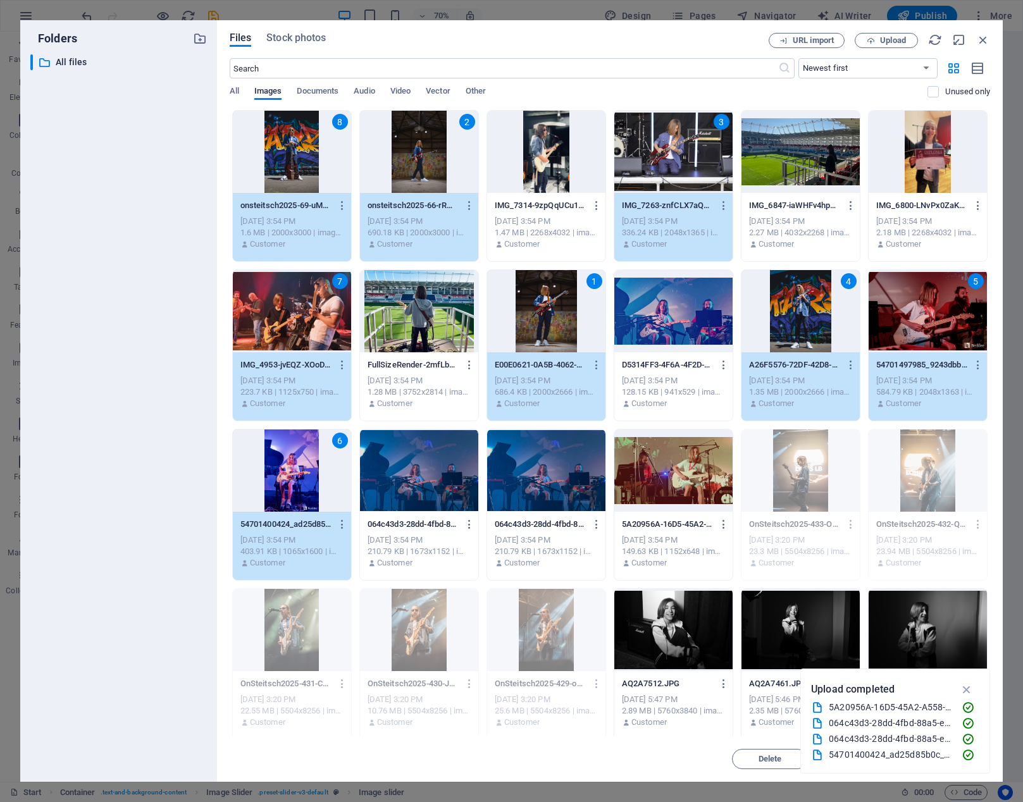
click at [535, 133] on div at bounding box center [546, 152] width 118 height 82
click at [406, 315] on div at bounding box center [419, 311] width 118 height 82
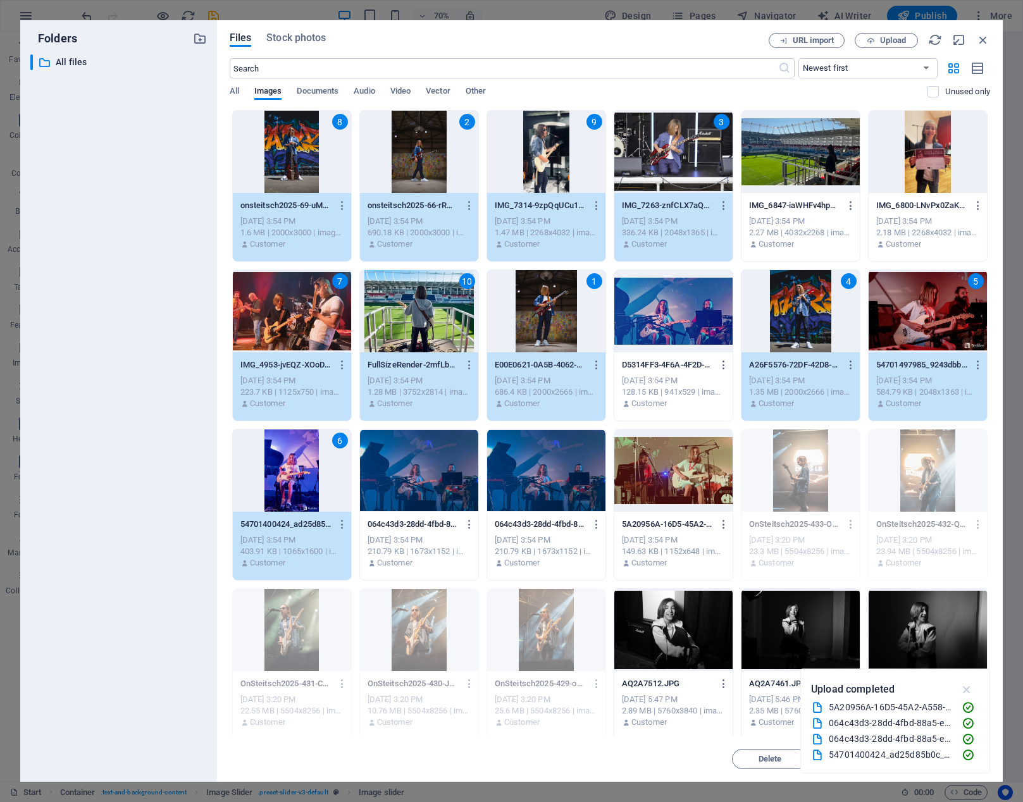
click at [968, 687] on icon "button" at bounding box center [967, 690] width 15 height 14
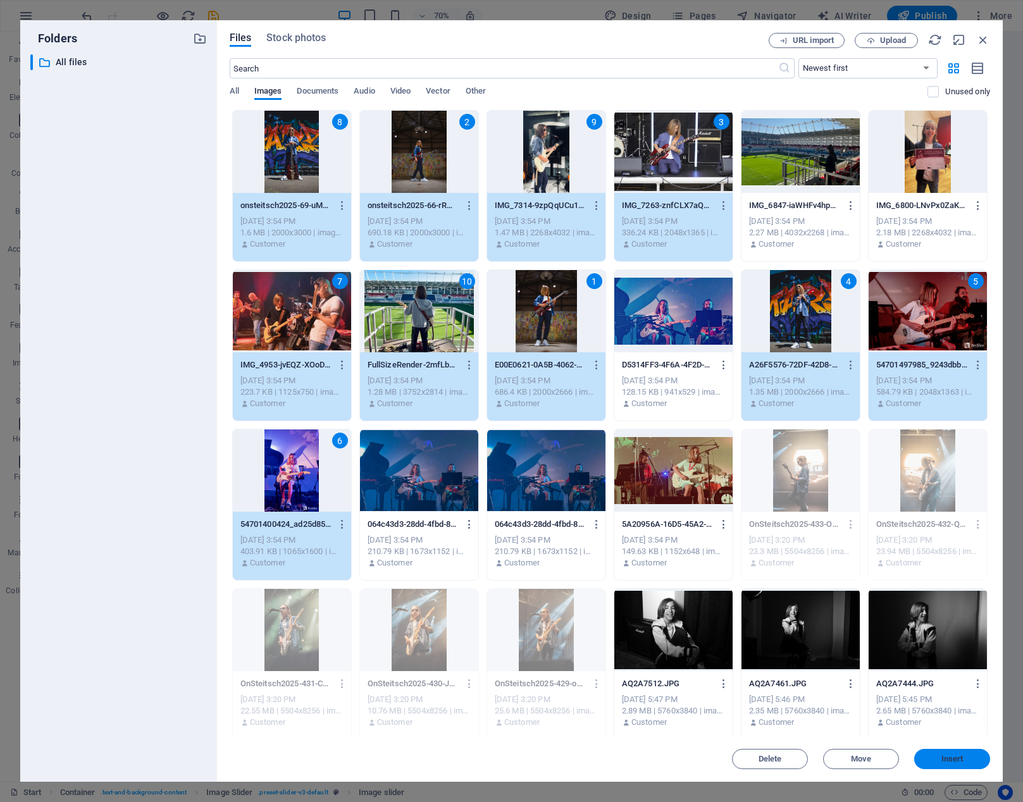
click at [968, 757] on span "Insert" at bounding box center [952, 759] width 66 height 8
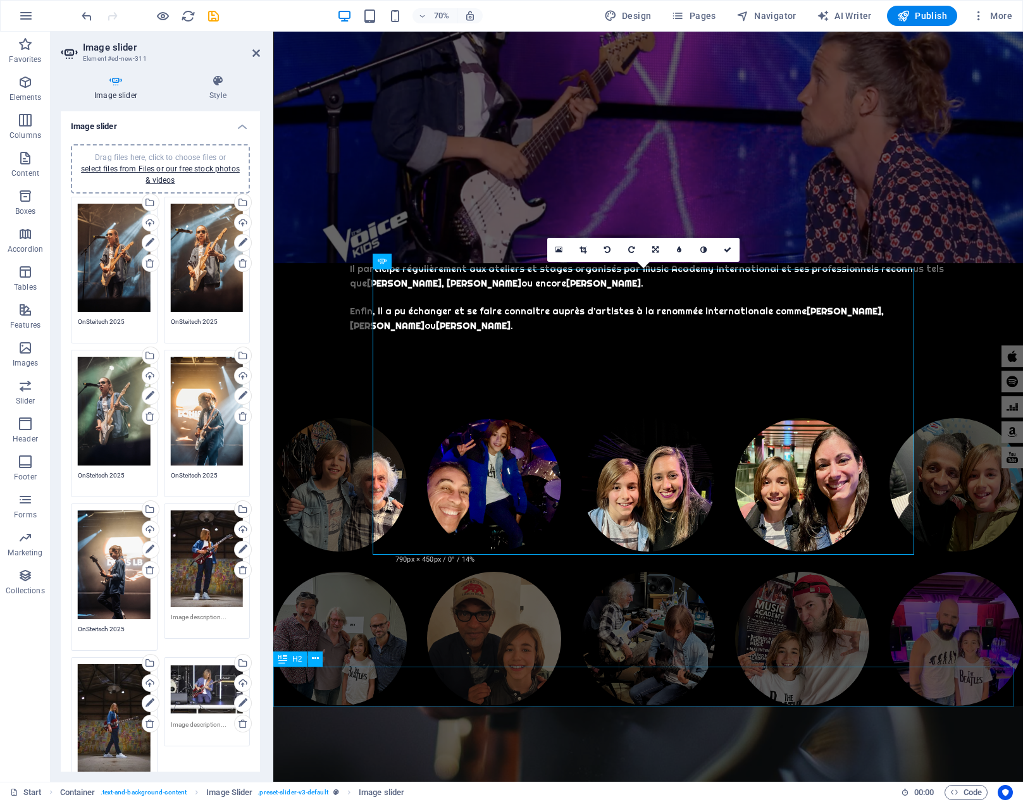
scroll to position [4836, 0]
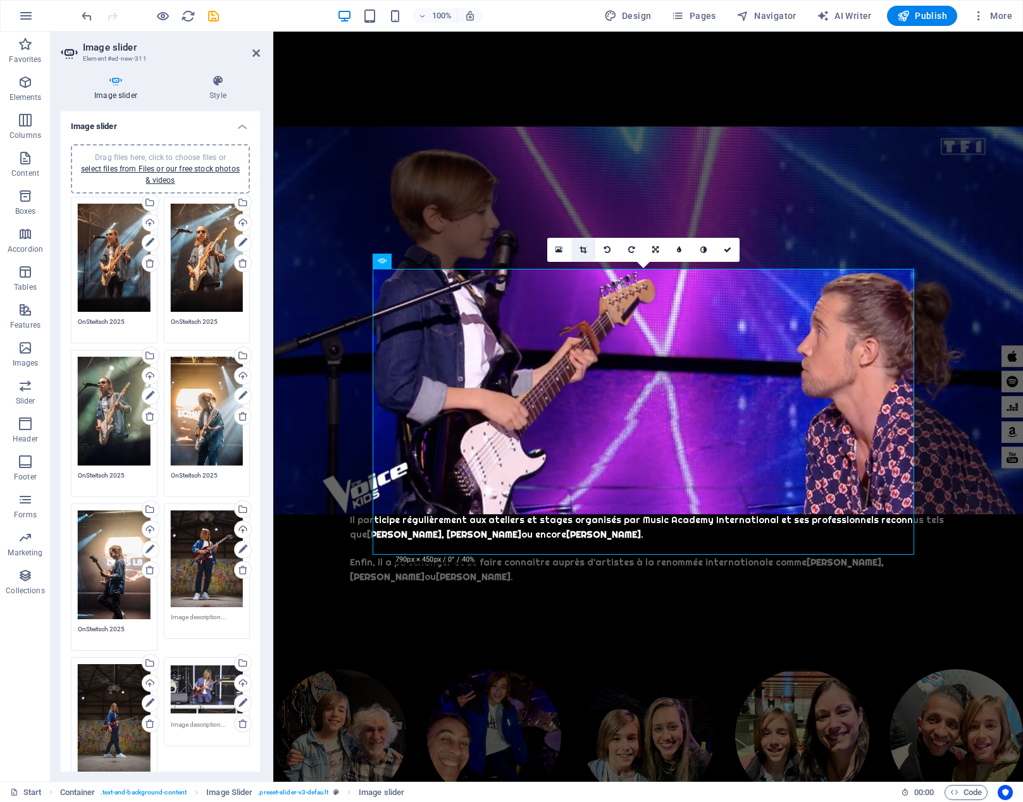
click at [581, 252] on icon at bounding box center [583, 250] width 7 height 8
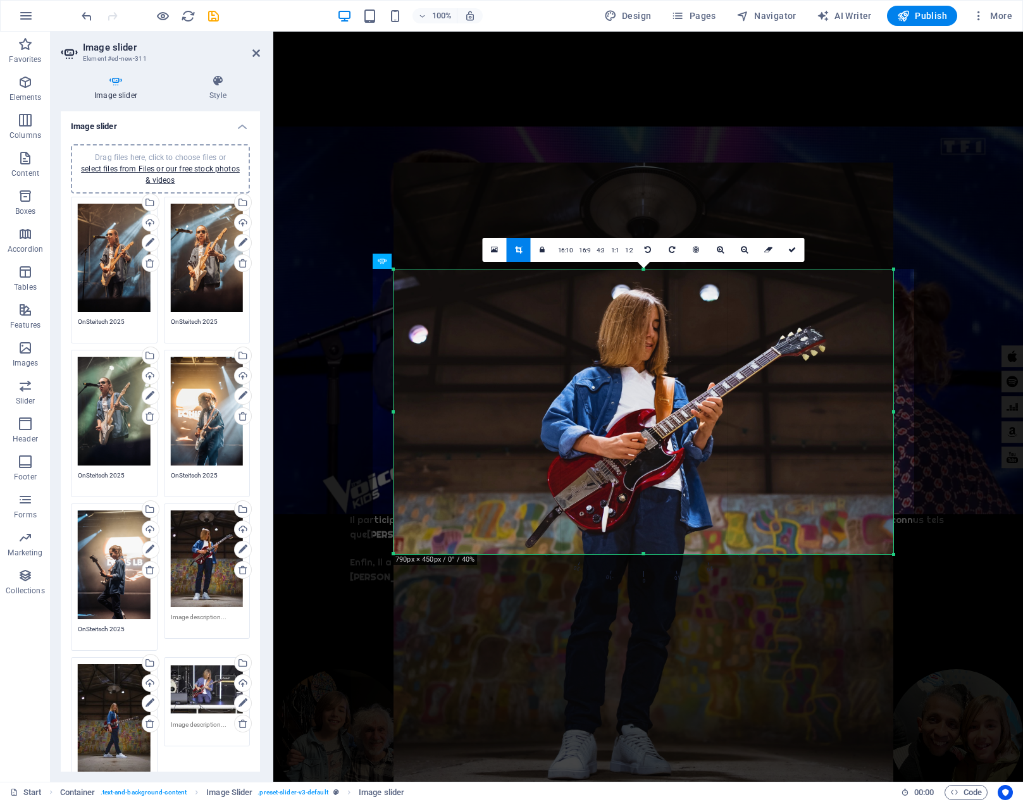
drag, startPoint x: 641, startPoint y: 369, endPoint x: 642, endPoint y: 429, distance: 60.1
click at [642, 429] on div at bounding box center [644, 496] width 500 height 666
click at [788, 247] on icon at bounding box center [792, 250] width 8 height 8
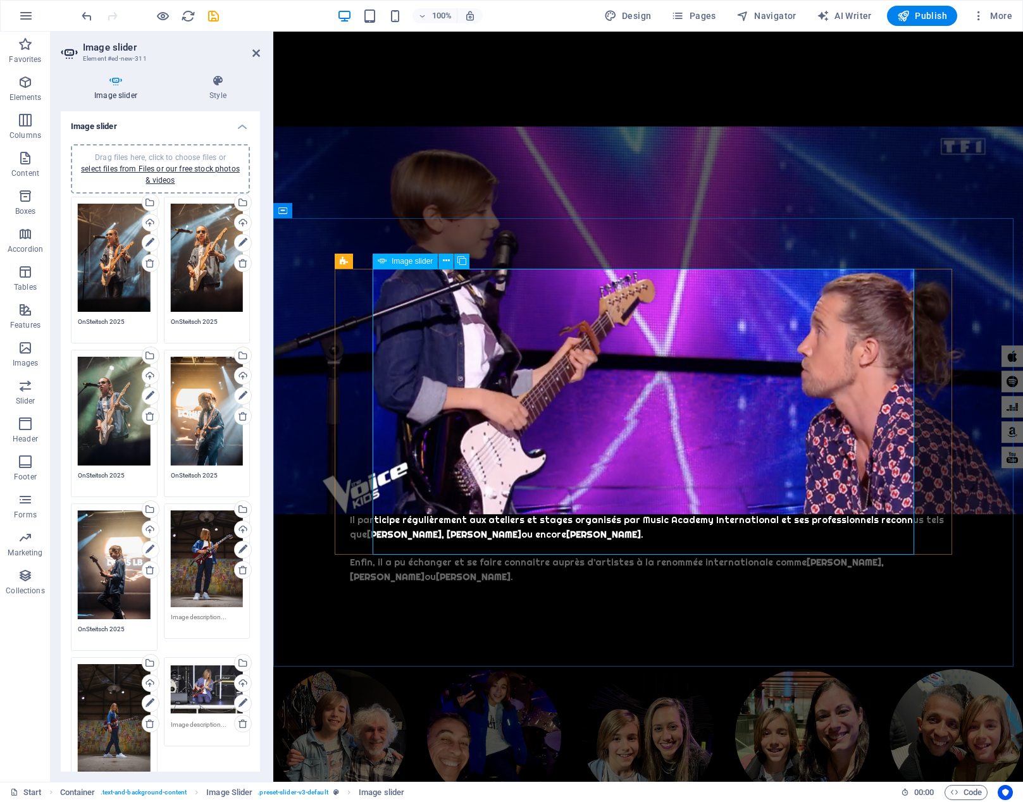
click at [578, 246] on link at bounding box center [583, 250] width 24 height 24
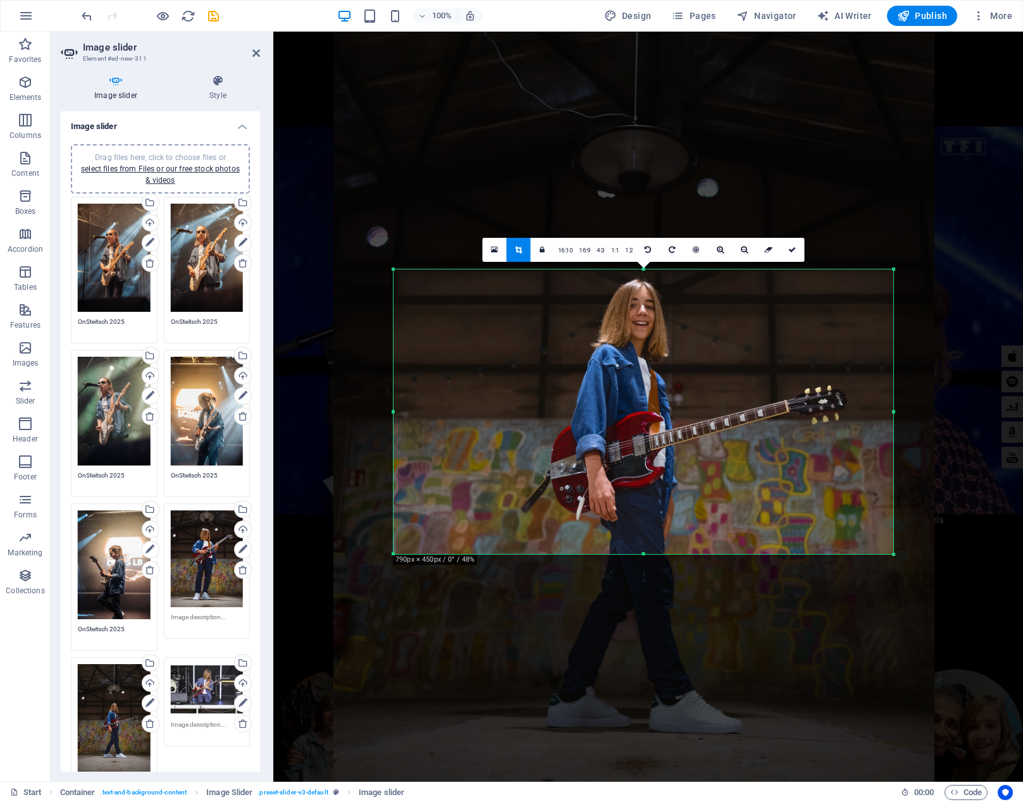
drag, startPoint x: 682, startPoint y: 430, endPoint x: 668, endPoint y: 389, distance: 43.0
click at [668, 389] on div at bounding box center [633, 407] width 601 height 902
click at [793, 251] on icon at bounding box center [792, 250] width 8 height 8
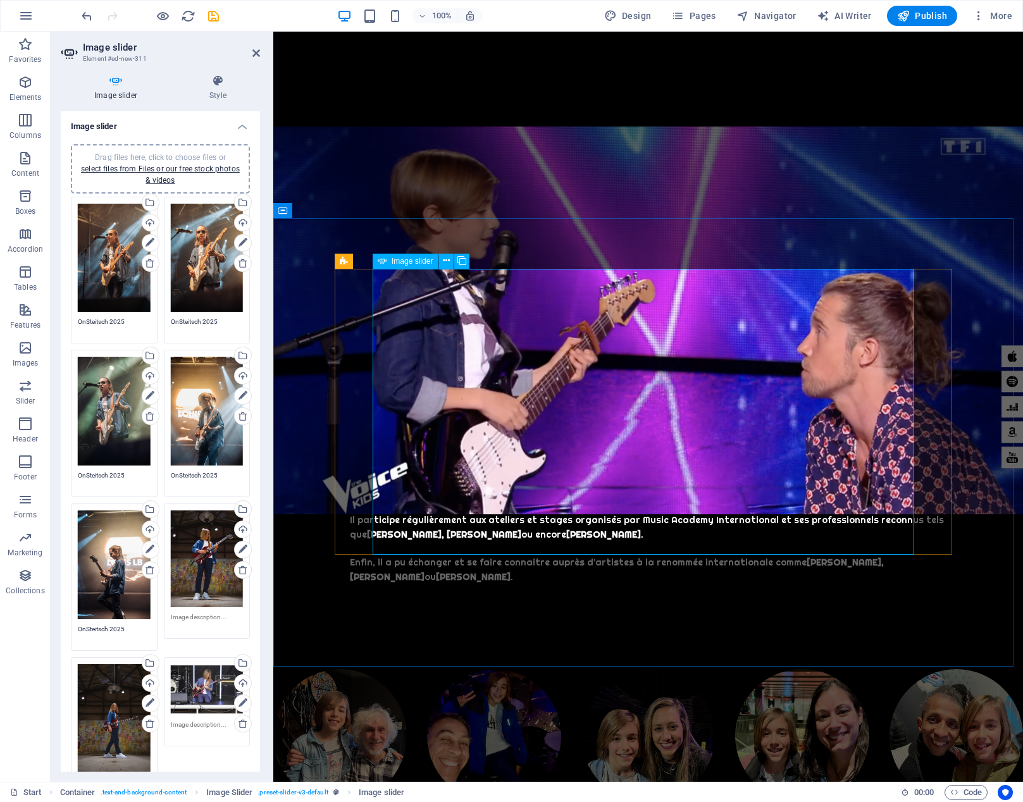
click at [656, 249] on icon at bounding box center [655, 250] width 6 height 8
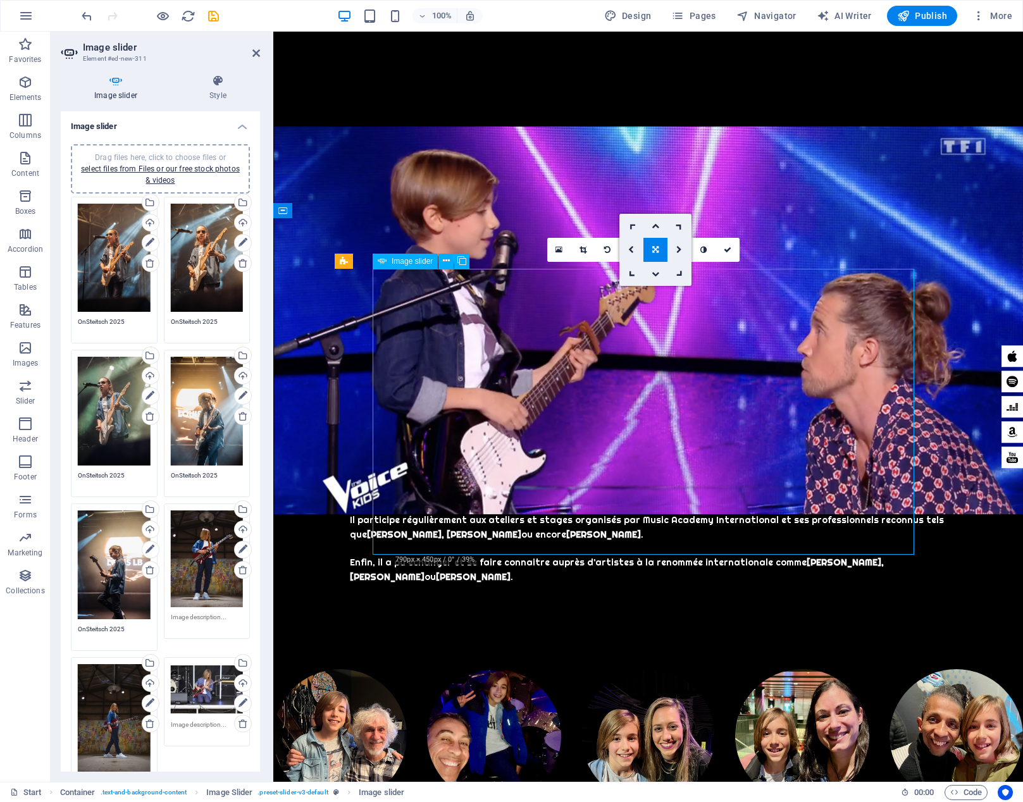
drag, startPoint x: 682, startPoint y: 361, endPoint x: 682, endPoint y: 368, distance: 7.6
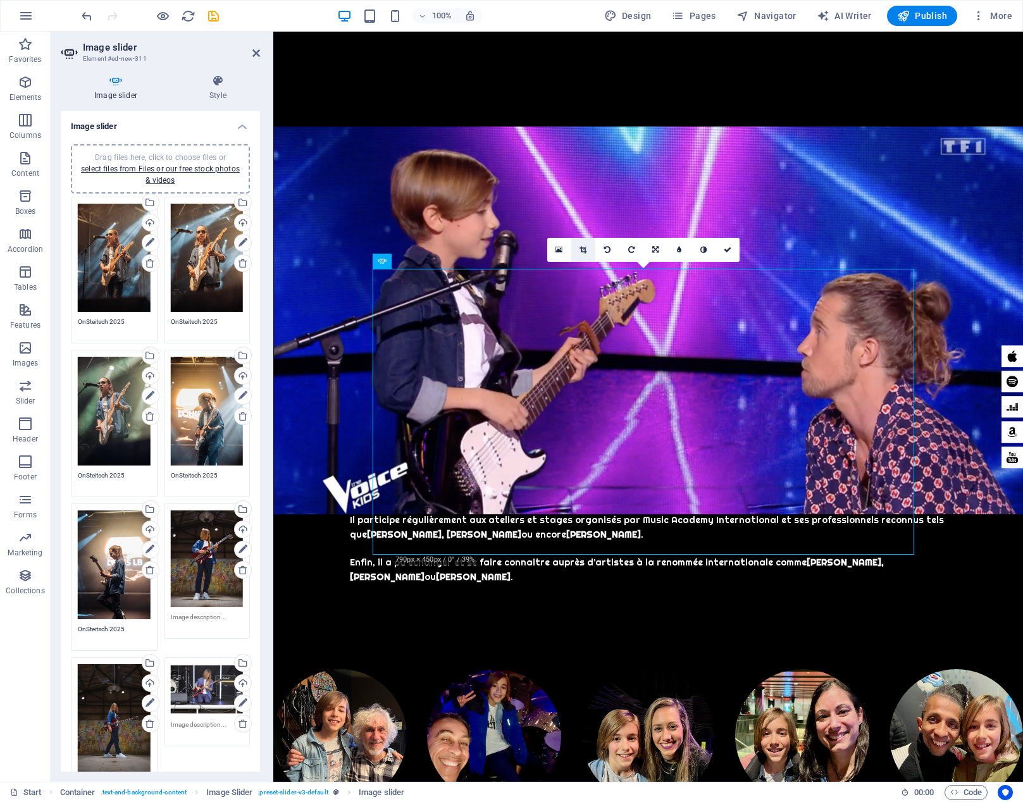
click at [586, 249] on icon at bounding box center [583, 250] width 7 height 8
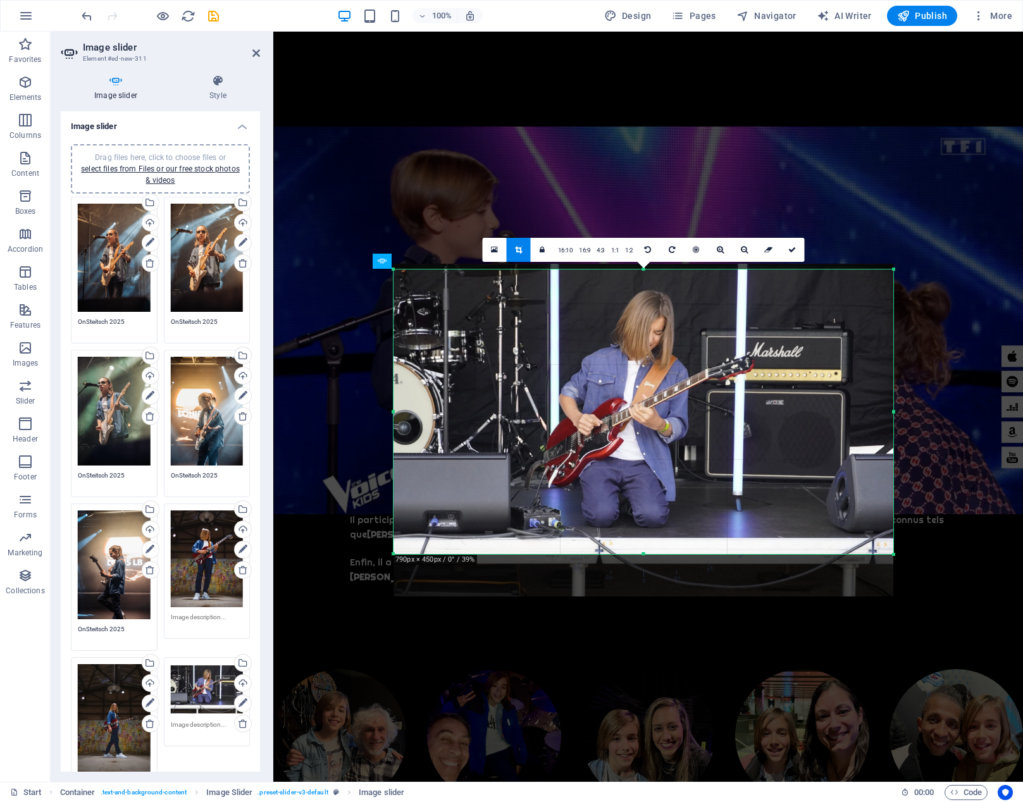
drag, startPoint x: 643, startPoint y: 333, endPoint x: 643, endPoint y: 361, distance: 28.5
click at [643, 361] on div at bounding box center [644, 430] width 500 height 333
click at [790, 249] on icon at bounding box center [792, 250] width 8 height 8
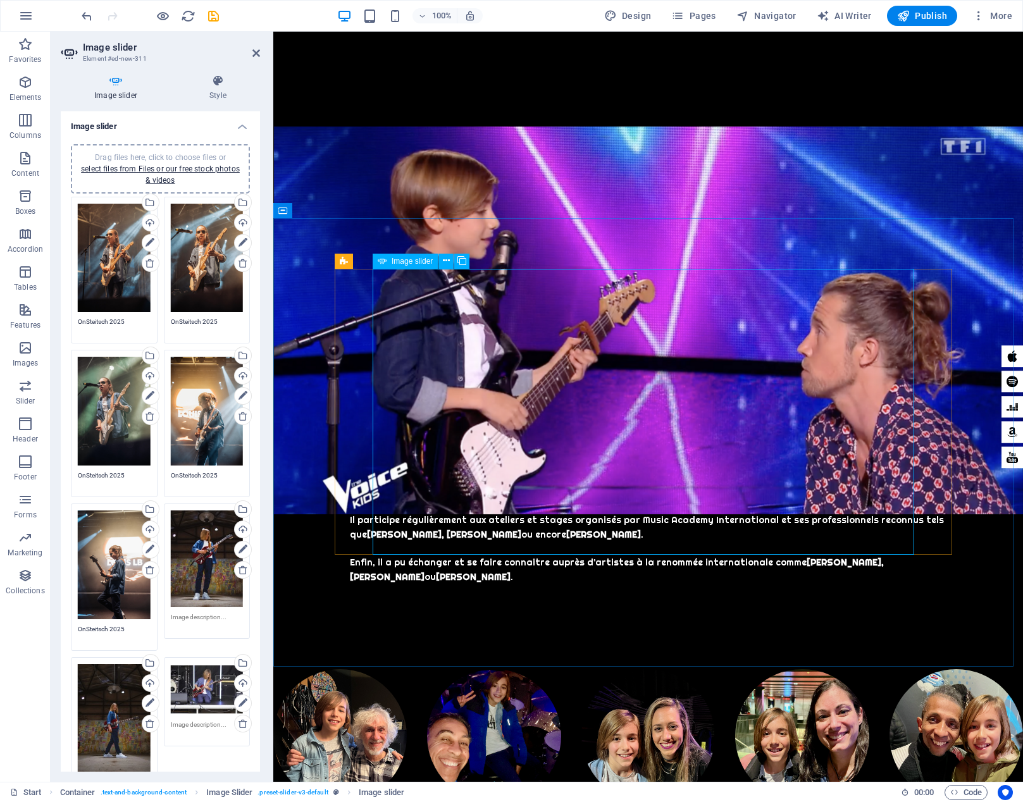
click at [584, 250] on icon at bounding box center [583, 250] width 7 height 8
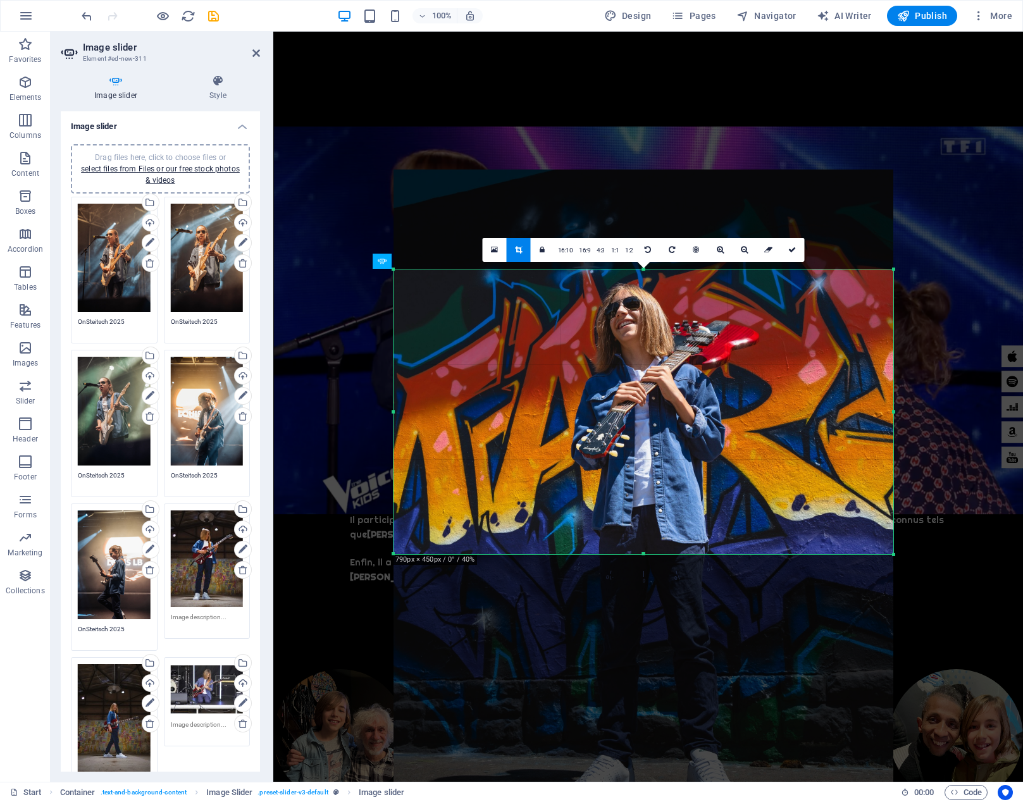
drag, startPoint x: 668, startPoint y: 375, endPoint x: 670, endPoint y: 455, distance: 79.8
click at [670, 455] on div at bounding box center [644, 503] width 500 height 666
click at [793, 255] on link at bounding box center [793, 250] width 24 height 24
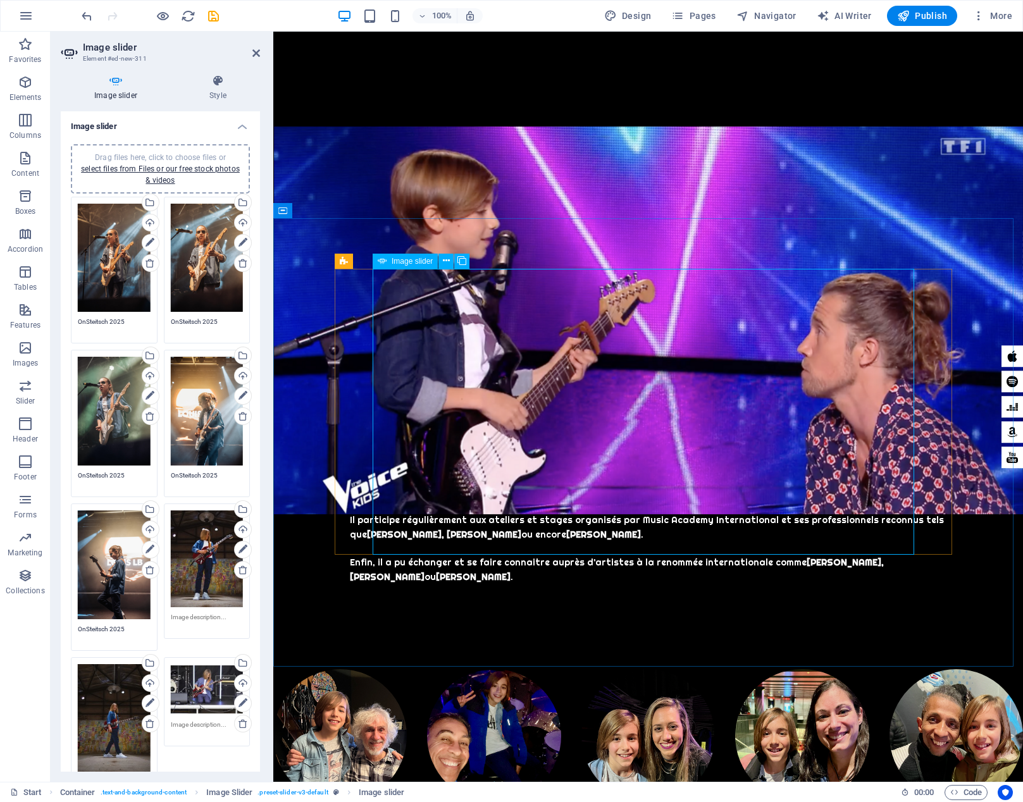
click at [583, 249] on icon at bounding box center [583, 250] width 7 height 8
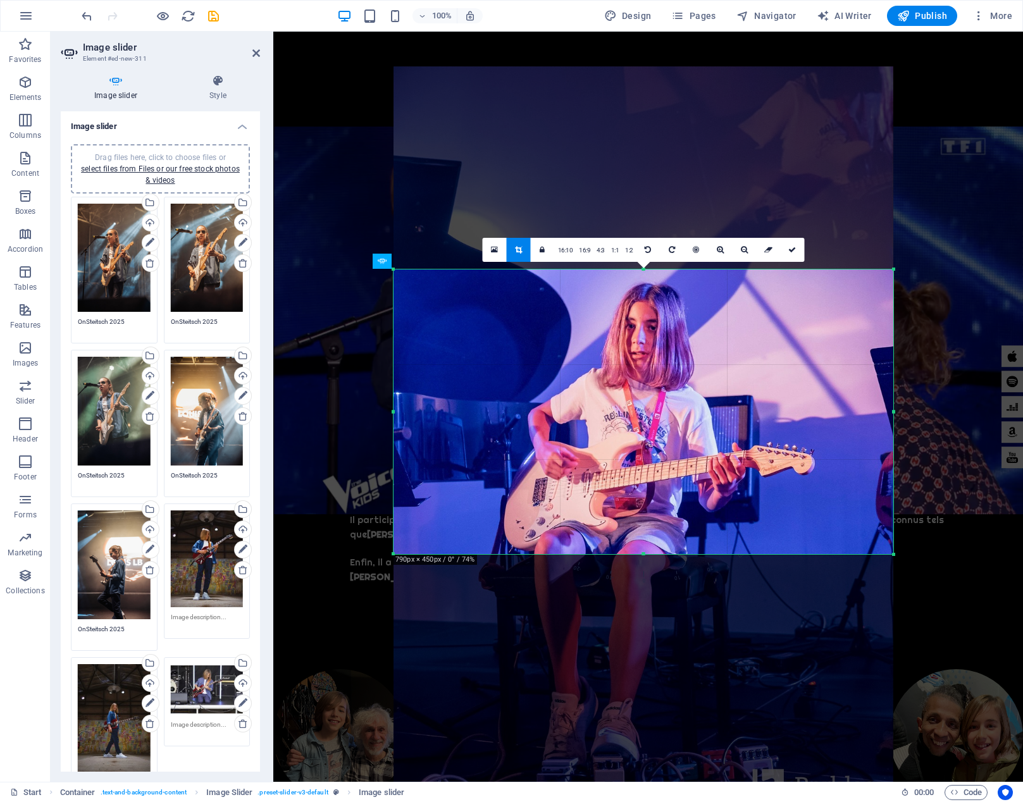
drag, startPoint x: 662, startPoint y: 352, endPoint x: 662, endPoint y: 378, distance: 25.9
click at [662, 378] on div at bounding box center [644, 441] width 500 height 751
click at [794, 251] on icon at bounding box center [792, 250] width 8 height 8
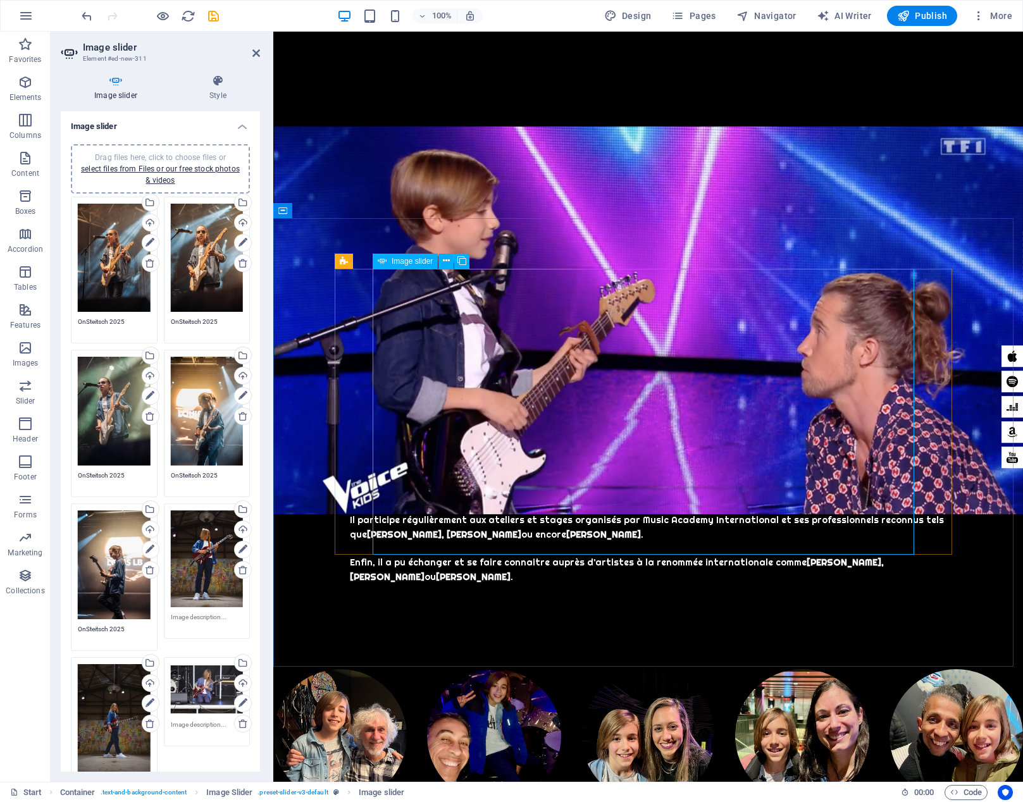
click at [586, 249] on icon at bounding box center [583, 250] width 7 height 8
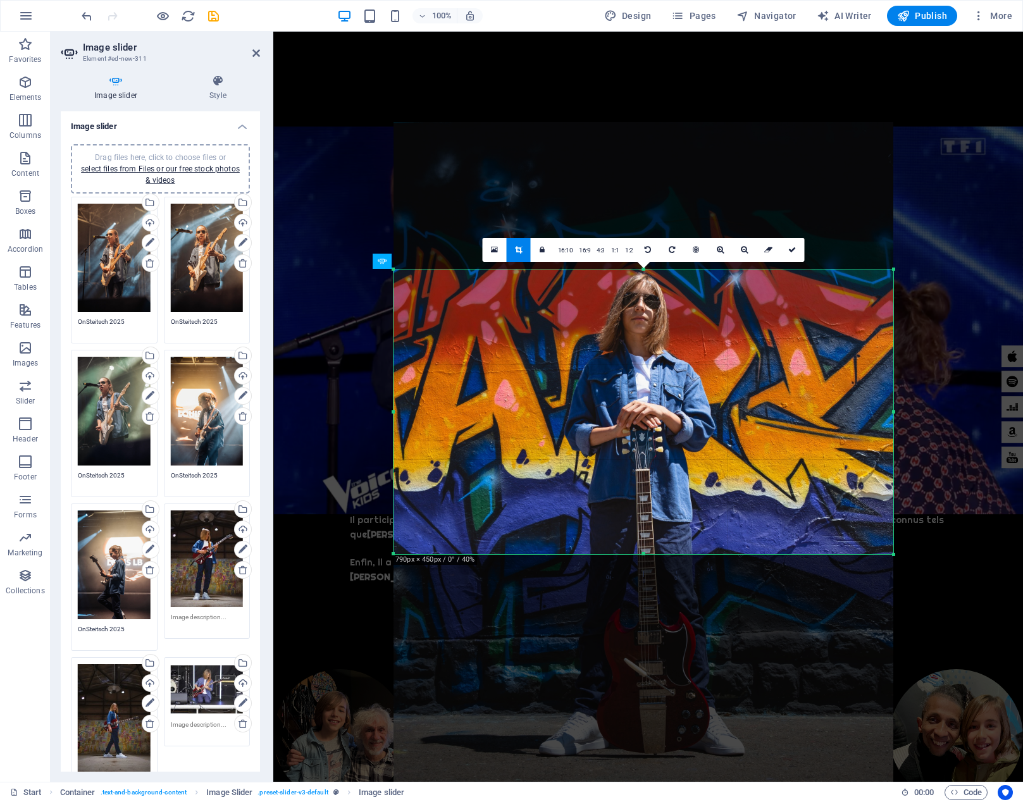
drag, startPoint x: 690, startPoint y: 330, endPoint x: 689, endPoint y: 426, distance: 96.2
click at [689, 426] on div at bounding box center [644, 497] width 500 height 750
click at [790, 249] on icon at bounding box center [792, 250] width 8 height 8
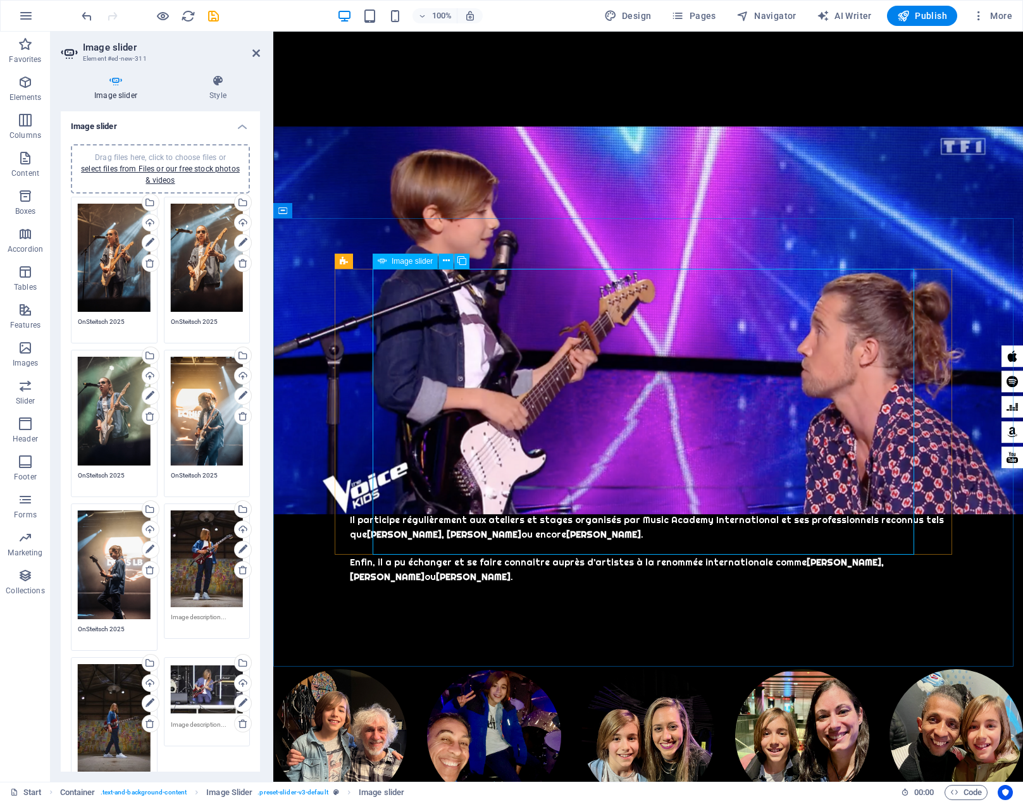
click at [583, 246] on icon at bounding box center [583, 250] width 7 height 8
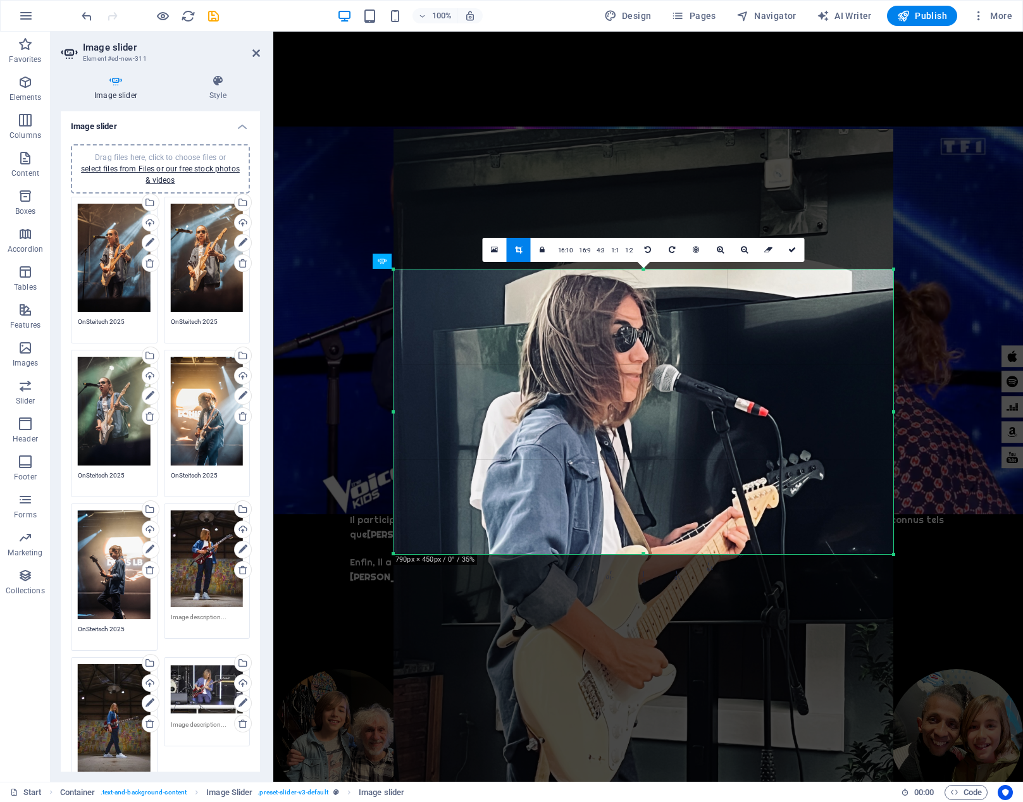
drag, startPoint x: 658, startPoint y: 352, endPoint x: 654, endPoint y: 523, distance: 170.3
click at [654, 523] on div at bounding box center [644, 573] width 500 height 888
click at [792, 249] on icon at bounding box center [792, 250] width 8 height 8
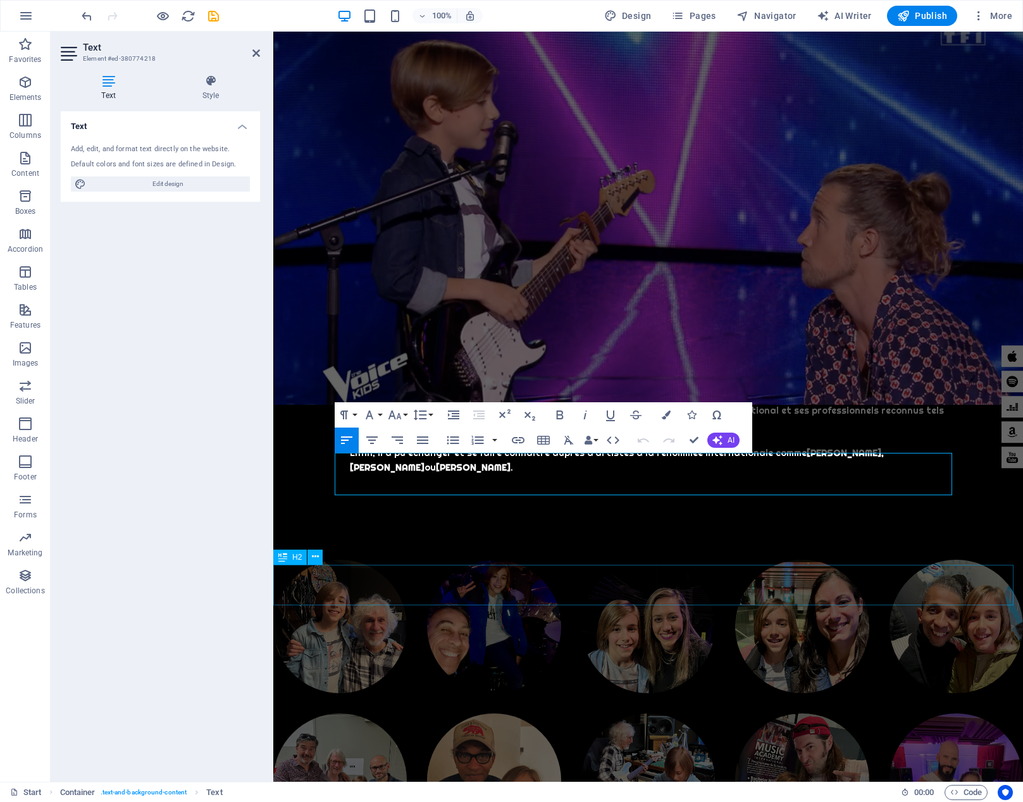
scroll to position [4946, 0]
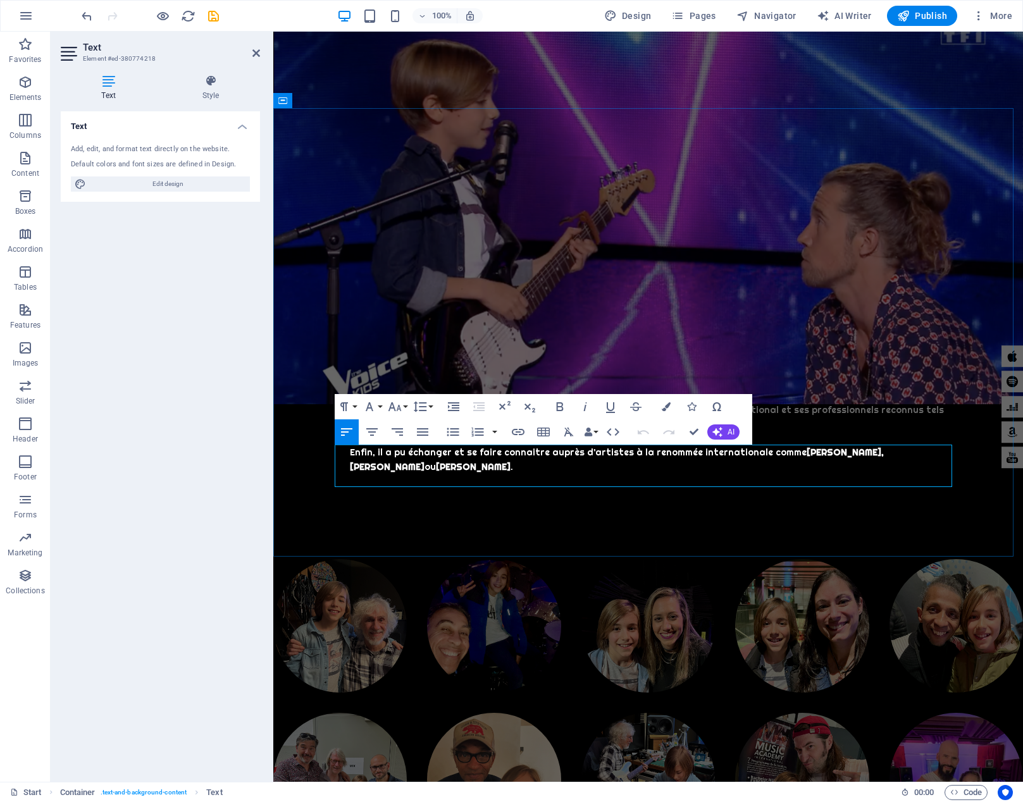
click at [255, 53] on icon at bounding box center [256, 53] width 8 height 10
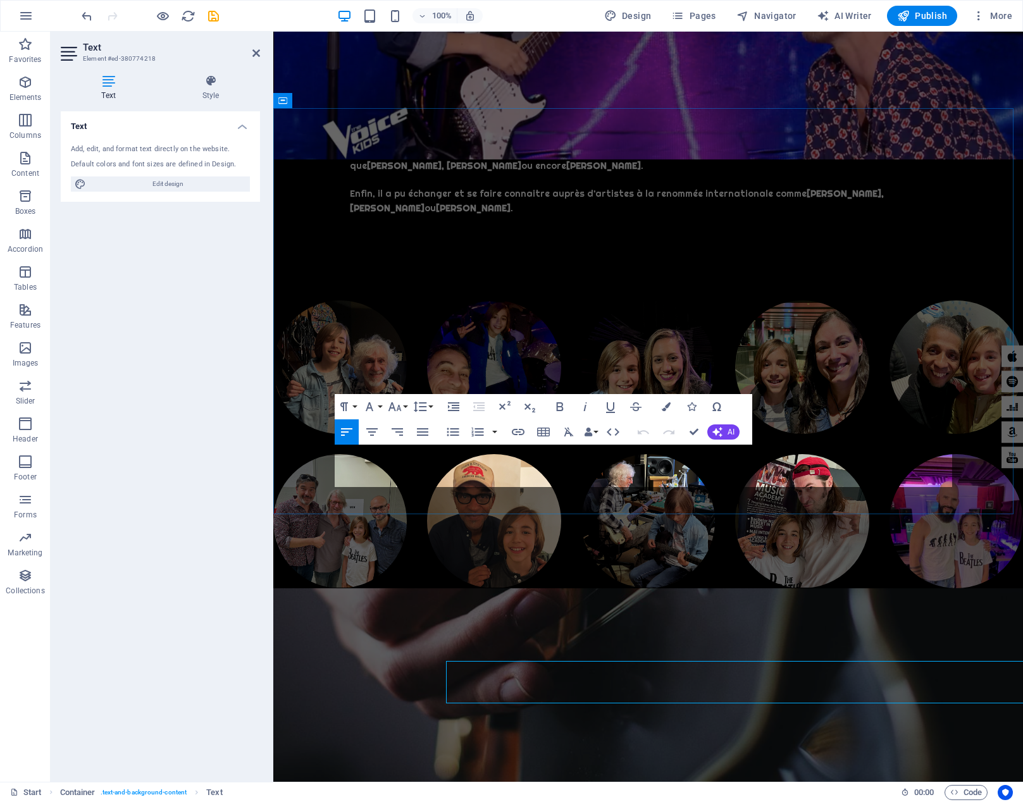
scroll to position [4946, 0]
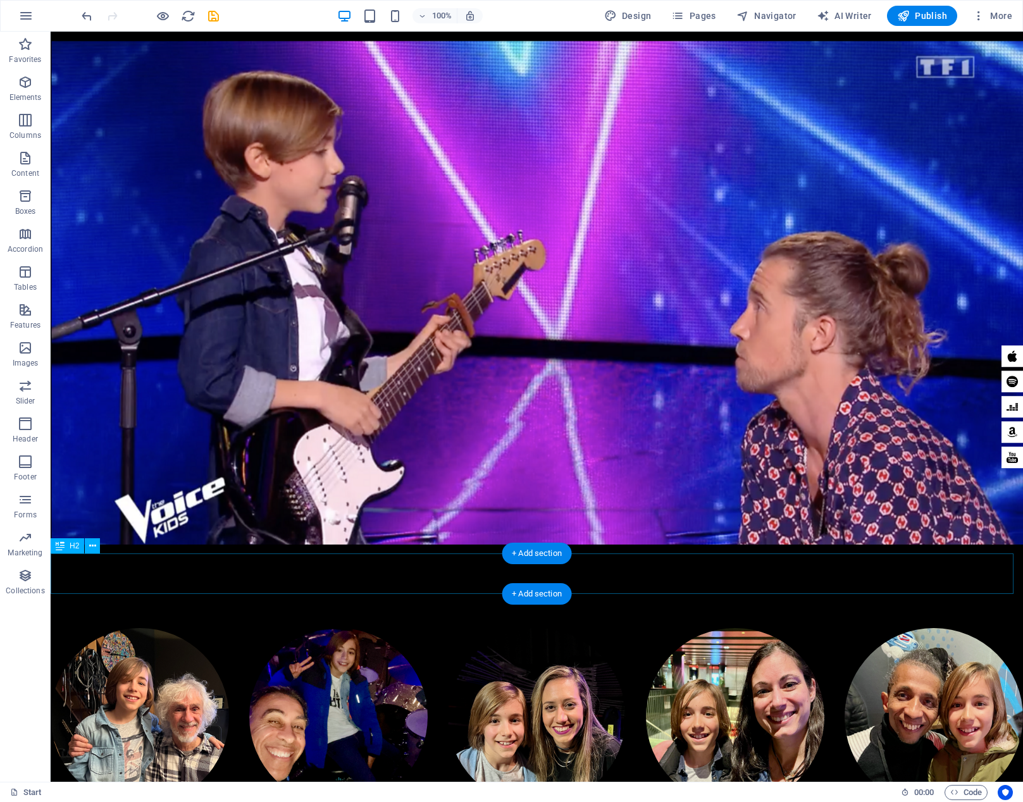
scroll to position [4745, 0]
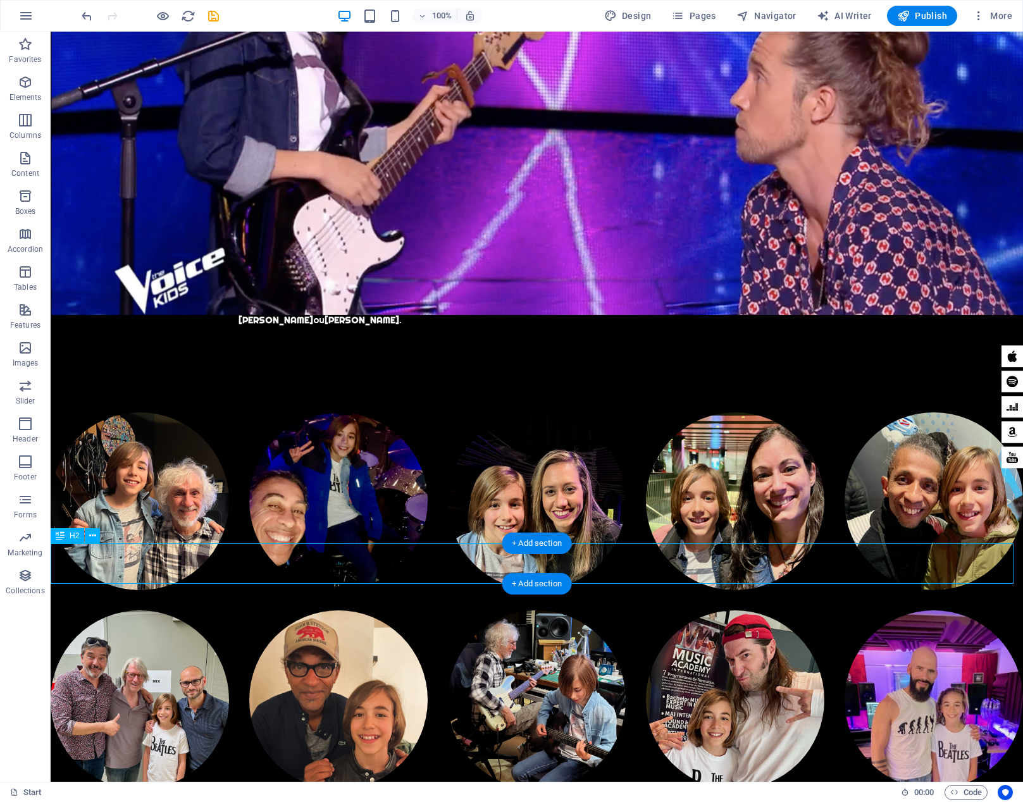
scroll to position [5002, 0]
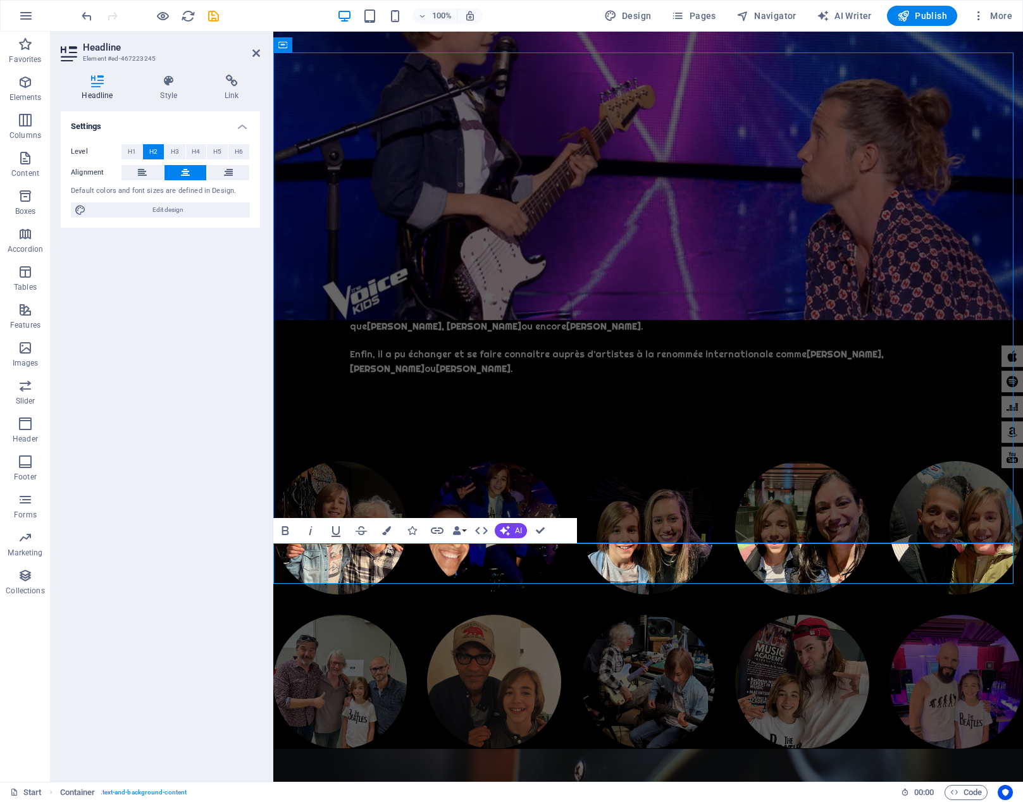
scroll to position [5218, 0]
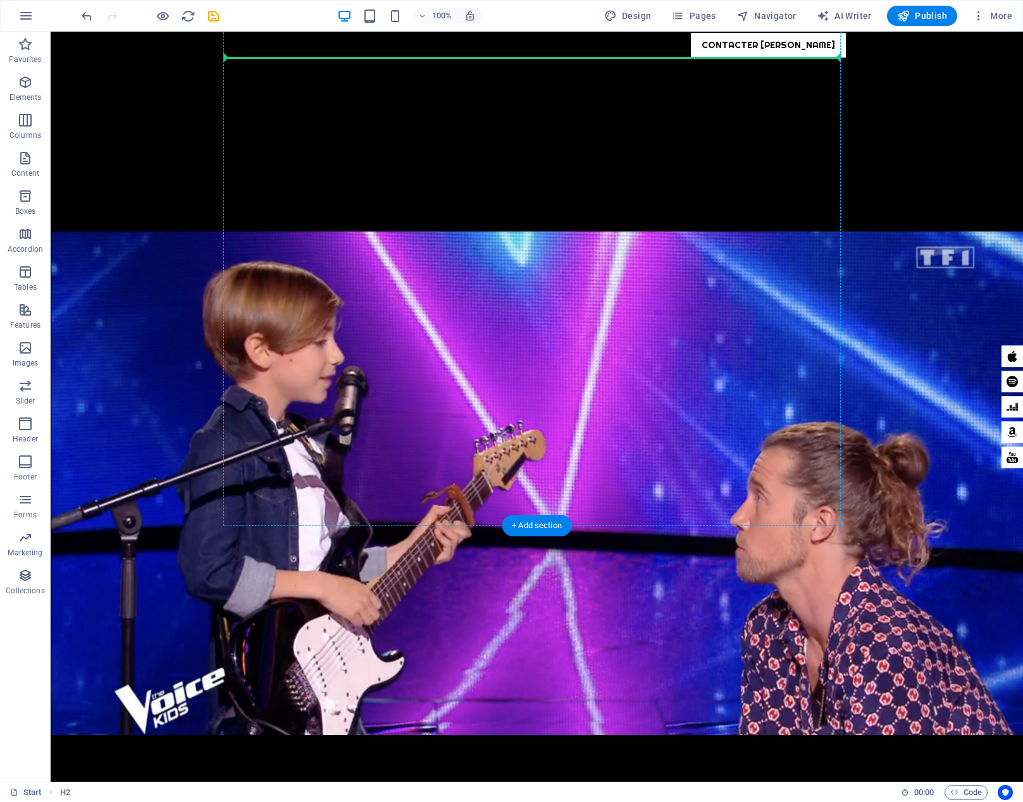
scroll to position [4744, 0]
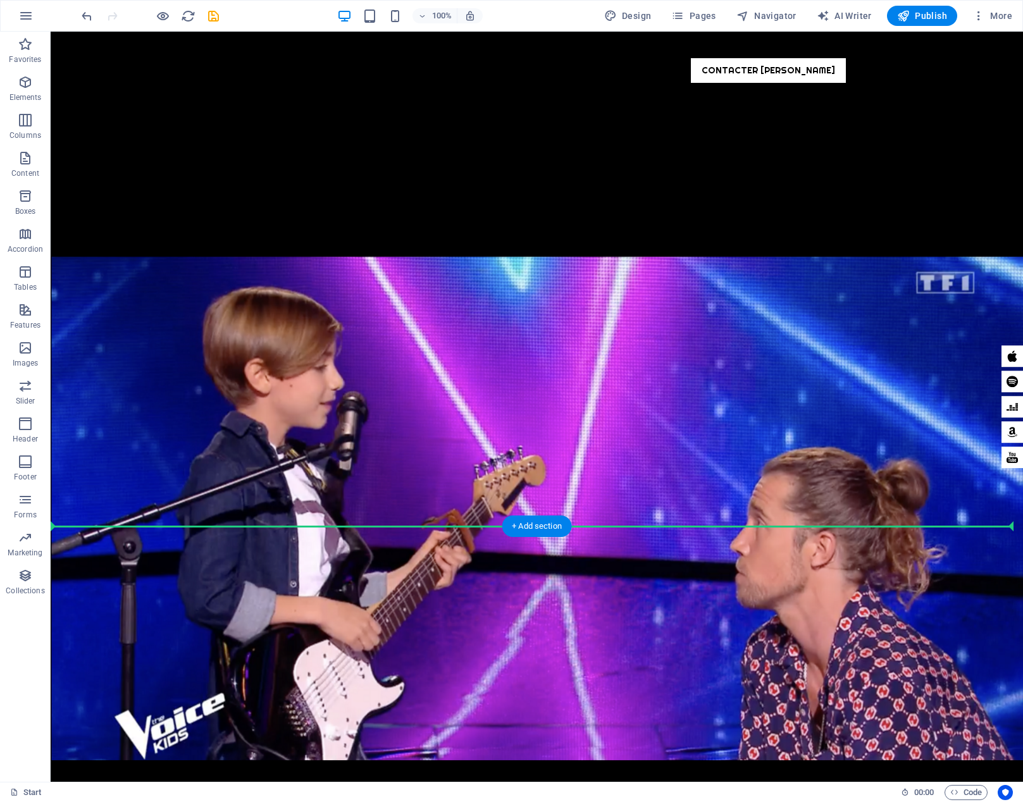
drag, startPoint x: 394, startPoint y: 554, endPoint x: 418, endPoint y: 520, distance: 41.8
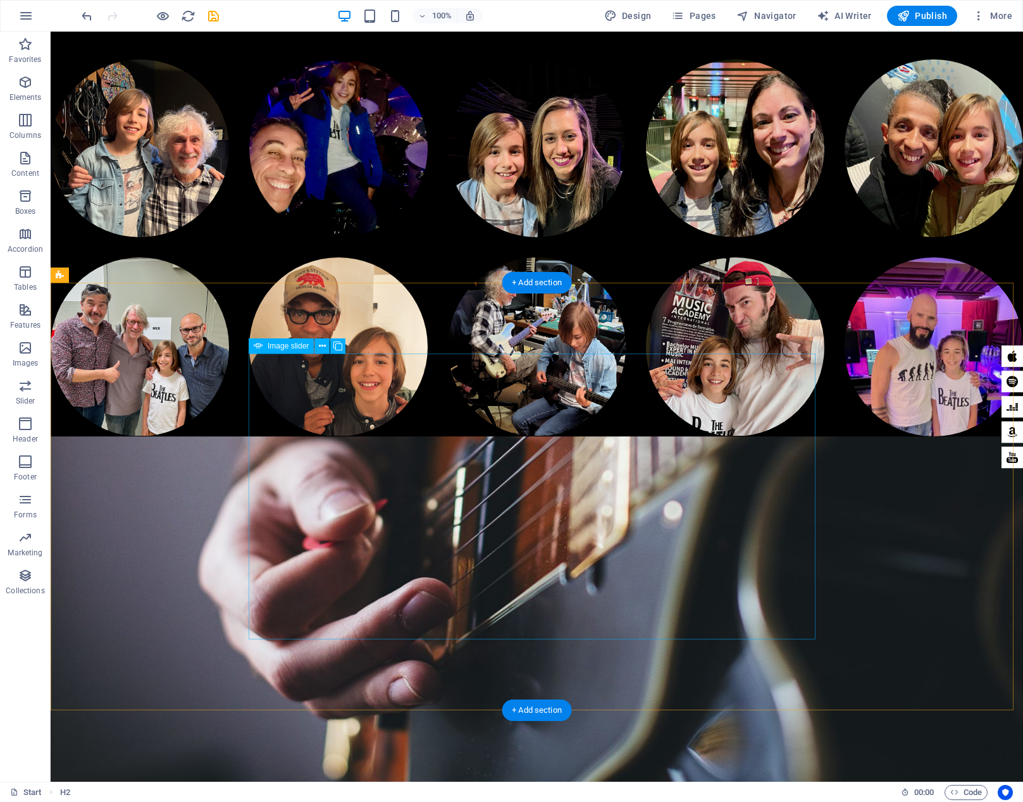
scroll to position [5507, 0]
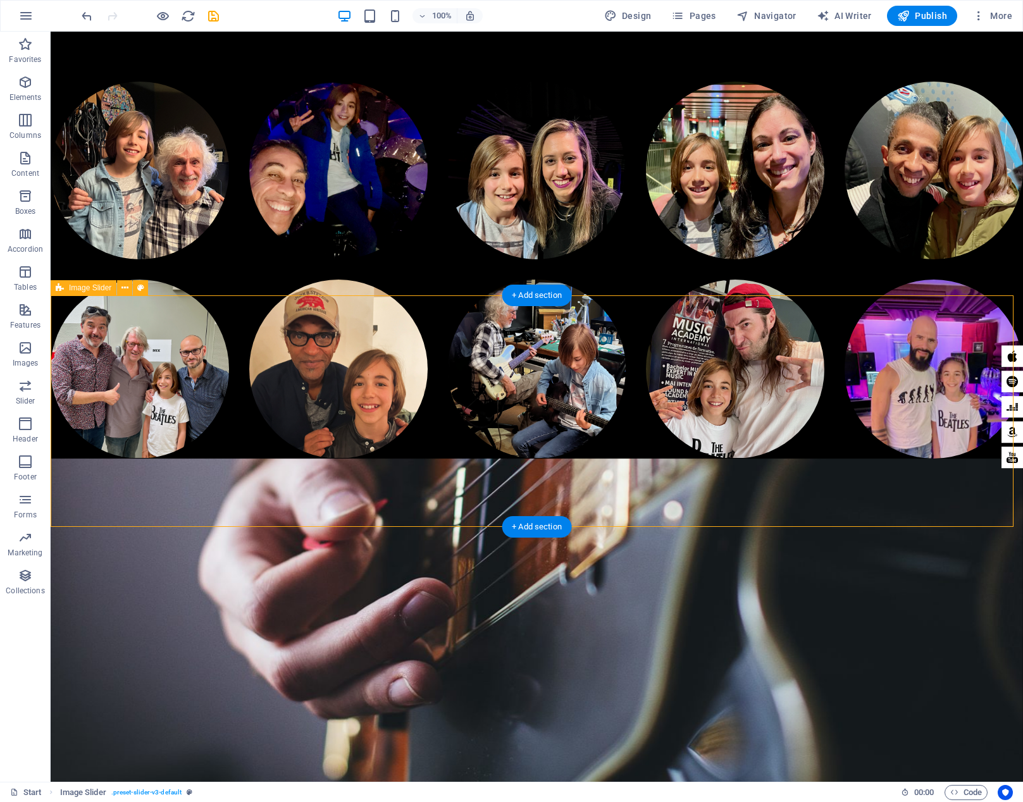
click at [120, 289] on button at bounding box center [124, 287] width 15 height 15
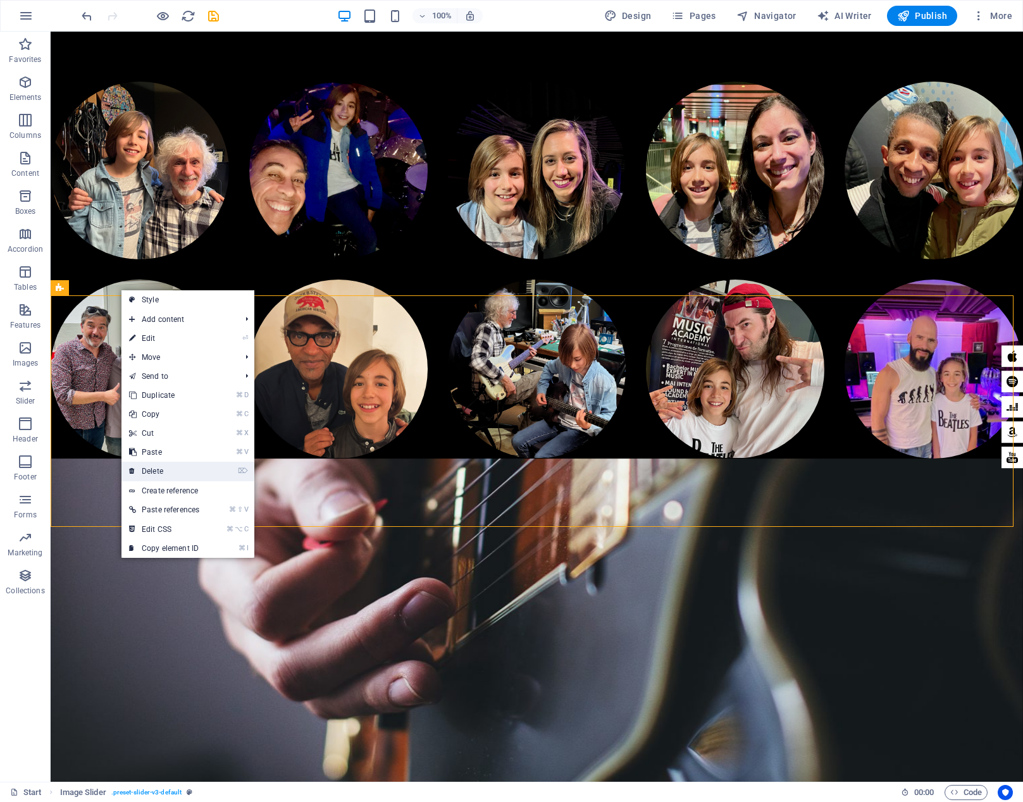
click at [169, 466] on link "⌦ Delete" at bounding box center [163, 471] width 85 height 19
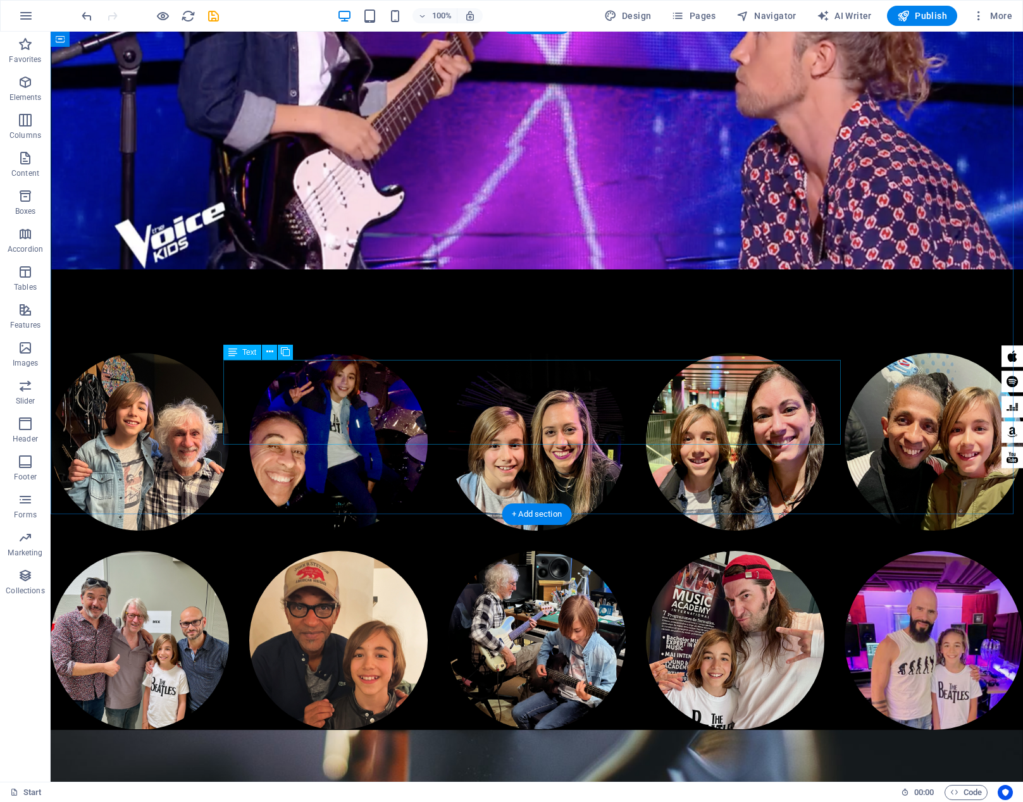
scroll to position [5028, 0]
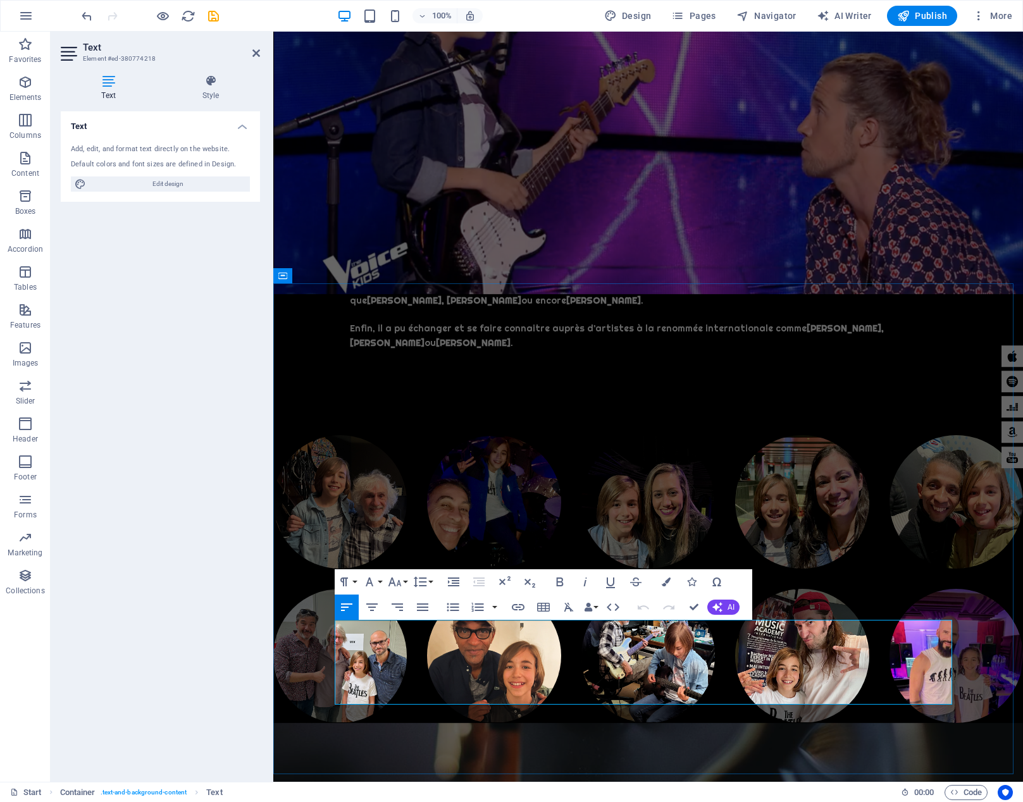
scroll to position [4811, 0]
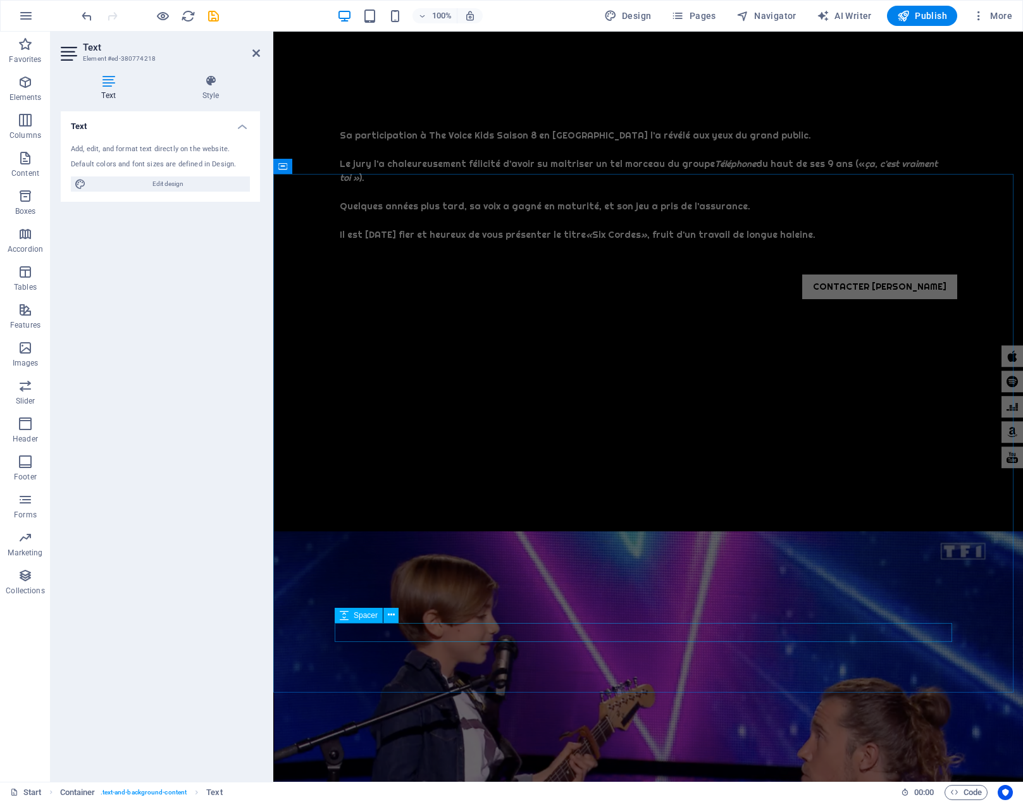
scroll to position [4921, 0]
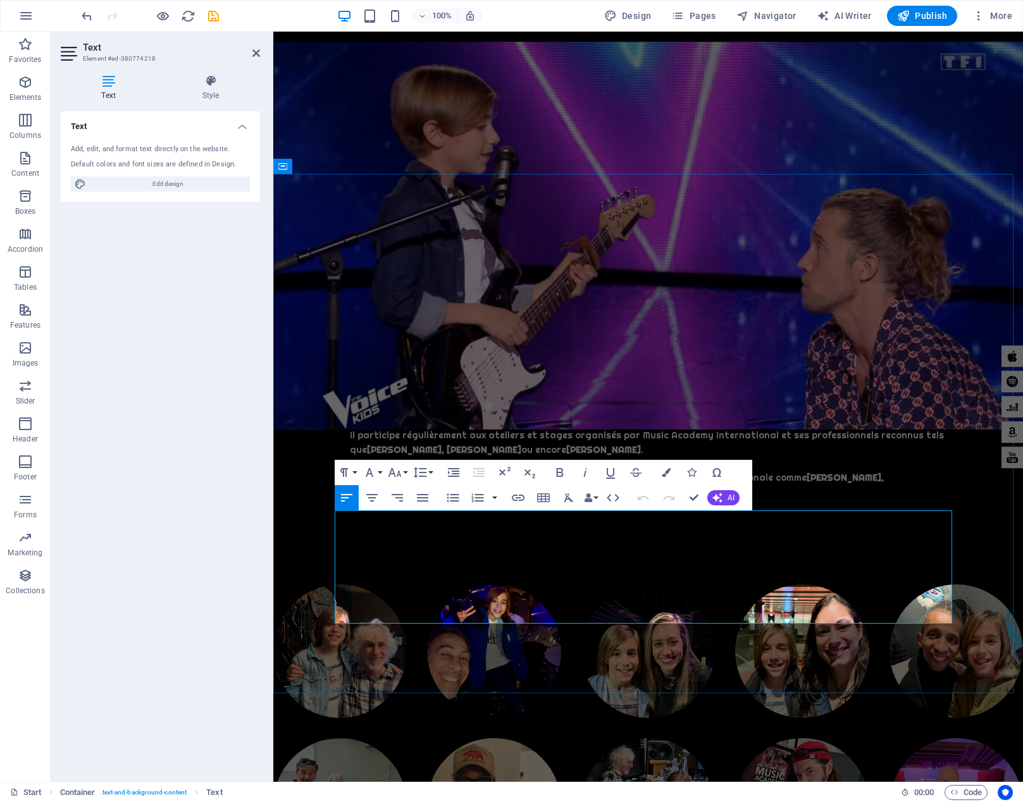
drag, startPoint x: 359, startPoint y: 601, endPoint x: 337, endPoint y: 599, distance: 22.2
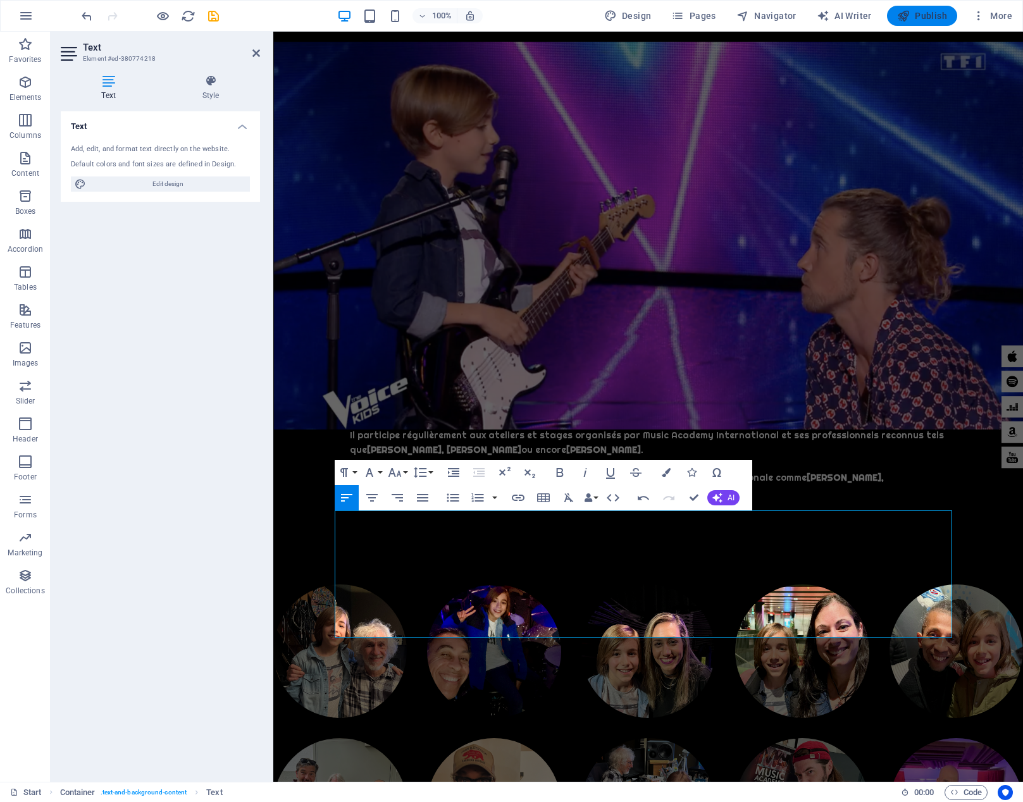
click at [939, 18] on span "Publish" at bounding box center [922, 15] width 50 height 13
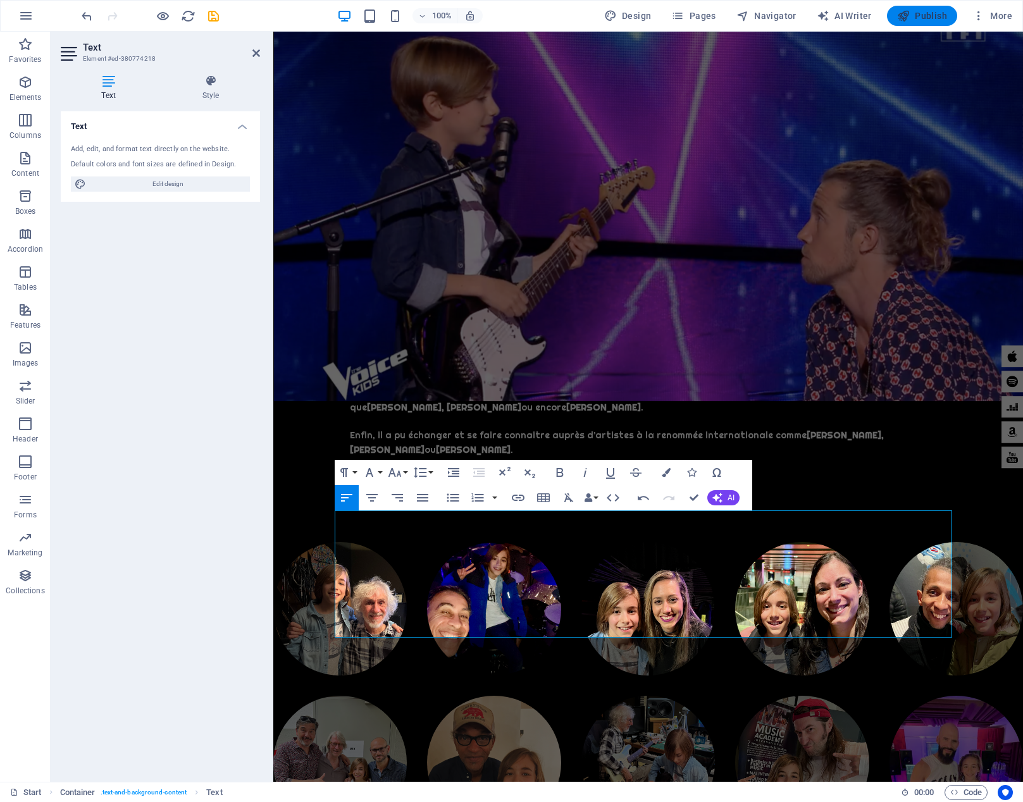
scroll to position [5137, 0]
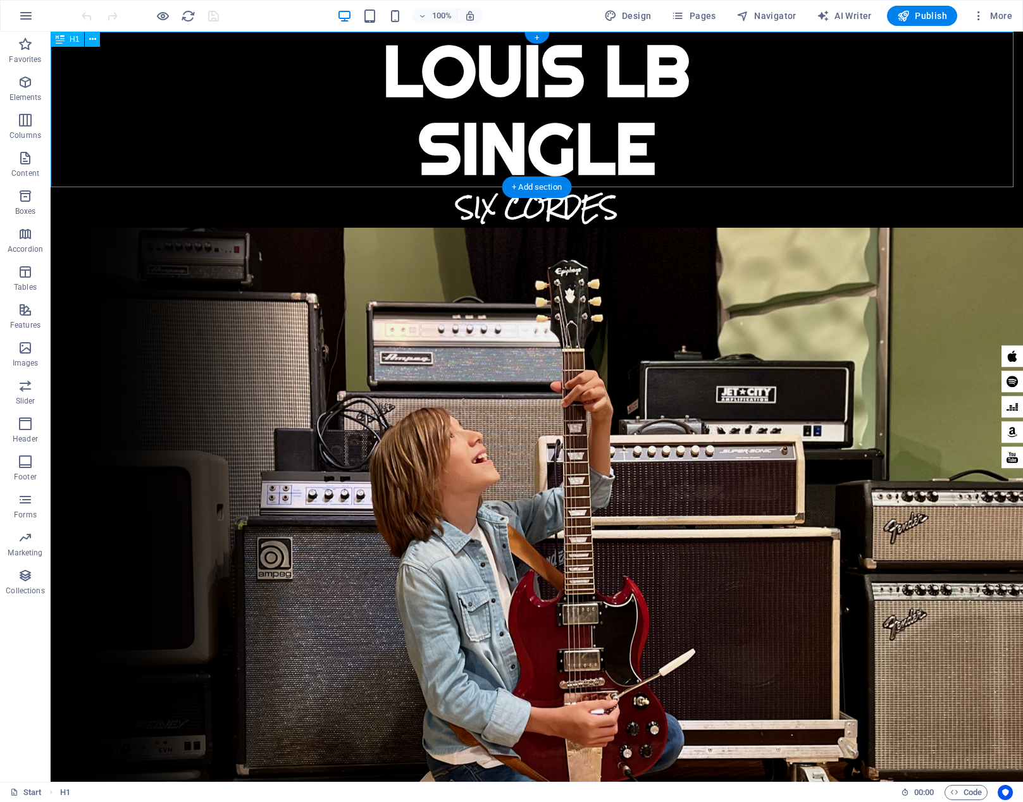
click at [831, 121] on div "[PERSON_NAME] LB SINGLE" at bounding box center [537, 110] width 973 height 156
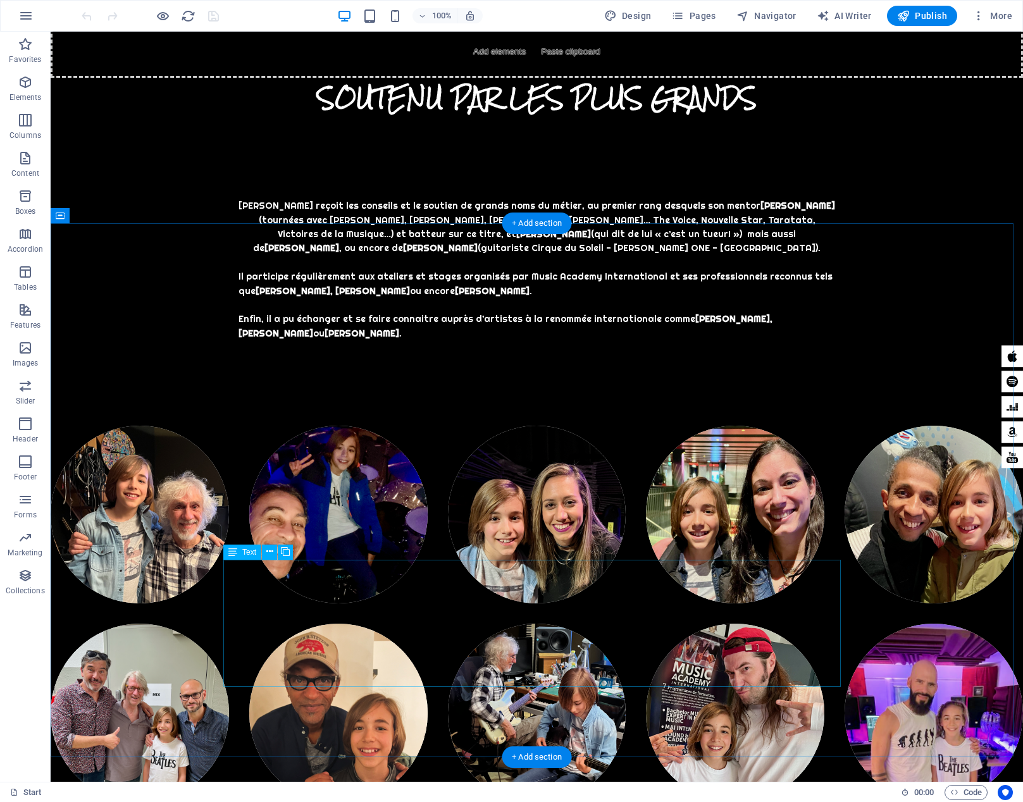
scroll to position [5170, 0]
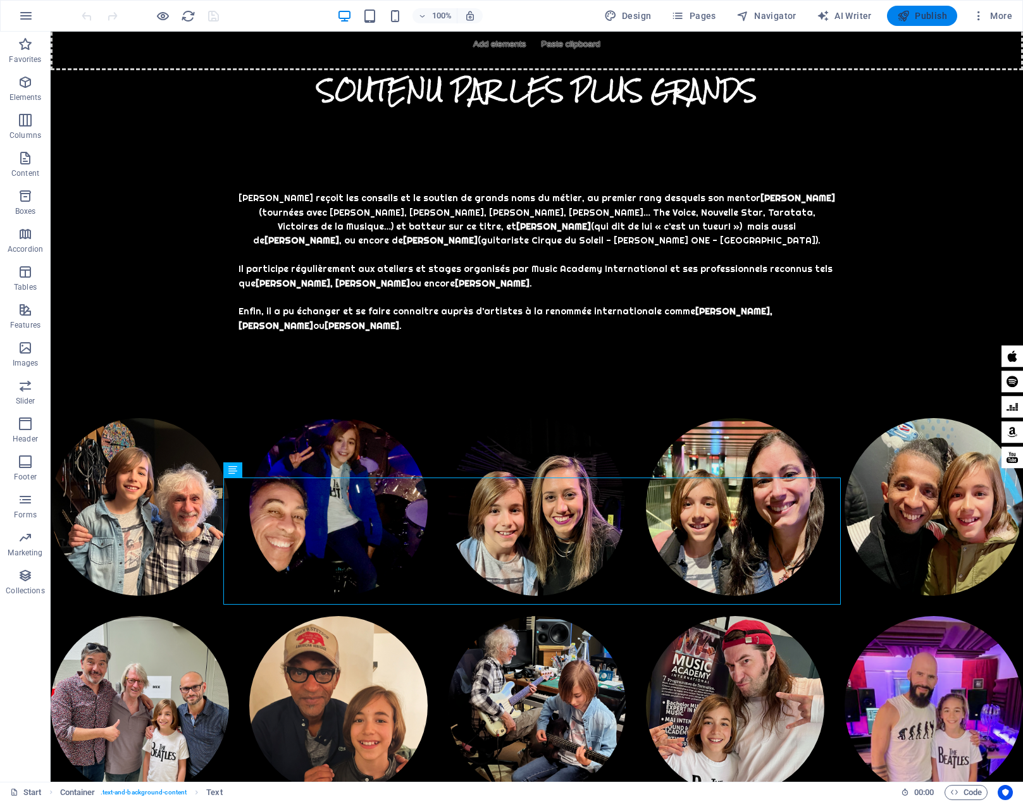
click at [935, 18] on span "Publish" at bounding box center [922, 15] width 50 height 13
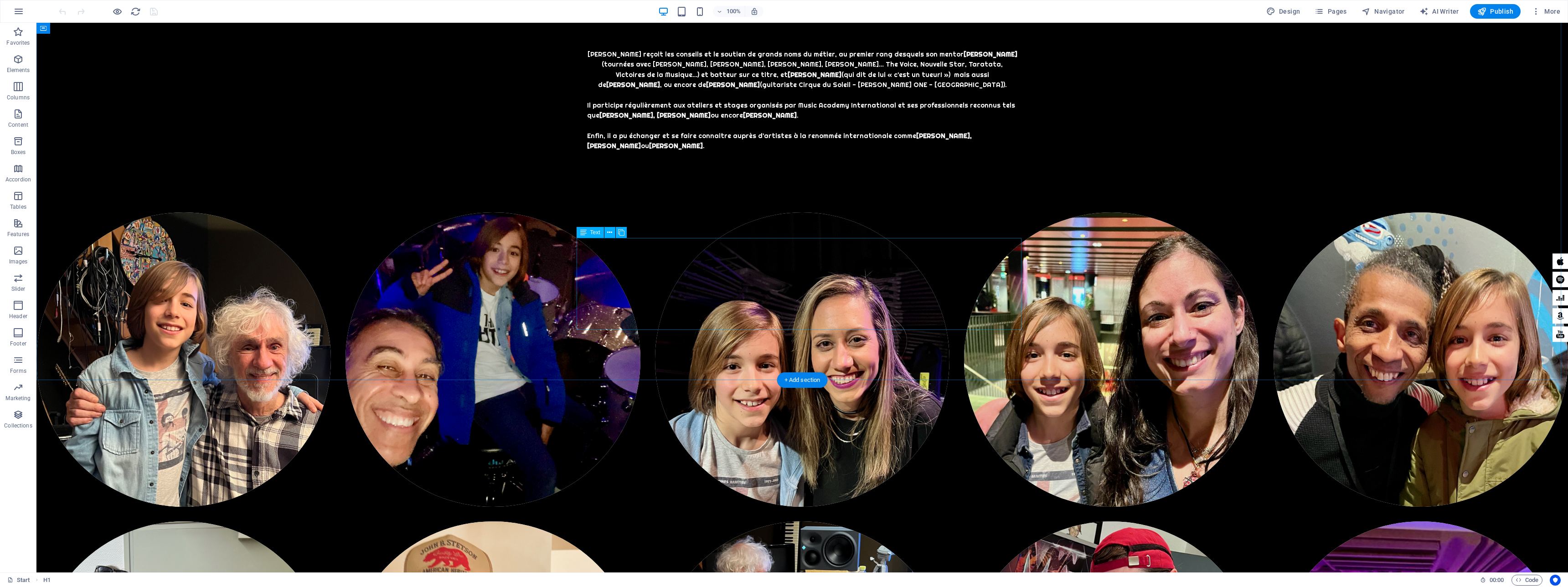
scroll to position [4658, 0]
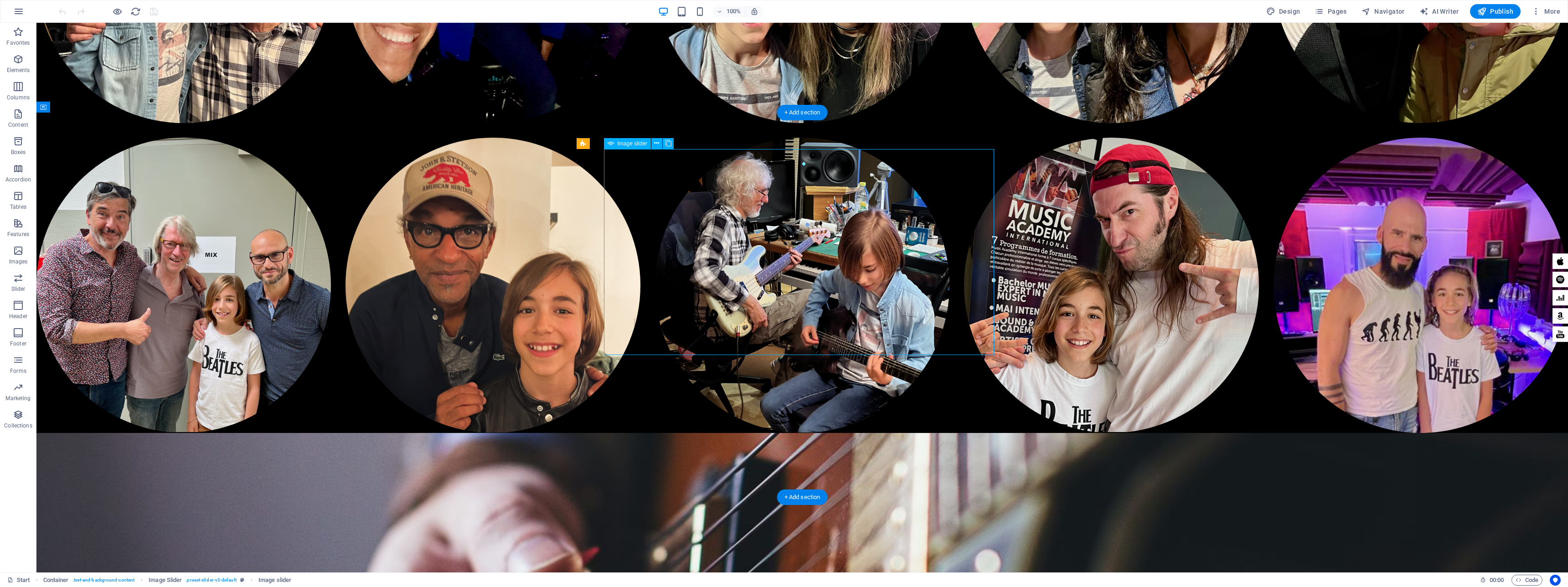
scroll to position [4471, 0]
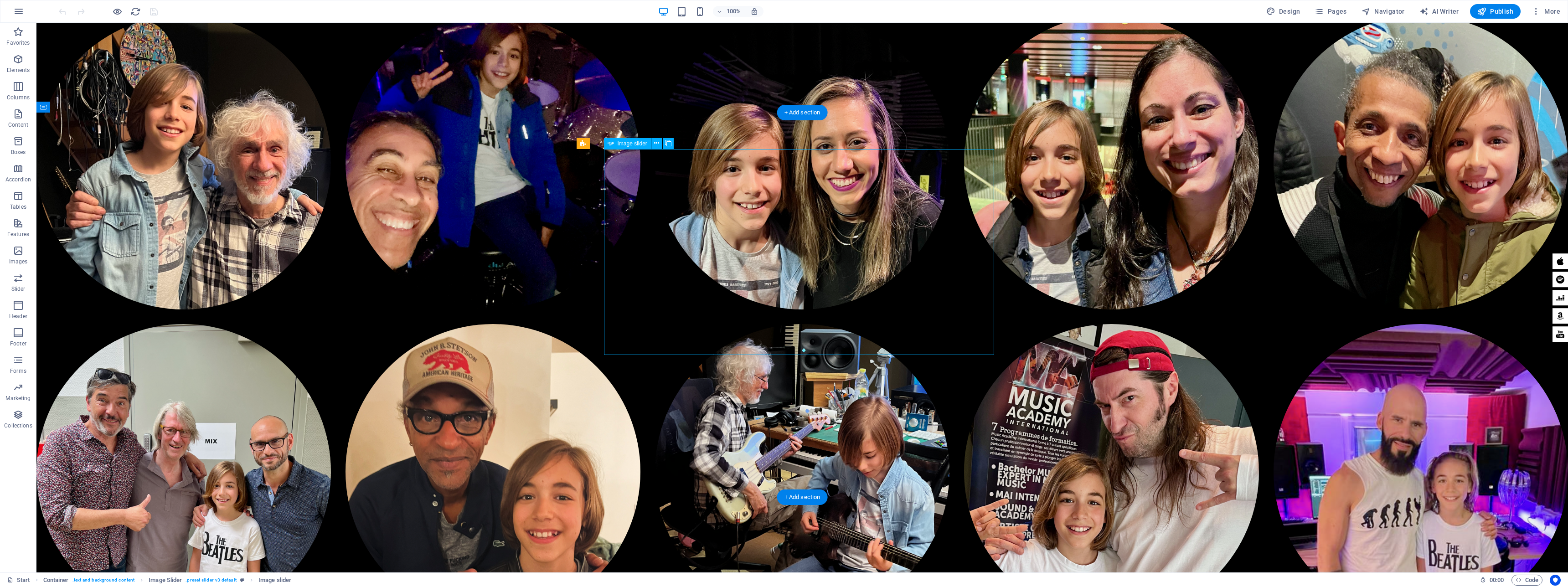
select select "px"
select select "ms"
select select "s"
select select "progressive"
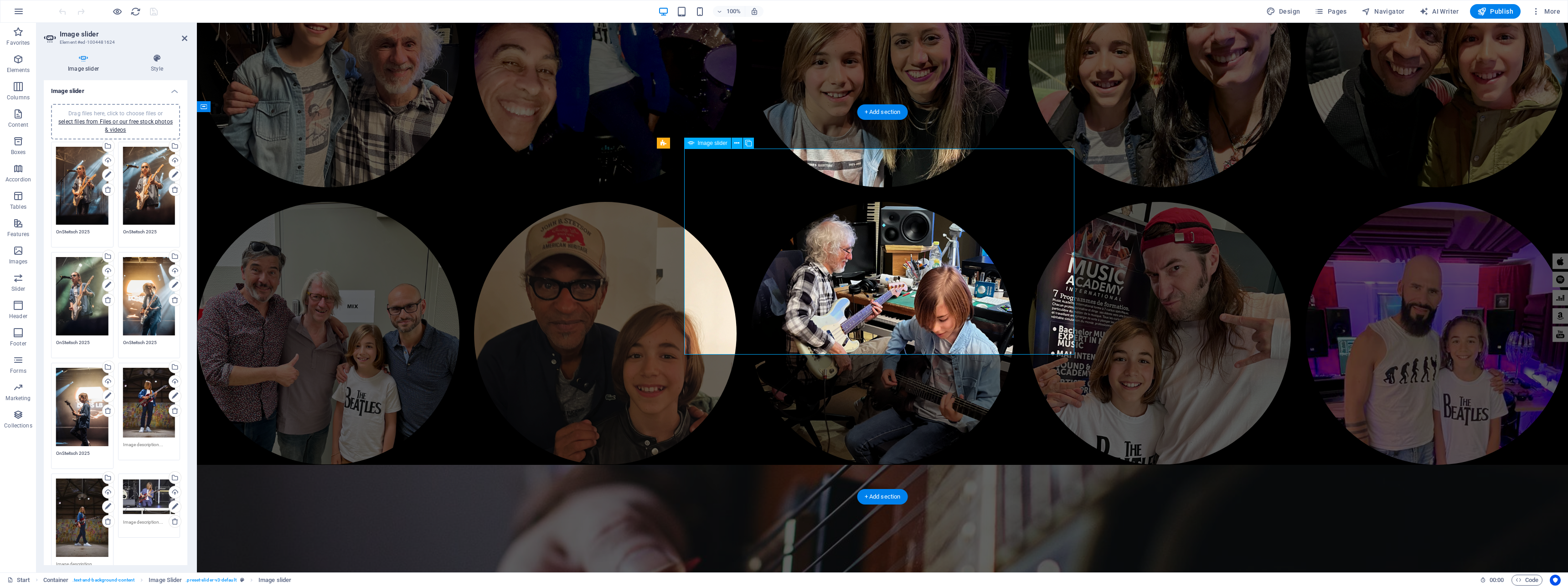
click at [704, 143] on span "Image slider" at bounding box center [712, 143] width 30 height 6
click at [158, 59] on icon at bounding box center [157, 58] width 61 height 9
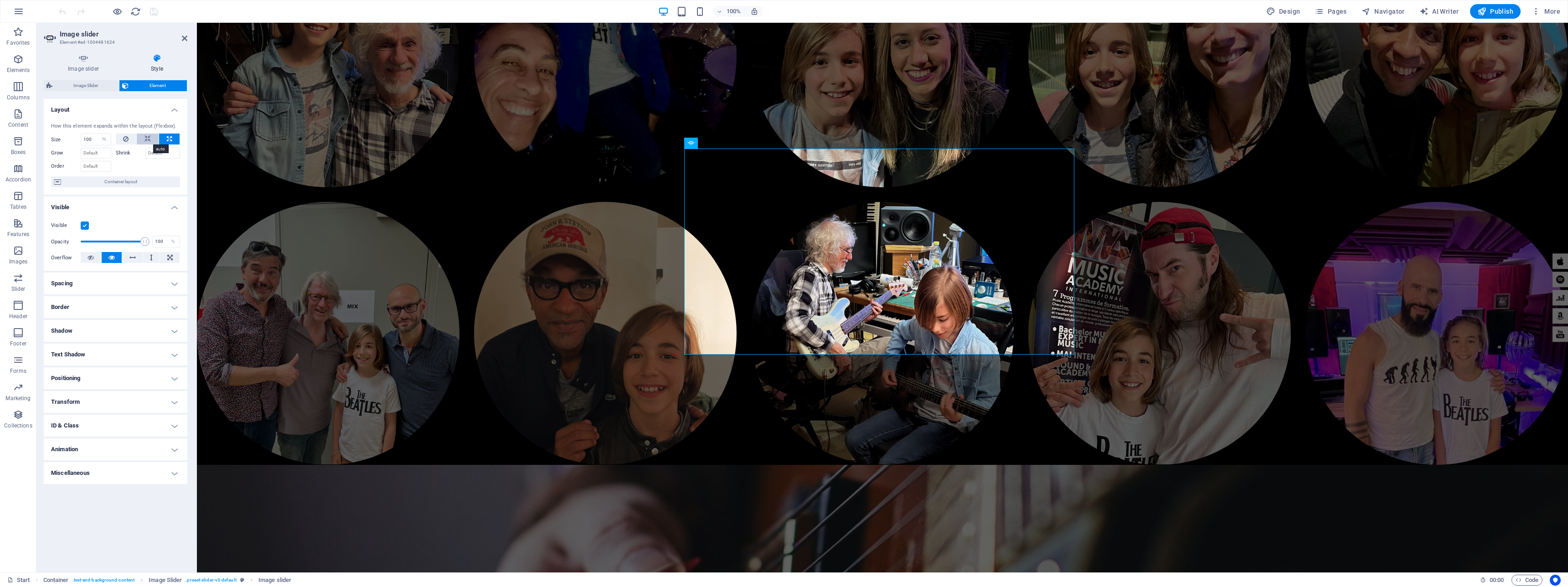
click at [148, 140] on icon at bounding box center [148, 138] width 6 height 11
select select "DISABLED_OPTION_VALUE"
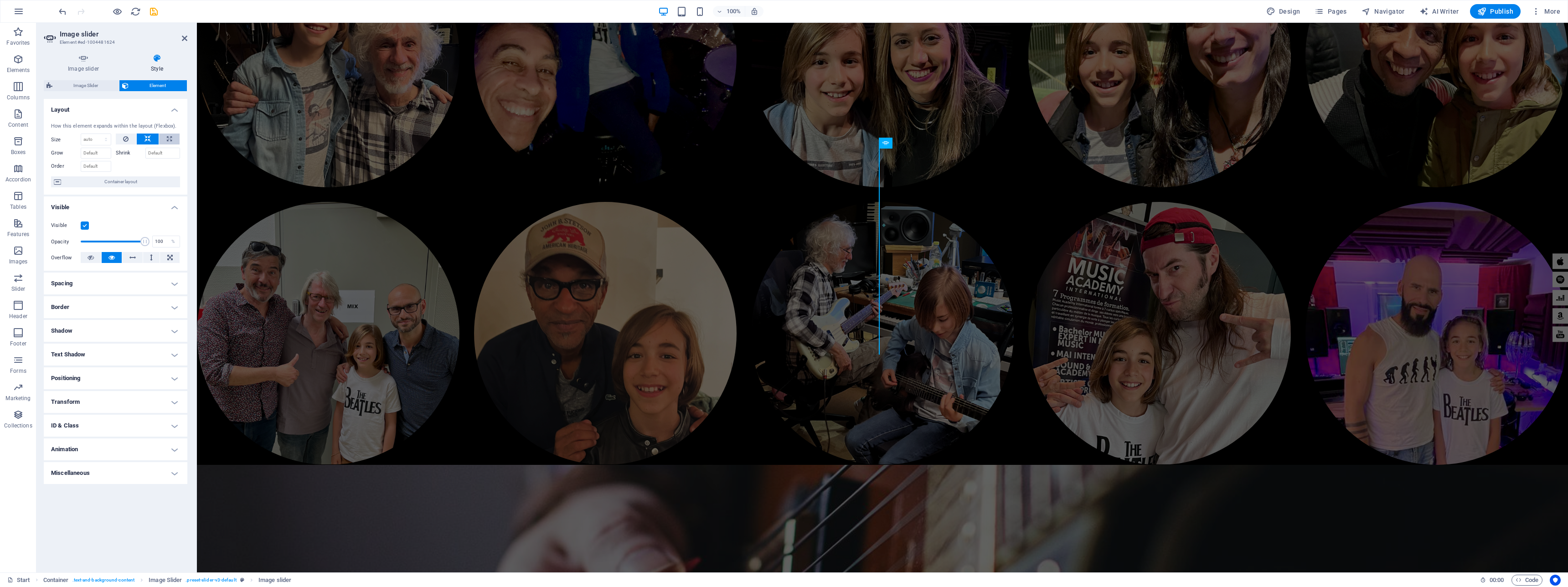
click at [165, 141] on button at bounding box center [169, 138] width 20 height 11
type input "100"
select select "%"
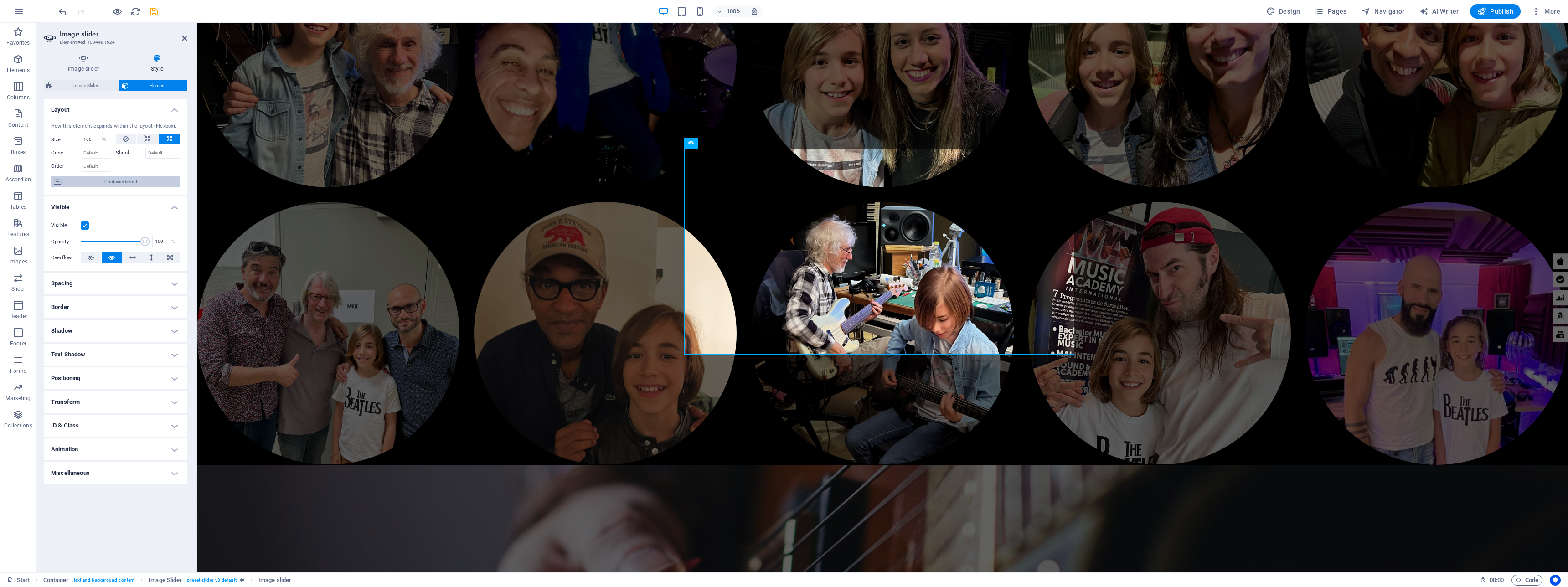
click at [119, 182] on span "Container layout" at bounding box center [121, 182] width 114 height 11
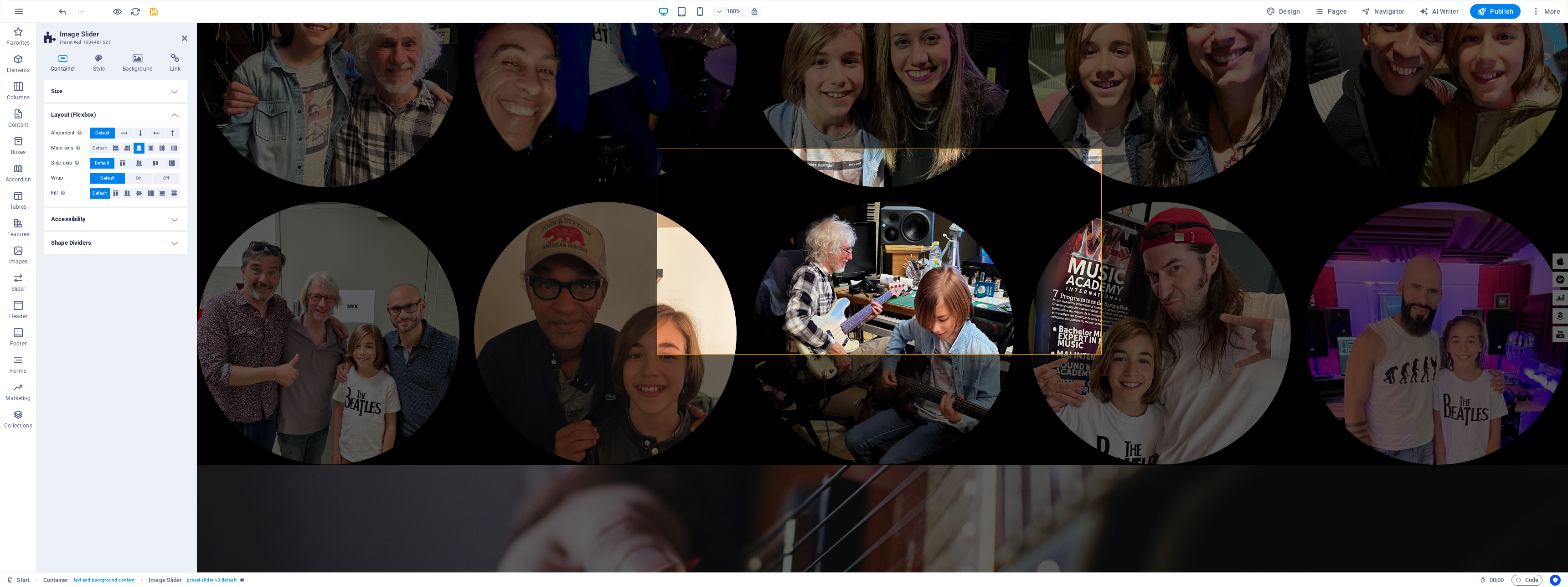
click at [176, 93] on h4 "Size" at bounding box center [115, 91] width 143 height 22
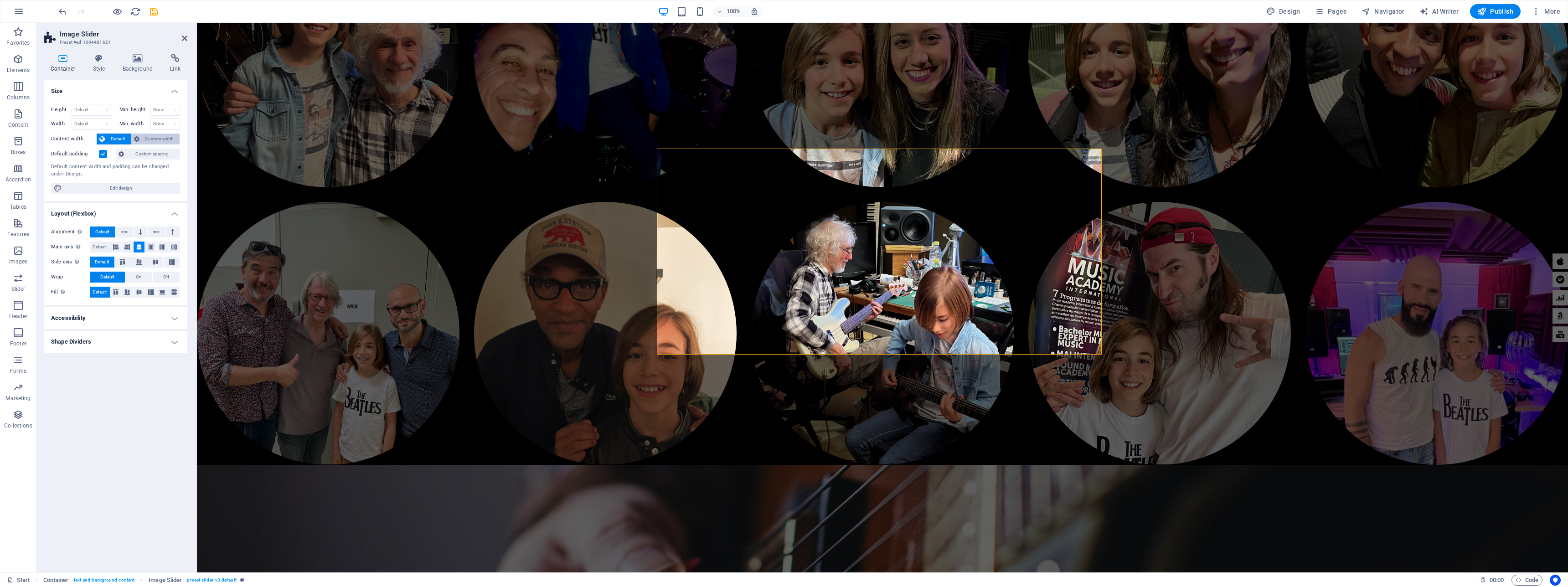
click at [161, 138] on span "Custom width" at bounding box center [159, 138] width 35 height 11
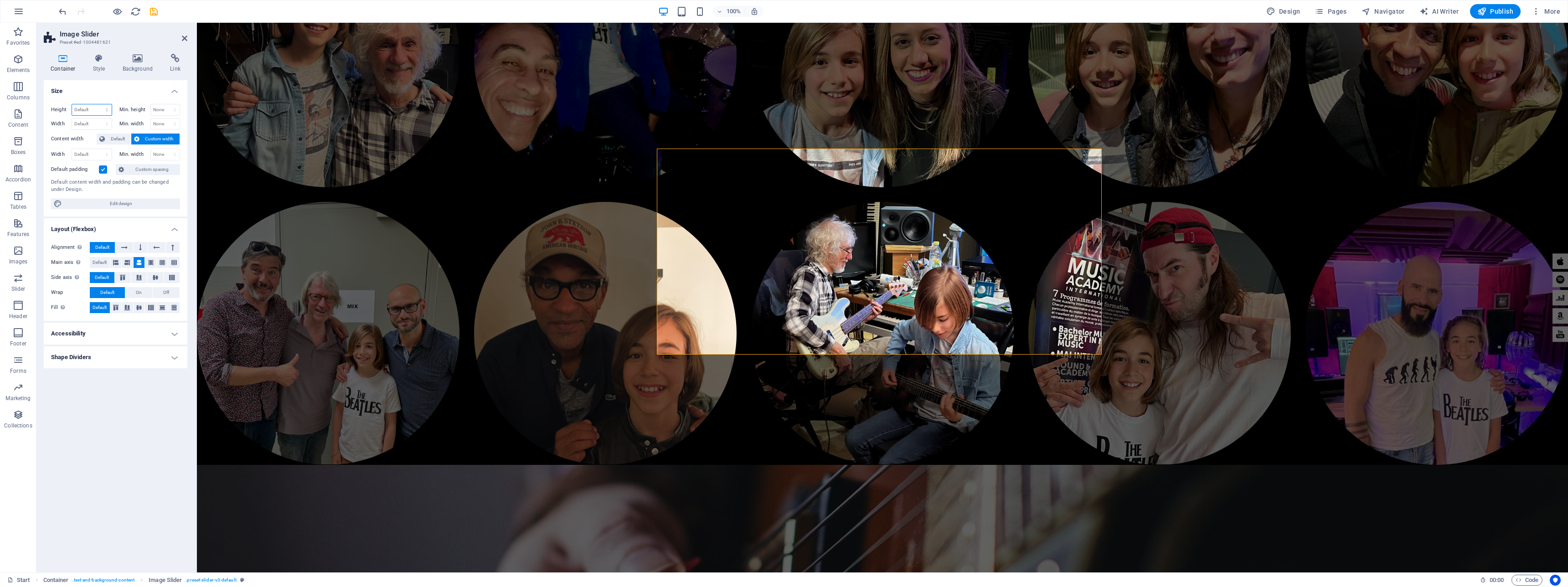
click at [99, 107] on select "Default px rem % vh vw" at bounding box center [91, 109] width 40 height 11
select select "px"
click at [99, 104] on select "Default px rem % vh vw" at bounding box center [91, 109] width 40 height 11
click at [87, 109] on input "452" at bounding box center [91, 109] width 40 height 11
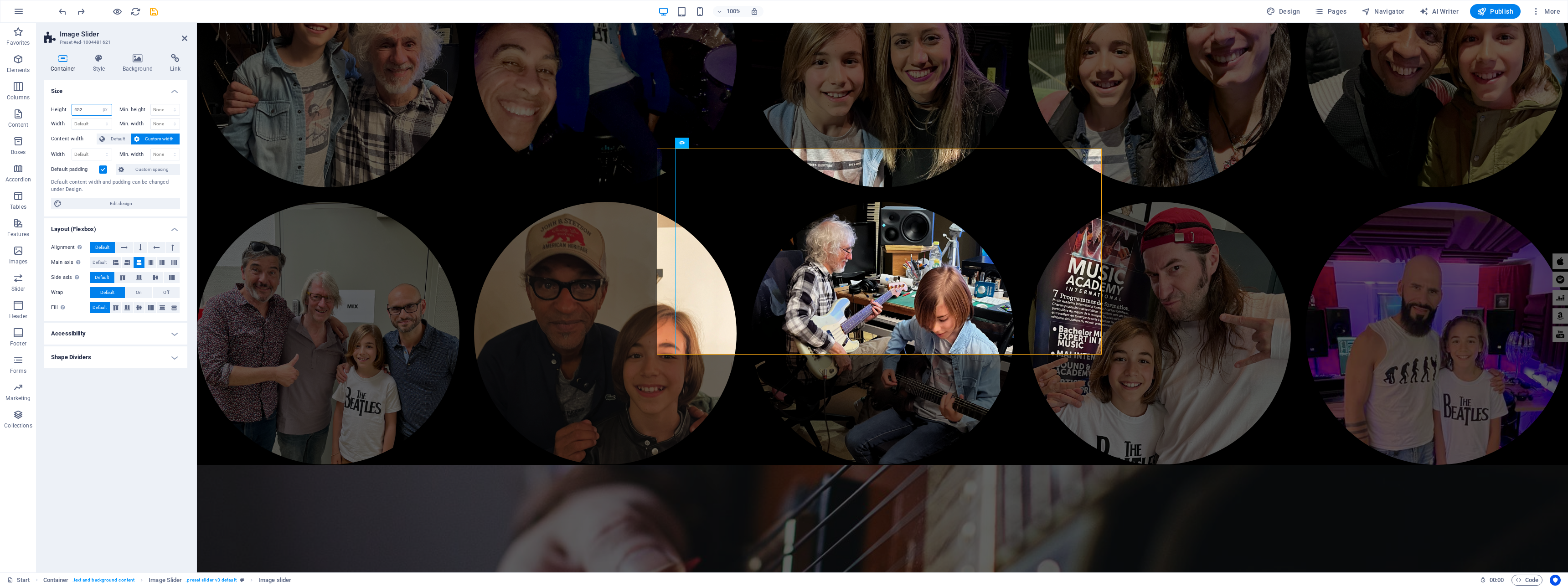
click at [87, 109] on input "452" at bounding box center [91, 109] width 40 height 11
type input "800"
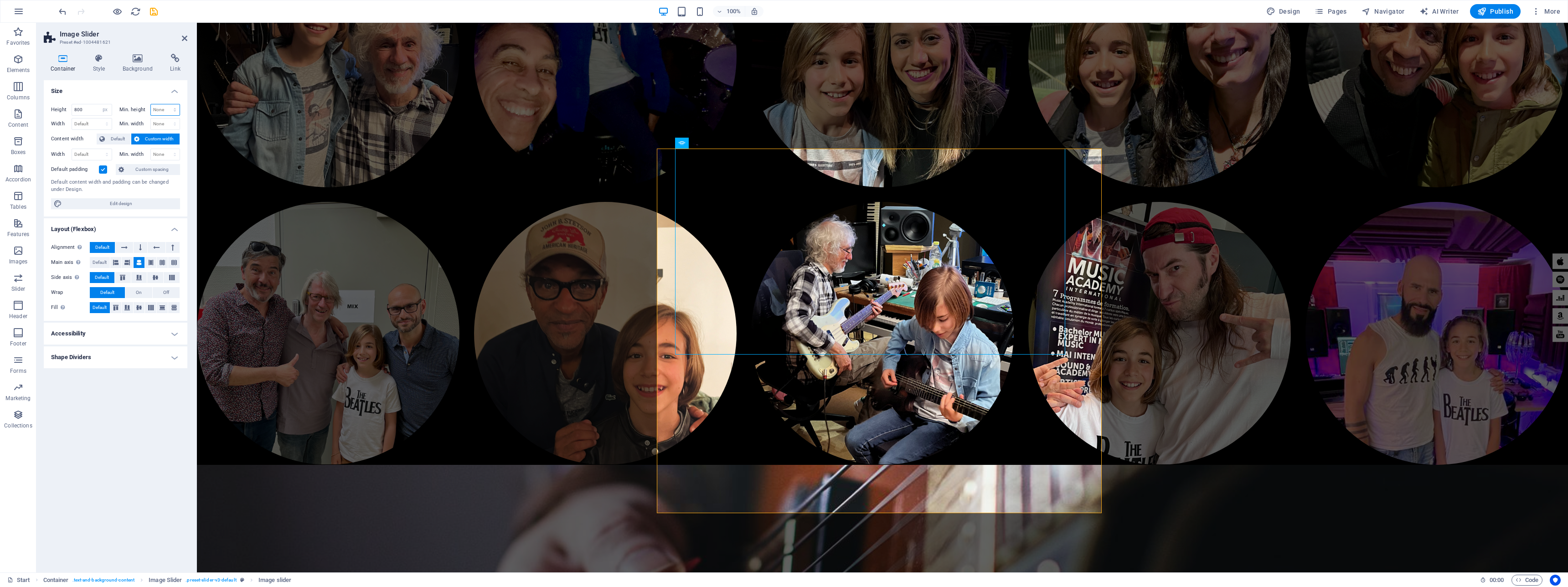
click at [164, 112] on select "None px rem % vh vw" at bounding box center [165, 109] width 29 height 11
select select "px"
click at [167, 104] on select "None px rem % vh vw" at bounding box center [165, 109] width 29 height 11
type input "800"
click at [149, 261] on icon at bounding box center [151, 262] width 6 height 11
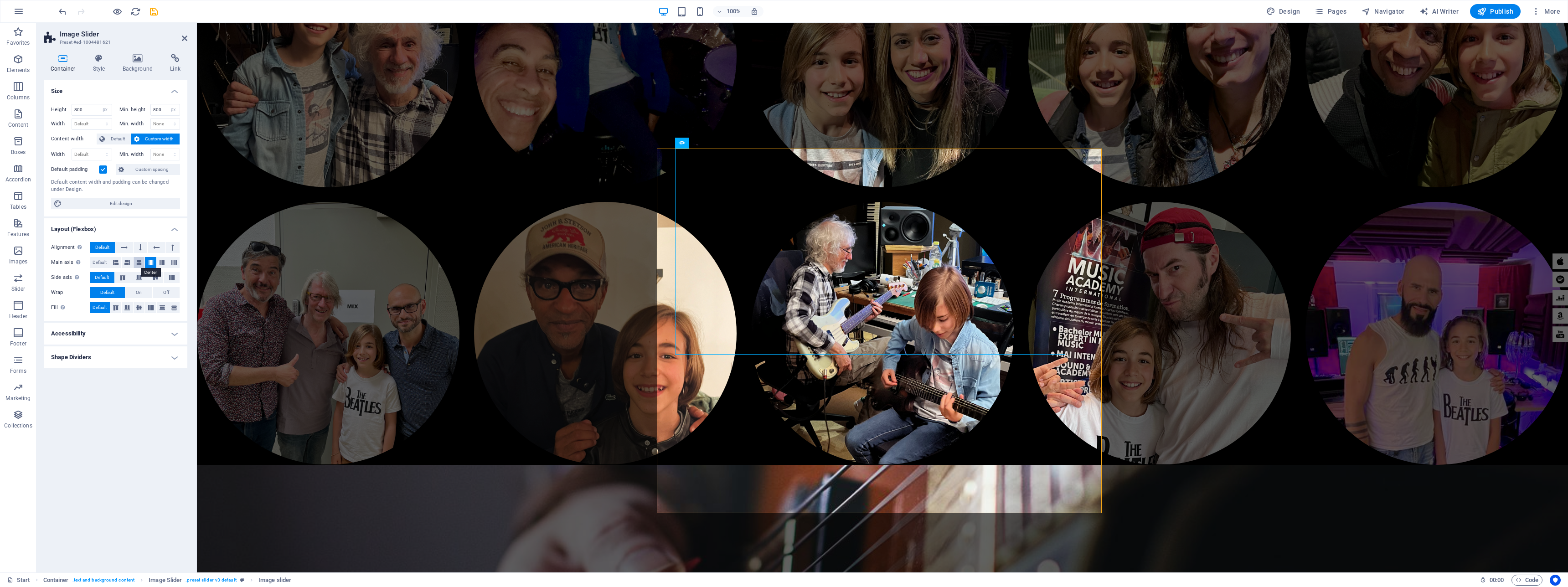
click at [139, 261] on icon at bounding box center [139, 262] width 6 height 11
click at [95, 58] on icon at bounding box center [99, 58] width 26 height 9
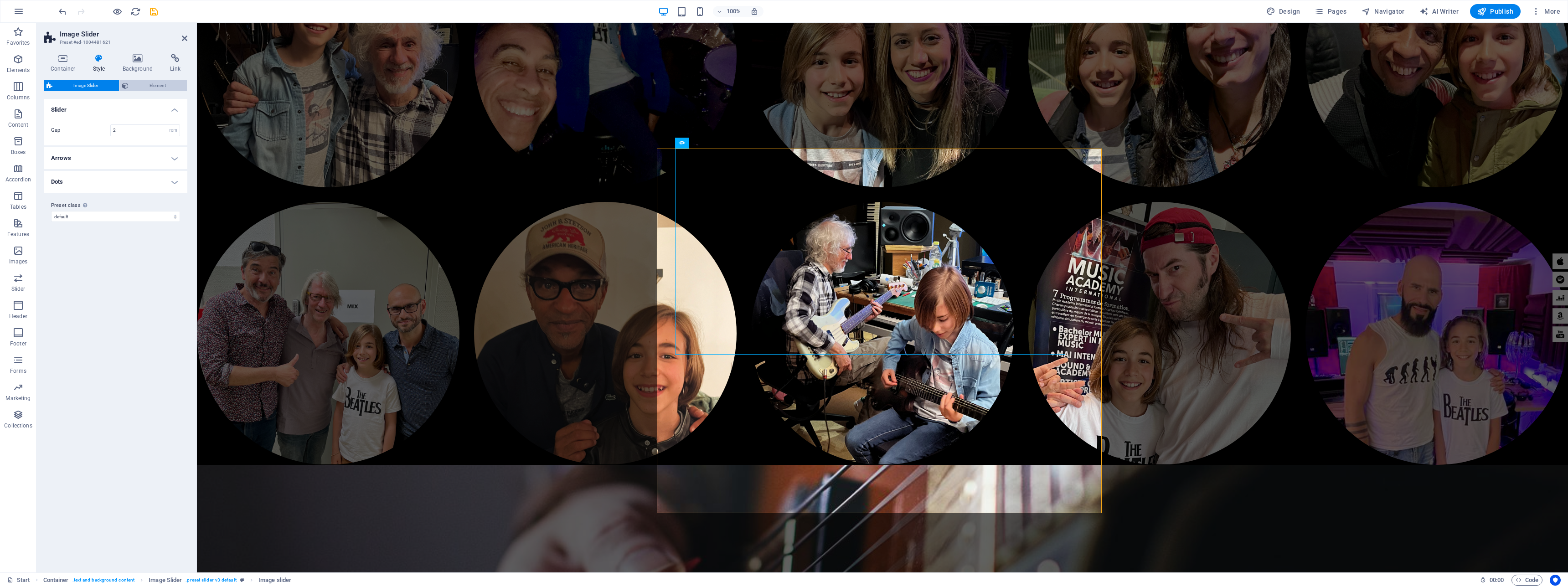
click at [153, 85] on span "Element" at bounding box center [157, 85] width 53 height 11
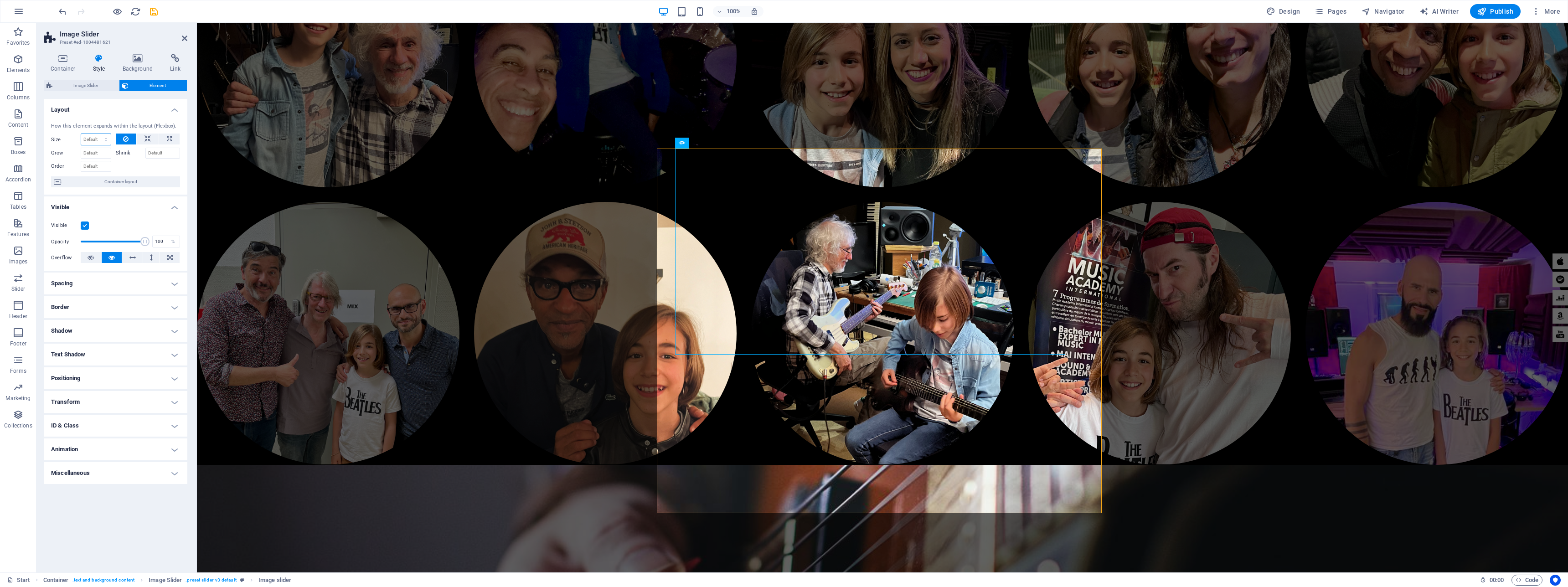
click at [109, 138] on select "Default auto px % 1/1 1/2 1/3 1/4 1/5 1/6 1/7 1/8 1/9 1/10" at bounding box center [96, 139] width 30 height 11
click at [81, 134] on select "Default auto px % 1/1 1/2 1/3 1/4 1/5 1/6 1/7 1/8 1/9 1/10" at bounding box center [96, 139] width 30 height 11
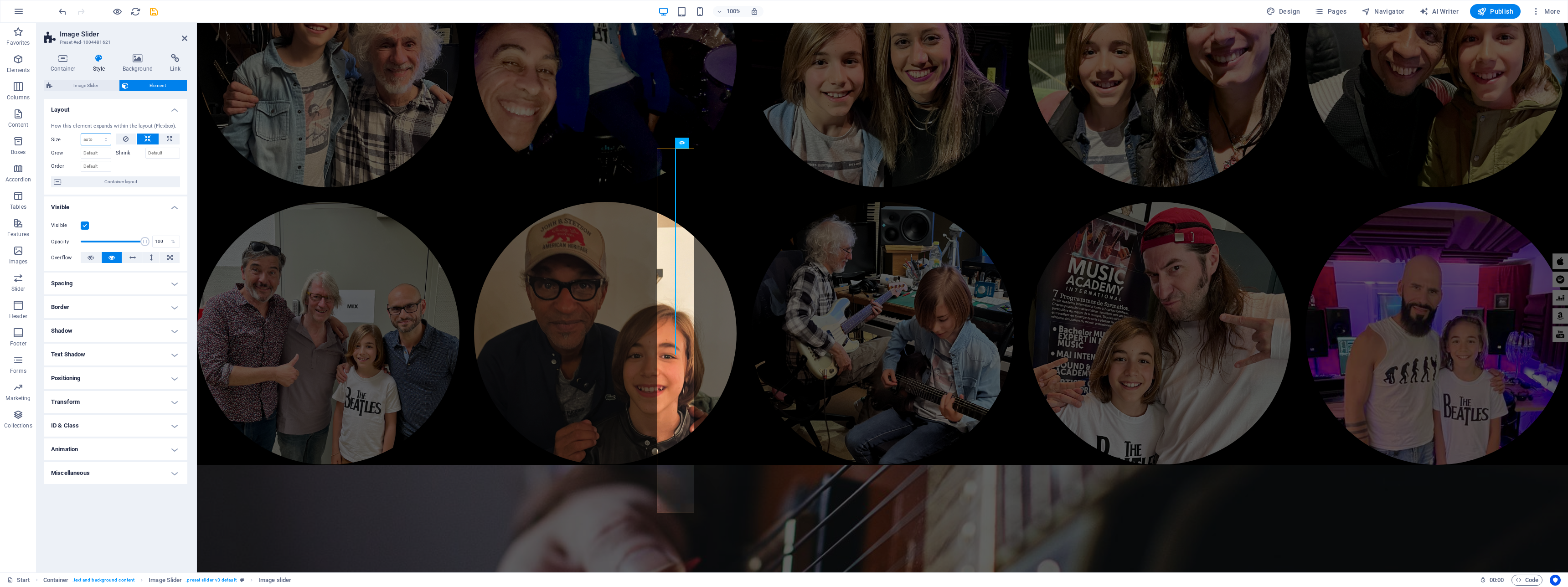
click at [104, 138] on select "Default auto px % 1/1 1/2 1/3 1/4 1/5 1/6 1/7 1/8 1/9 1/10" at bounding box center [96, 139] width 30 height 11
click at [81, 134] on select "Default auto px % 1/1 1/2 1/3 1/4 1/5 1/6 1/7 1/8 1/9 1/10" at bounding box center [96, 139] width 30 height 11
click at [105, 140] on select "Default auto px % 1/1 1/2 1/3 1/4 1/5 1/6 1/7 1/8 1/9 1/10" at bounding box center [96, 139] width 30 height 11
click at [81, 134] on select "Default auto px % 1/1 1/2 1/3 1/4 1/5 1/6 1/7 1/8 1/9 1/10" at bounding box center [96, 139] width 30 height 11
select select "DISABLED_OPTION_VALUE"
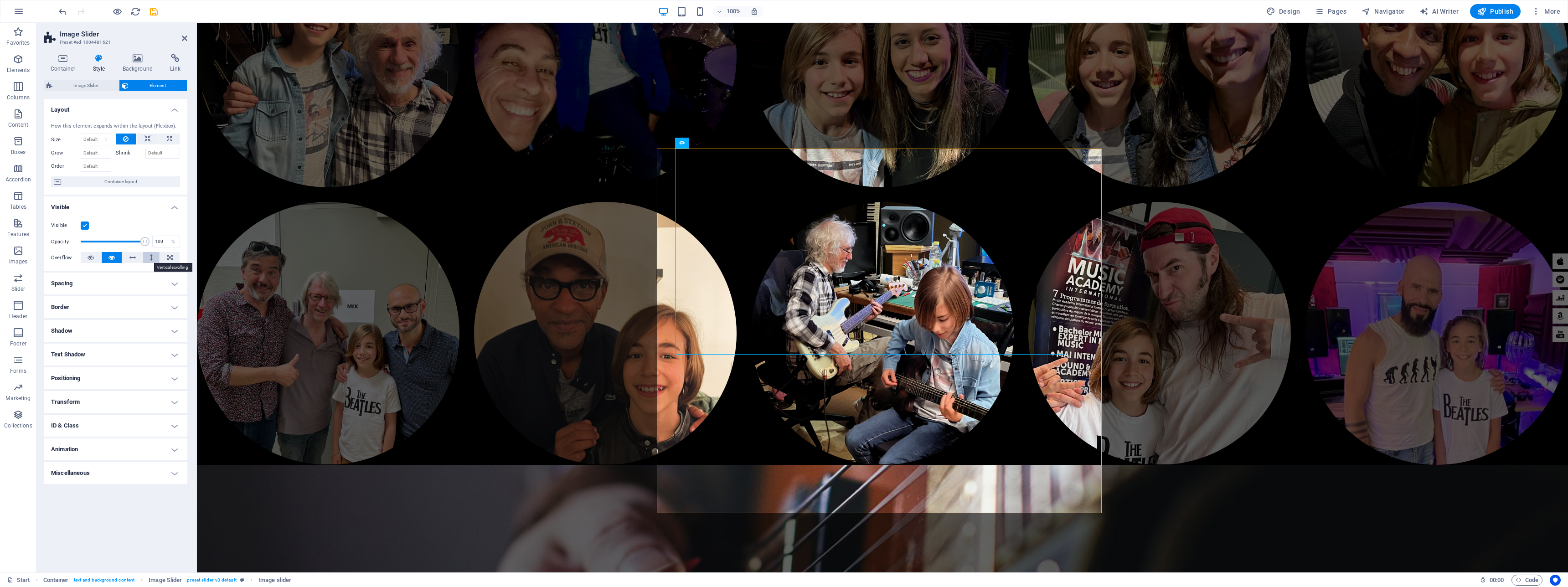
click at [150, 259] on button at bounding box center [151, 257] width 17 height 11
click at [138, 257] on button at bounding box center [133, 257] width 20 height 11
drag, startPoint x: 143, startPoint y: 241, endPoint x: 112, endPoint y: 241, distance: 31.0
click at [112, 241] on span at bounding box center [112, 241] width 9 height 9
type input "100"
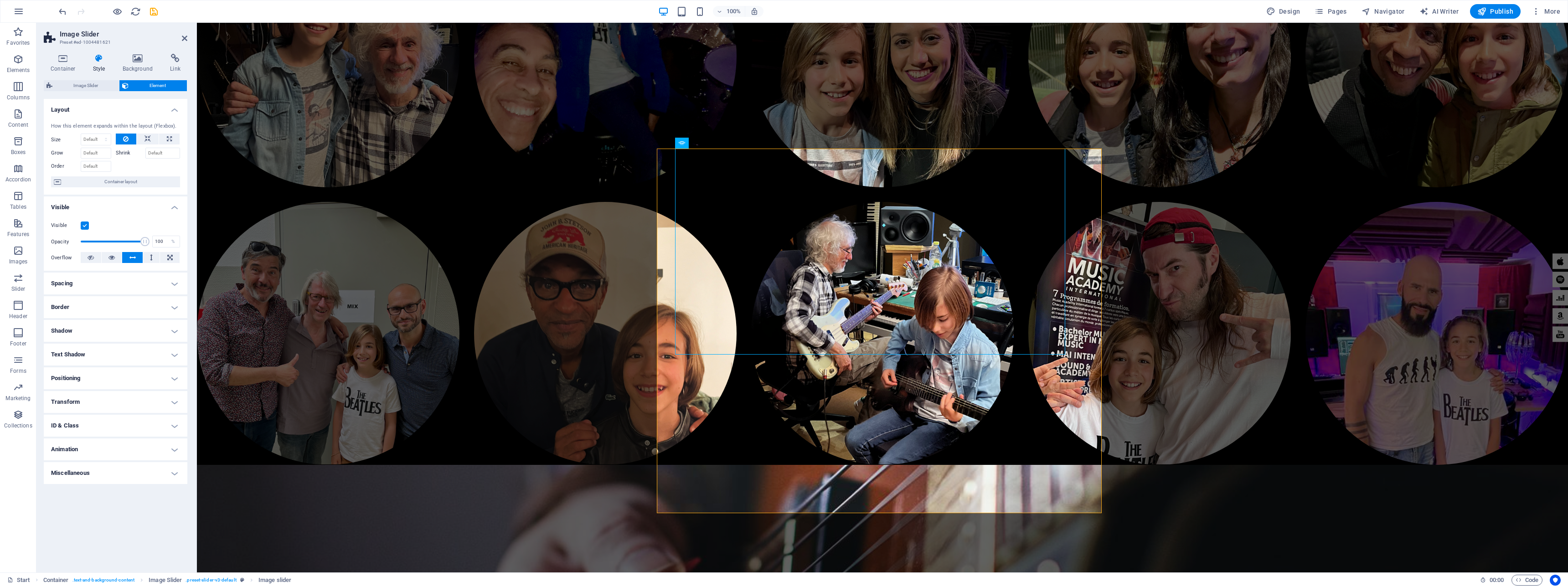
drag, startPoint x: 113, startPoint y: 241, endPoint x: 148, endPoint y: 242, distance: 35.0
click at [147, 242] on span at bounding box center [145, 241] width 9 height 9
click at [103, 140] on select "Default auto px % 1/1 1/2 1/3 1/4 1/5 1/6 1/7 1/8 1/9 1/10" at bounding box center [96, 139] width 30 height 11
select select "1/10"
click at [97, 134] on select "Default auto px % 1/1 1/2 1/3 1/4 1/5 1/6 1/7 1/8 1/9 1/10" at bounding box center [96, 139] width 30 height 11
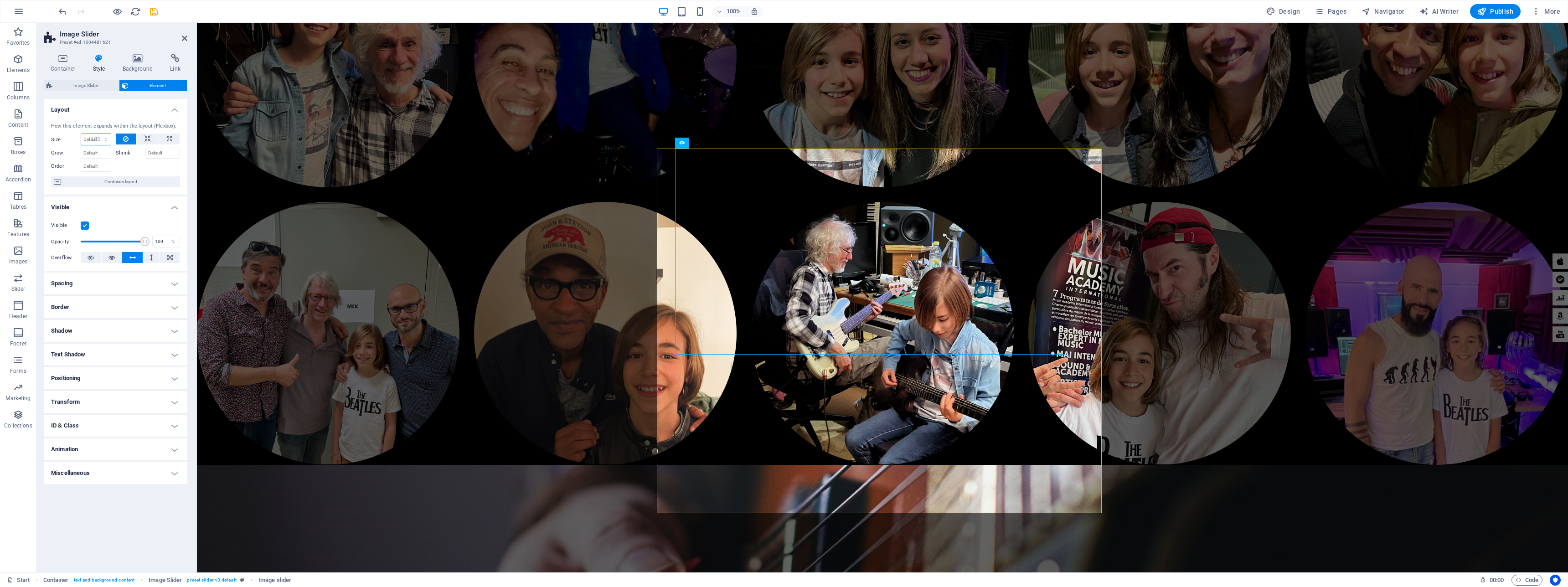
type input "10"
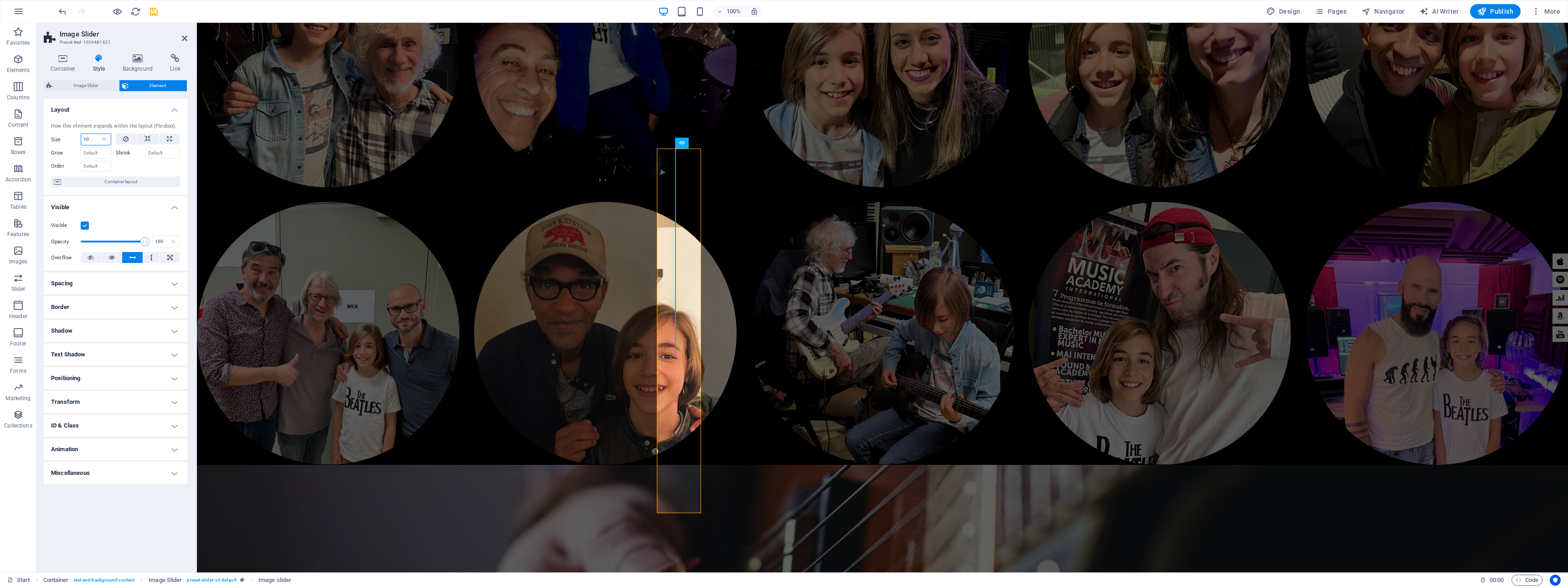
drag, startPoint x: 93, startPoint y: 139, endPoint x: 79, endPoint y: 138, distance: 14.0
click at [79, 138] on div "Size 10 Default auto px % 1/1 1/2 1/3 1/4 1/5 1/6 1/7 1/8 1/9 1/10" at bounding box center [81, 139] width 61 height 12
click at [99, 143] on select "Default auto px % 1/1 1/2 1/3 1/4 1/5 1/6 1/7 1/8 1/9 1/10" at bounding box center [104, 139] width 13 height 11
select select "h7ccef3rfbg"
click at [98, 134] on select "Default auto px % 1/1 1/2 1/3 1/4 1/5 1/6 1/7 1/8 1/9 1/10" at bounding box center [104, 139] width 13 height 11
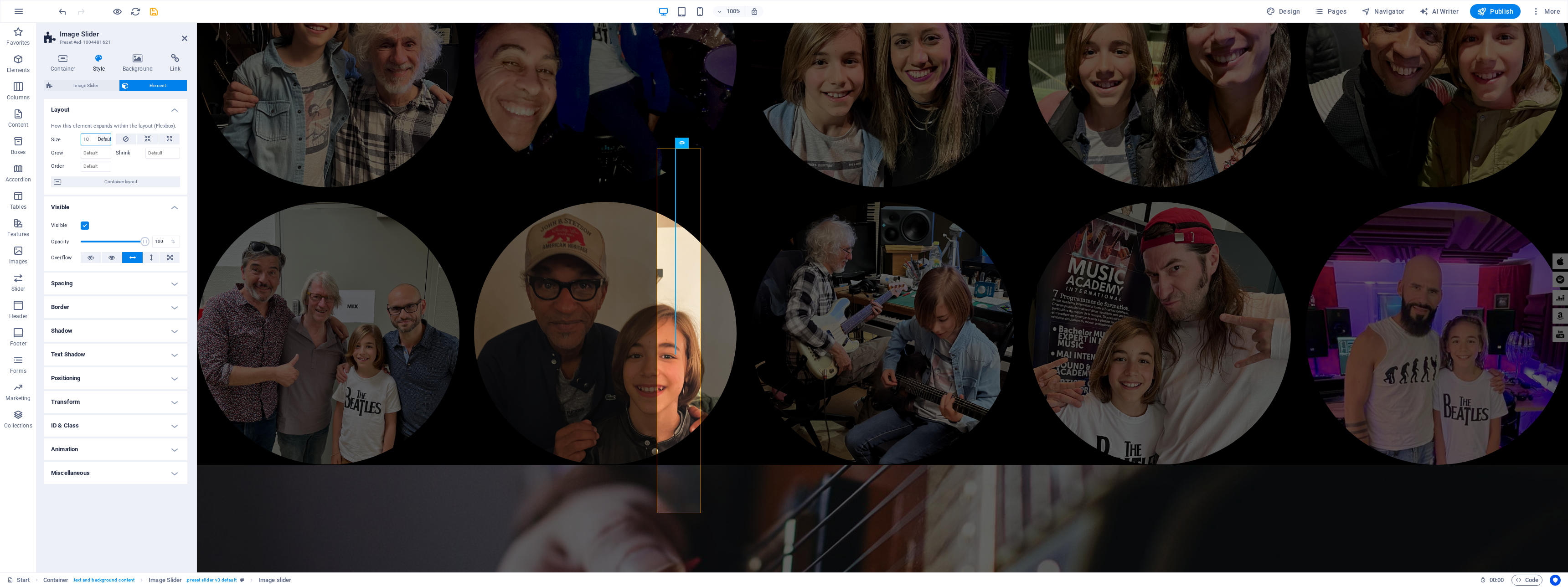
select select "DISABLED_OPTION_VALUE"
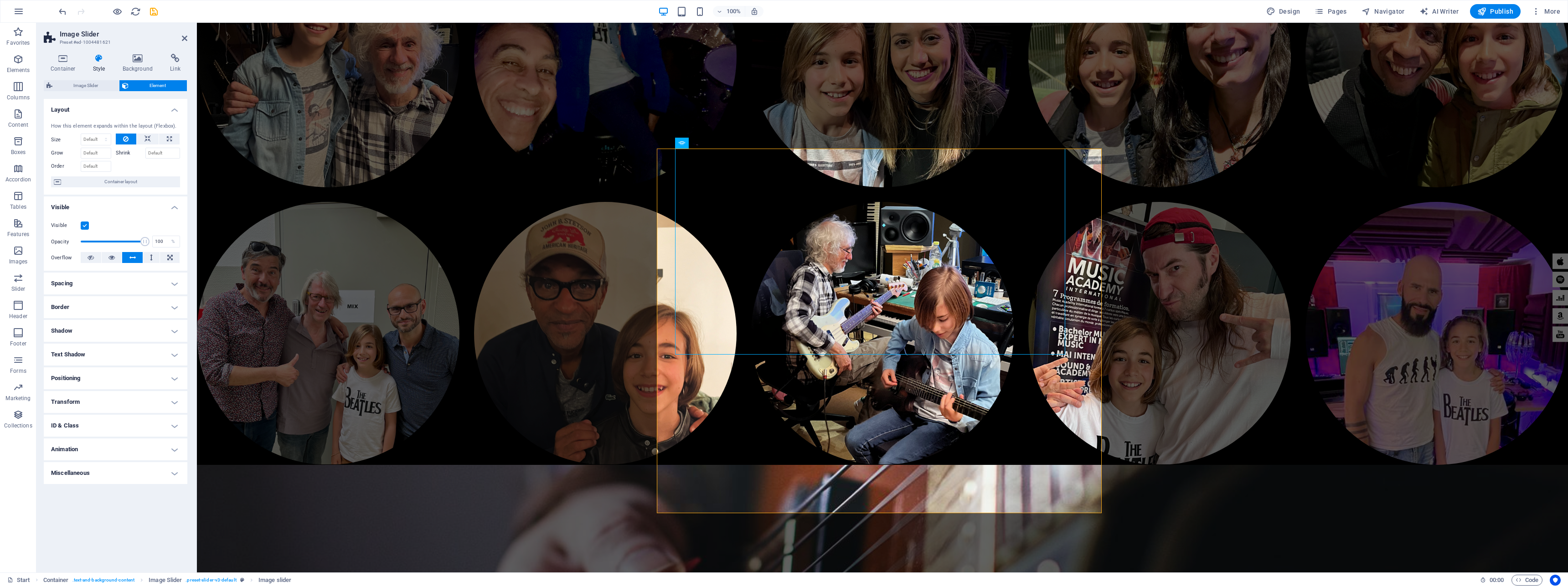
click at [114, 305] on h4 "Border" at bounding box center [115, 307] width 143 height 22
click at [99, 415] on h4 "Positioning" at bounding box center [115, 415] width 143 height 22
click at [99, 470] on h4 "Transform" at bounding box center [115, 470] width 143 height 22
click at [100, 465] on h4 "Transform" at bounding box center [115, 467] width 143 height 17
click at [120, 537] on h4 "Miscellaneous" at bounding box center [115, 542] width 143 height 22
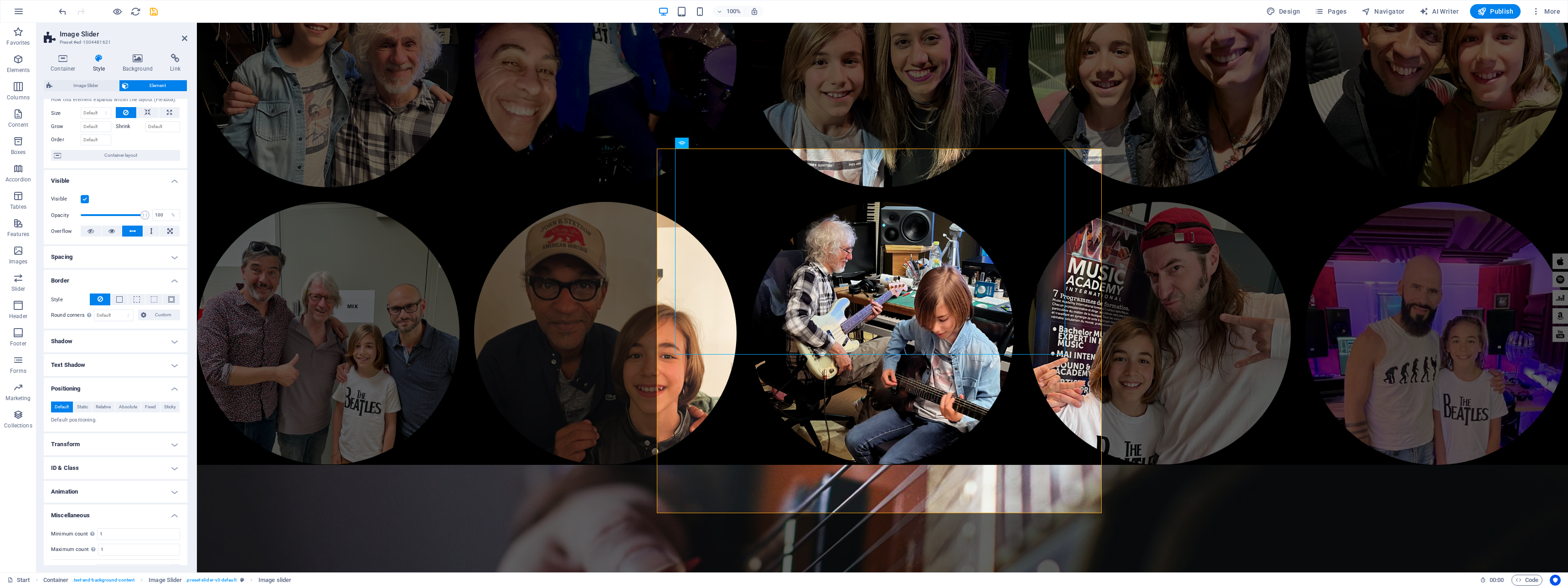
scroll to position [0, 0]
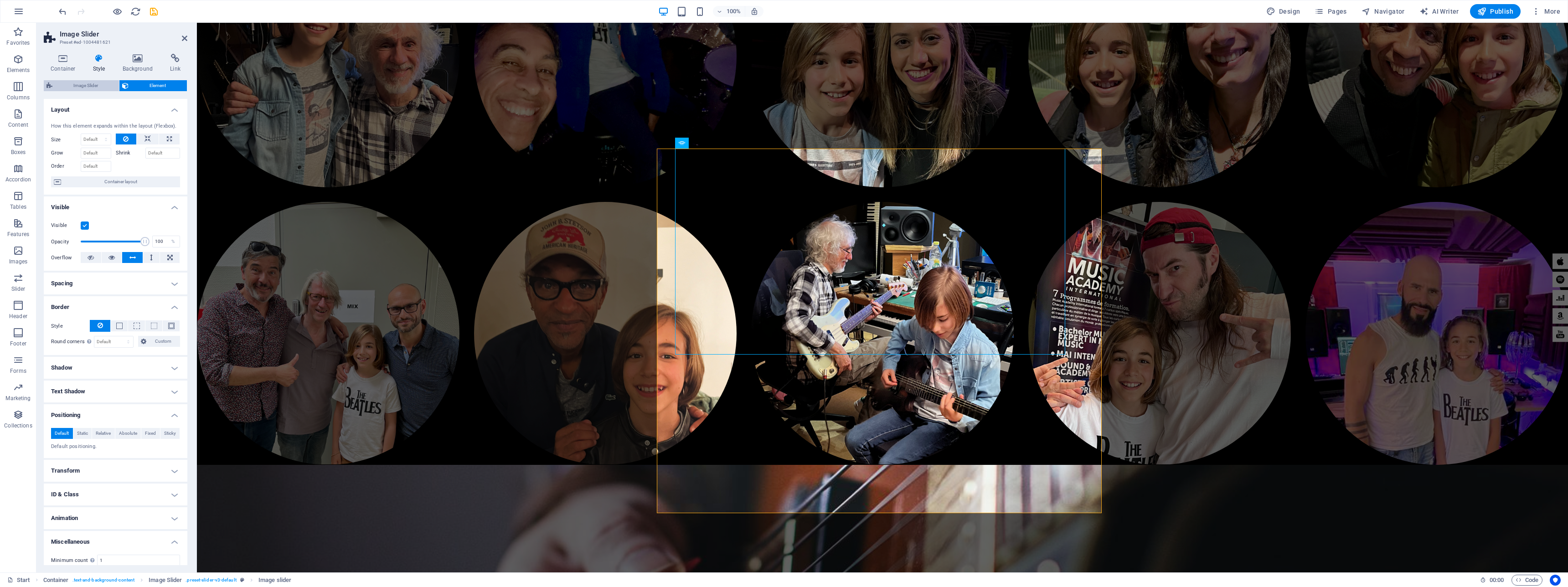
click at [81, 85] on span "Image Slider" at bounding box center [86, 85] width 61 height 11
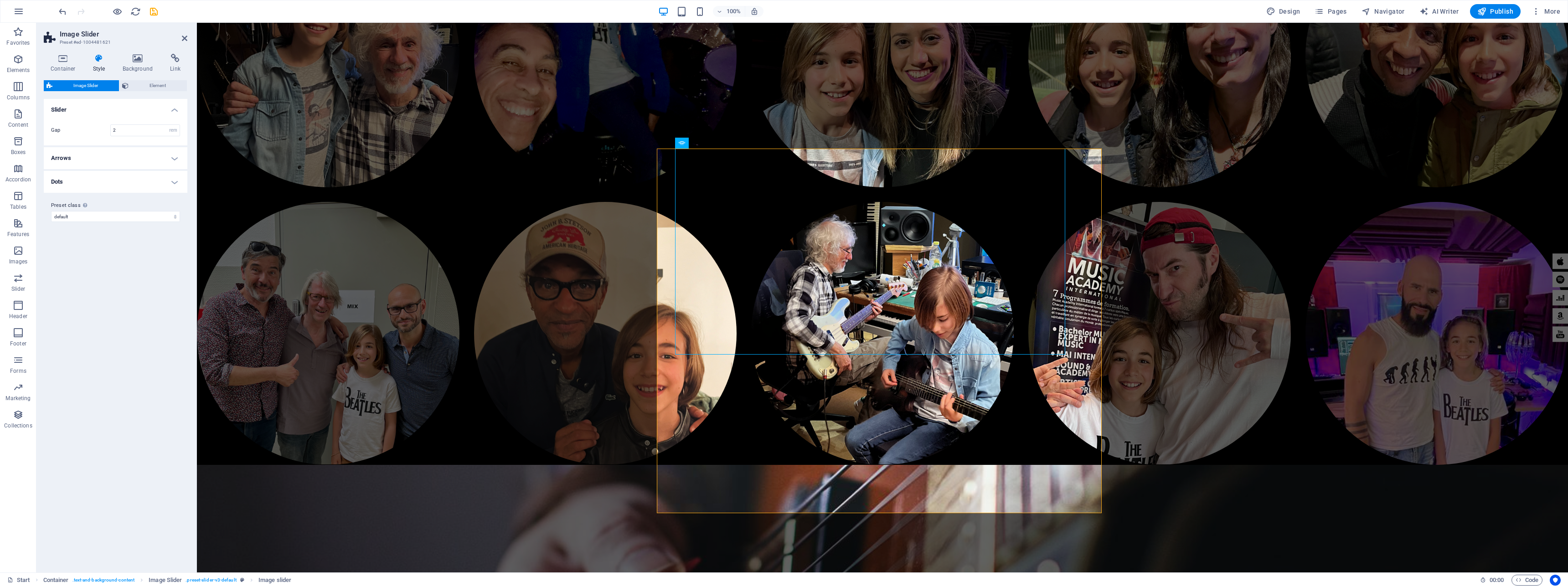
click at [121, 163] on h4 "Arrows" at bounding box center [115, 158] width 143 height 22
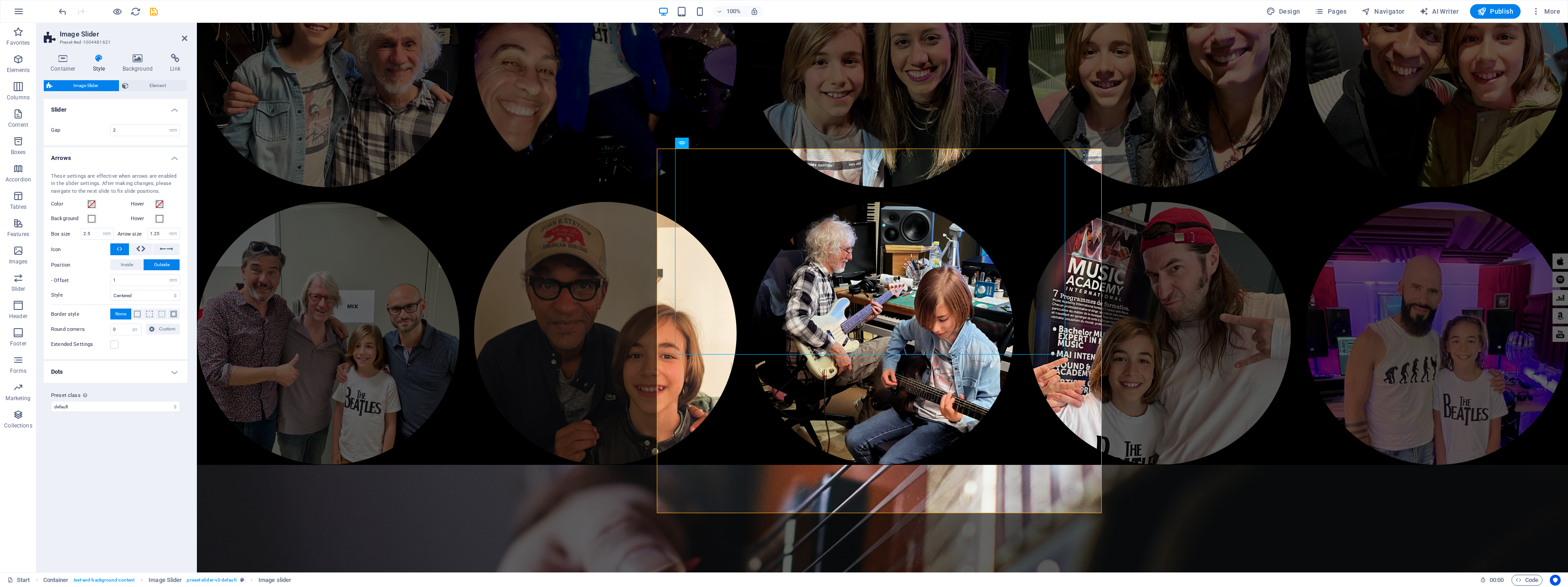
click at [123, 161] on h4 "Arrows" at bounding box center [115, 155] width 143 height 17
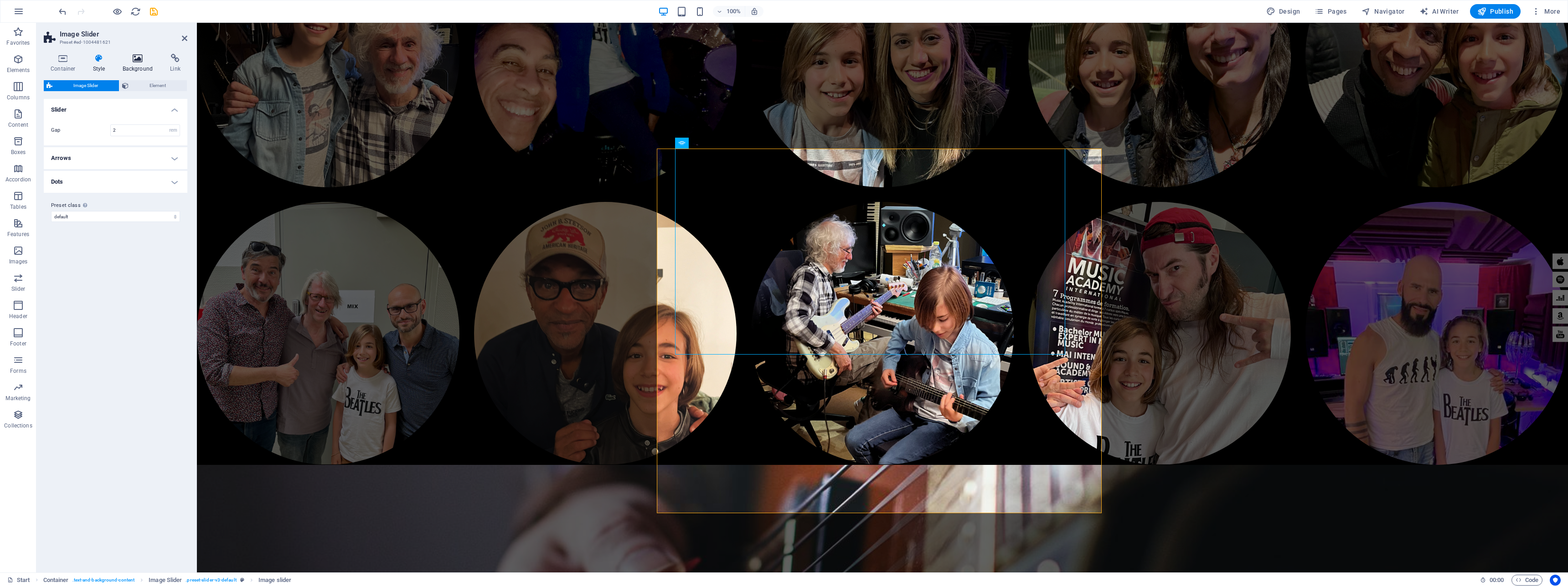
click at [140, 63] on h4 "Background" at bounding box center [140, 63] width 48 height 19
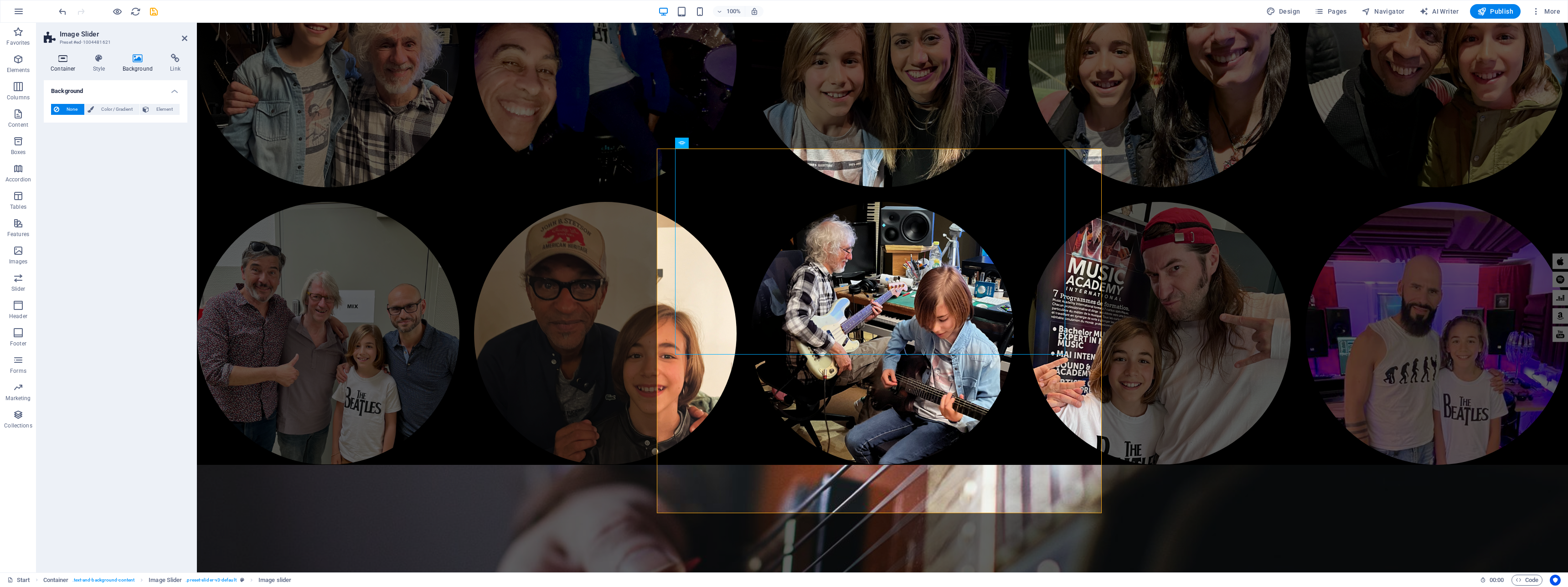
click at [66, 63] on h4 "Container" at bounding box center [65, 63] width 42 height 19
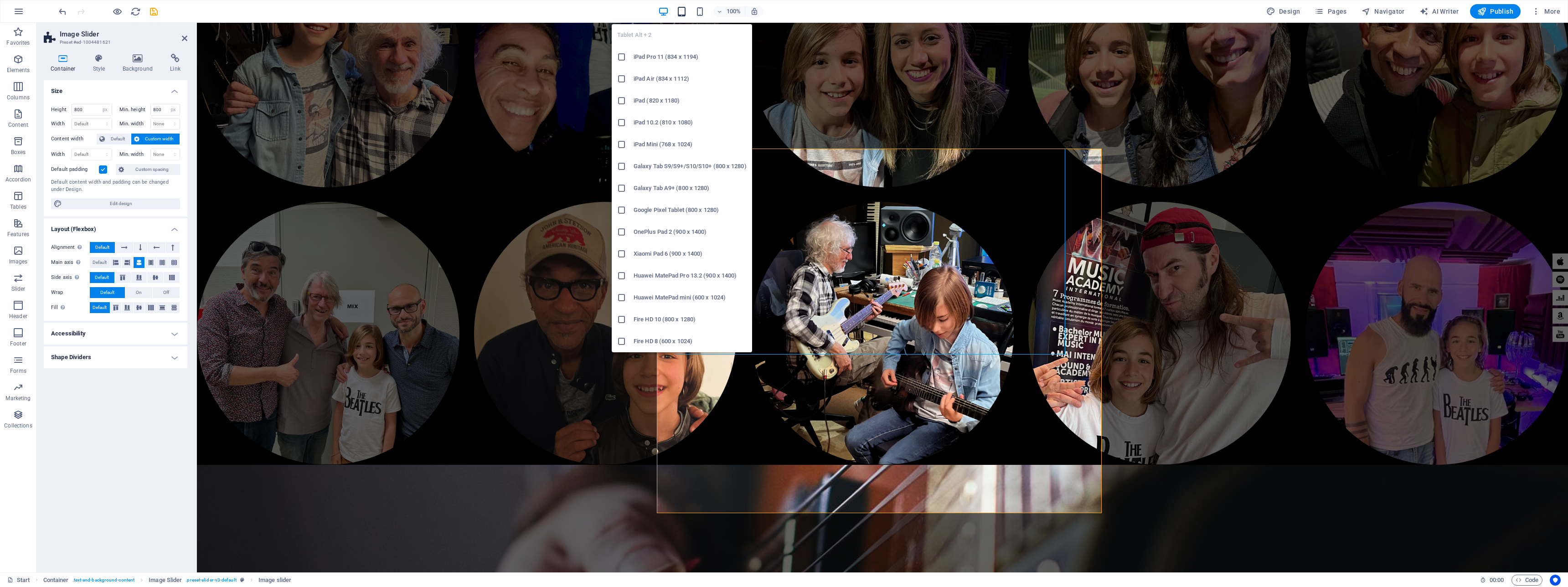
click at [684, 11] on icon "button" at bounding box center [681, 12] width 11 height 11
click at [651, 56] on h6 "iPad Pro 11 (834 x 1194)" at bounding box center [690, 56] width 113 height 11
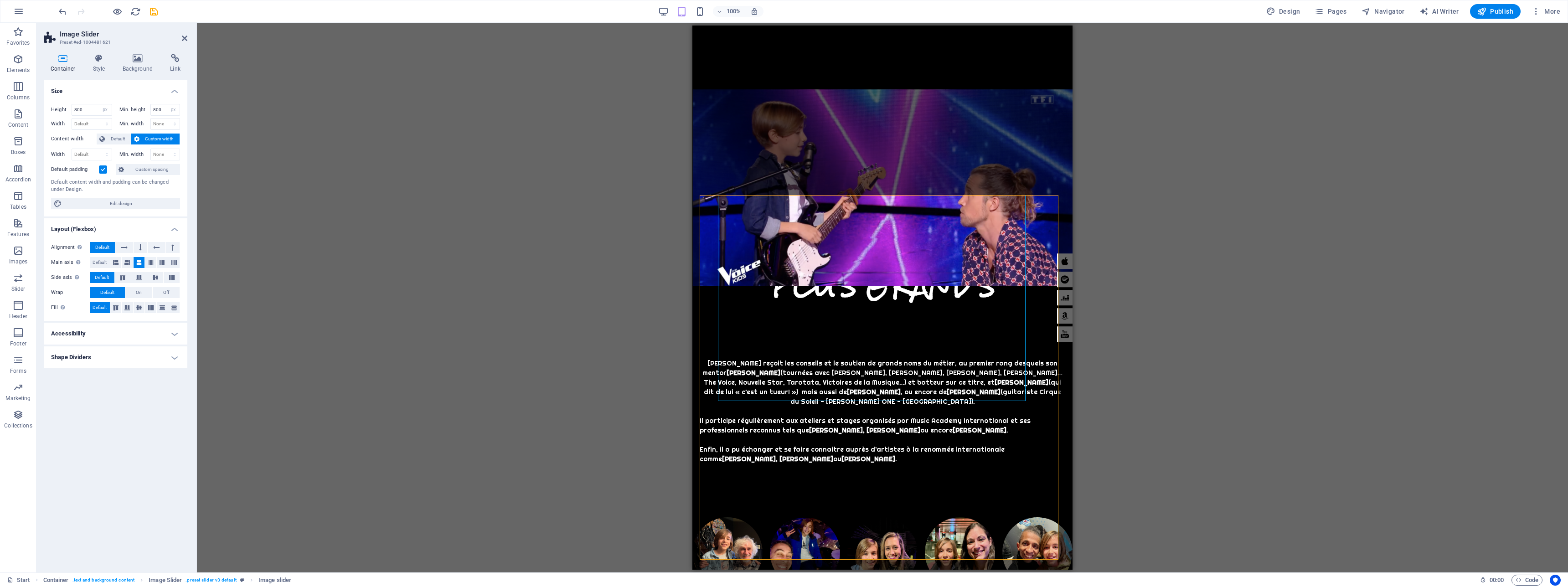
scroll to position [3703, 0]
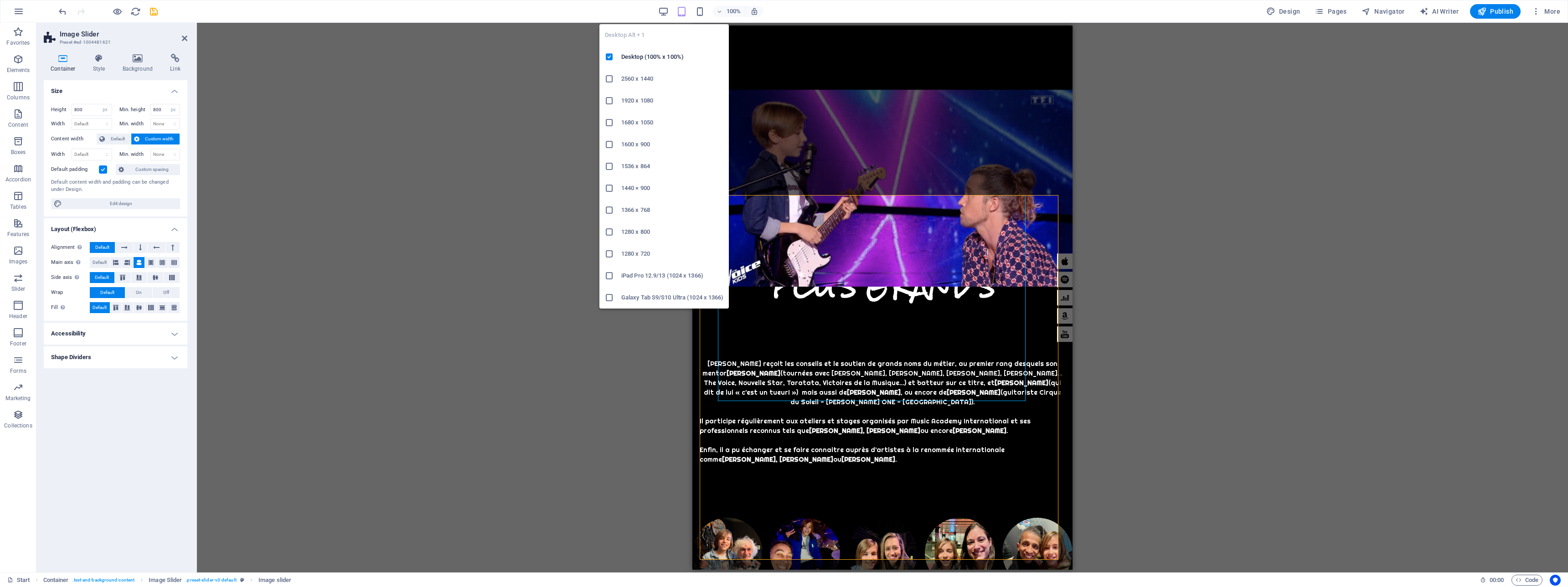
click at [609, 187] on icon at bounding box center [609, 188] width 9 height 9
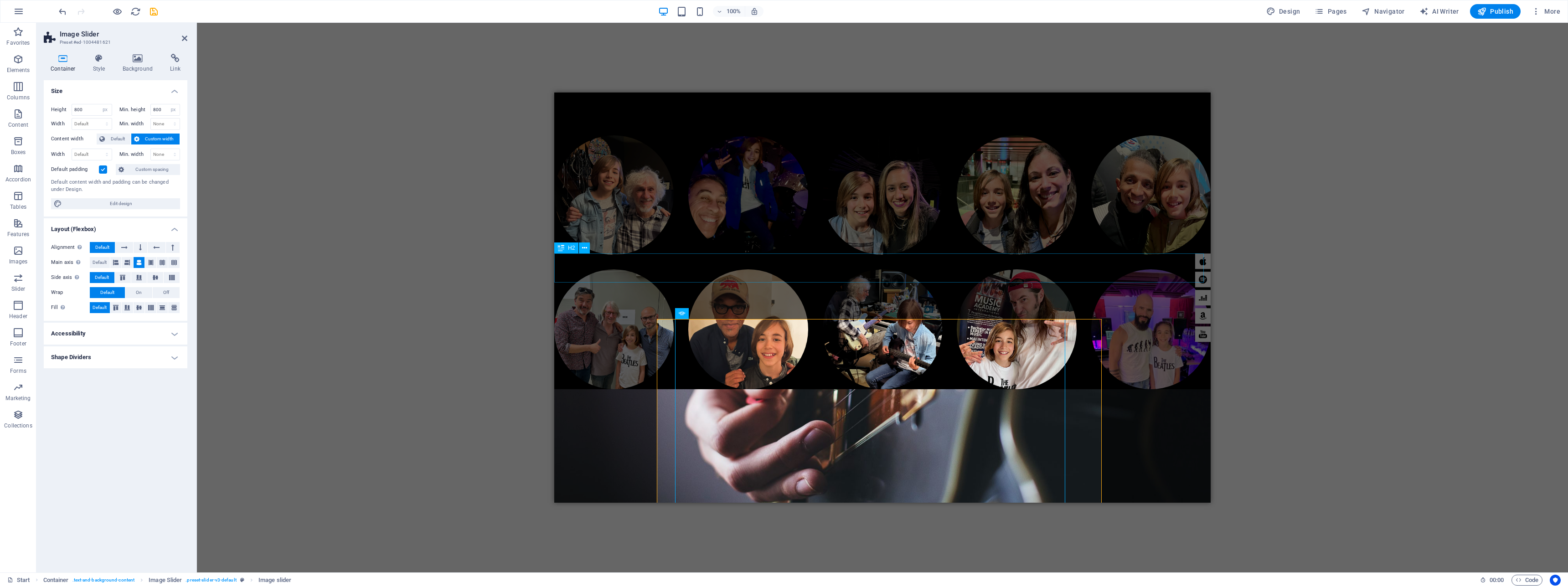
scroll to position [3618, 0]
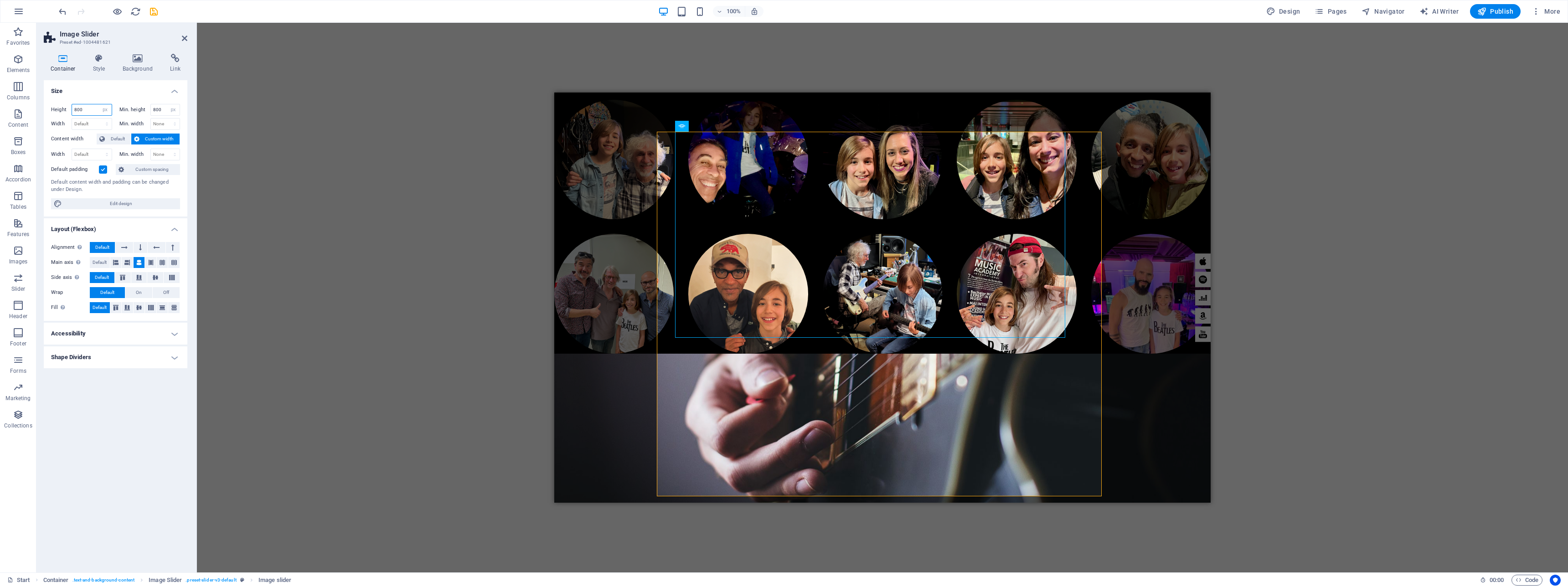
click at [88, 109] on input "800" at bounding box center [91, 109] width 40 height 11
click at [99, 119] on select "Default px rem % em vh vw" at bounding box center [91, 124] width 40 height 11
click at [96, 111] on input "800" at bounding box center [91, 109] width 40 height 11
click at [104, 110] on select "Default px rem % vh vw" at bounding box center [105, 109] width 13 height 11
select select "default"
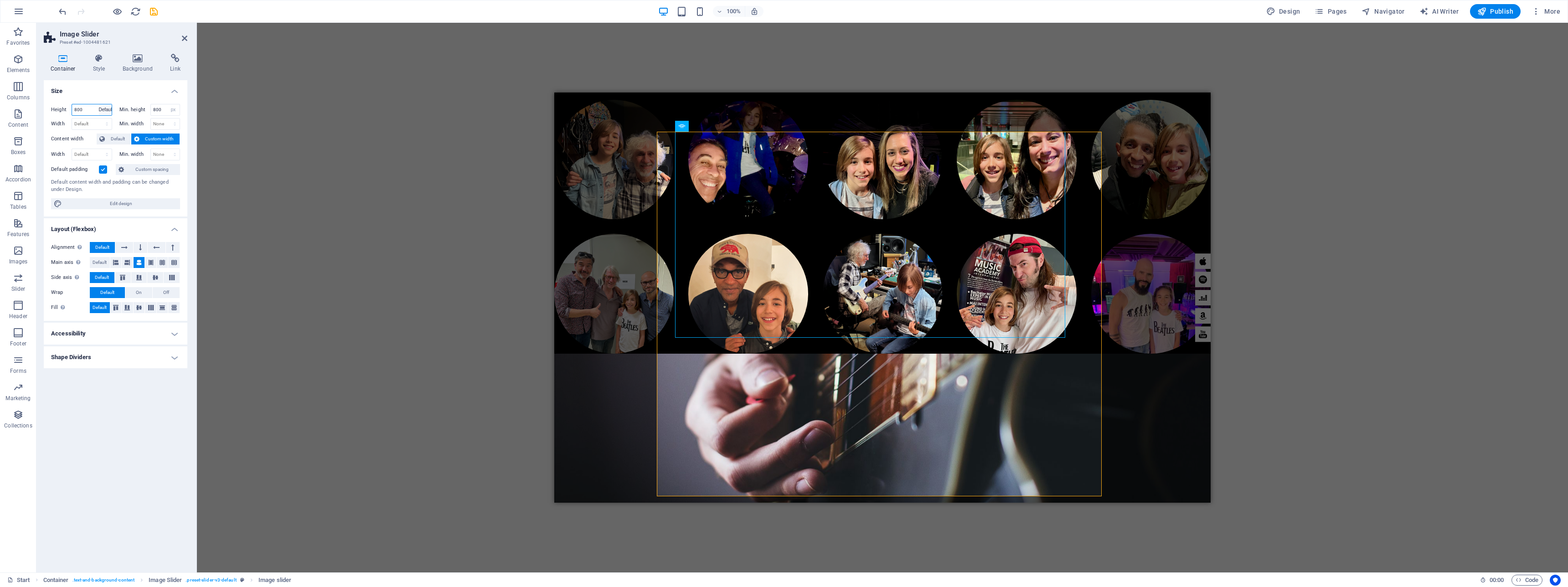
click at [99, 104] on select "Default px rem % vh vw" at bounding box center [105, 109] width 13 height 11
select select "DISABLED_OPTION_VALUE"
click at [176, 109] on select "None px rem % vh vw" at bounding box center [174, 109] width 13 height 11
select select "s5179obv37g"
click at [167, 104] on select "None px rem % vh vw" at bounding box center [174, 109] width 13 height 11
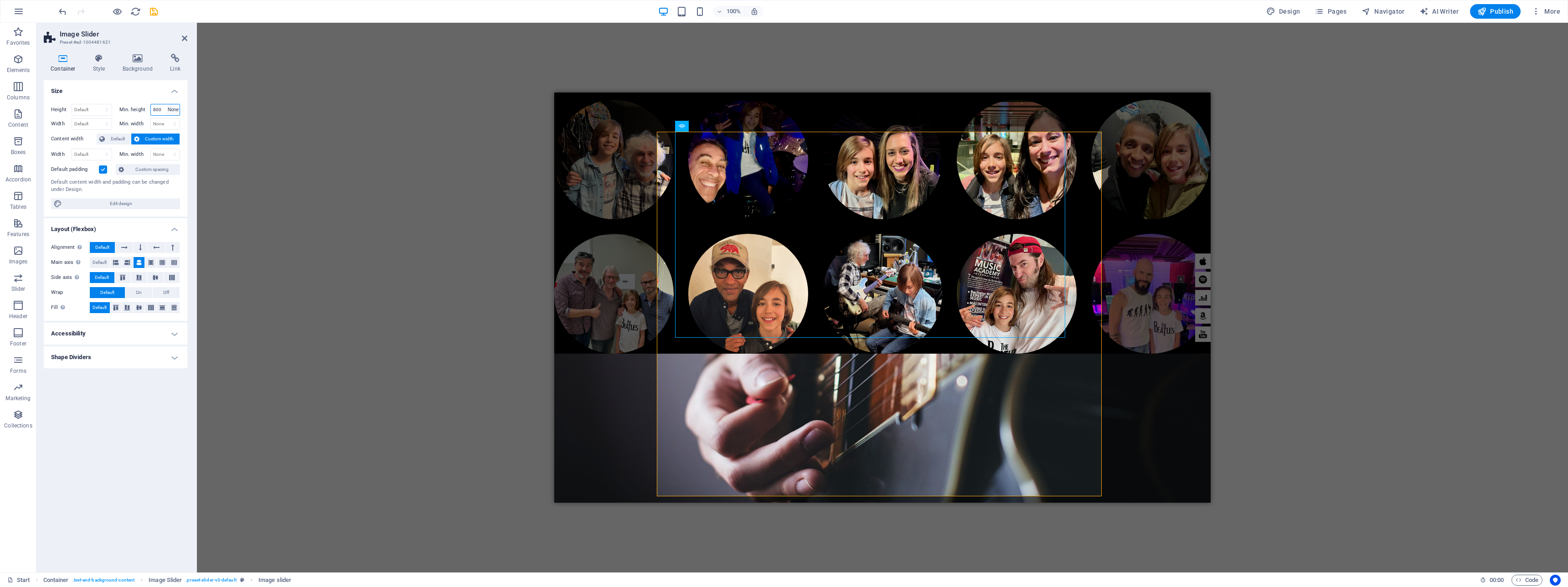
select select "DISABLED_OPTION_VALUE"
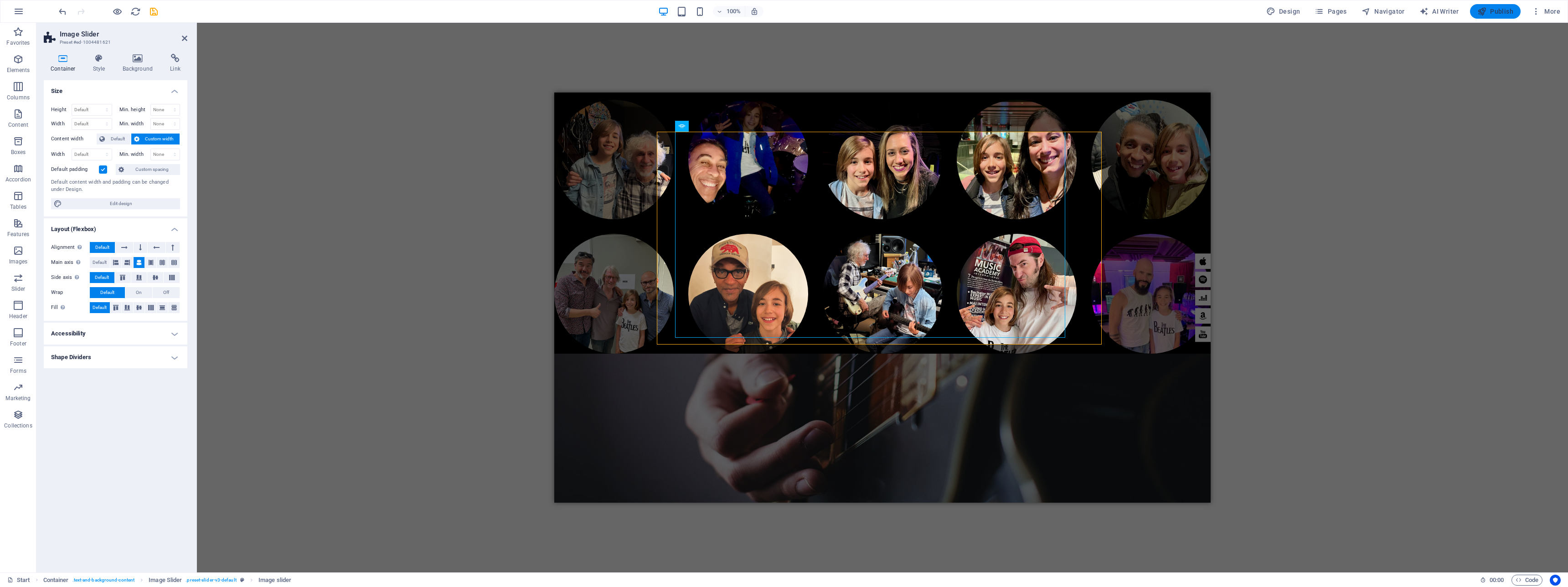
click at [1501, 14] on span "Publish" at bounding box center [1495, 11] width 36 height 9
